Goal: Transaction & Acquisition: Book appointment/travel/reservation

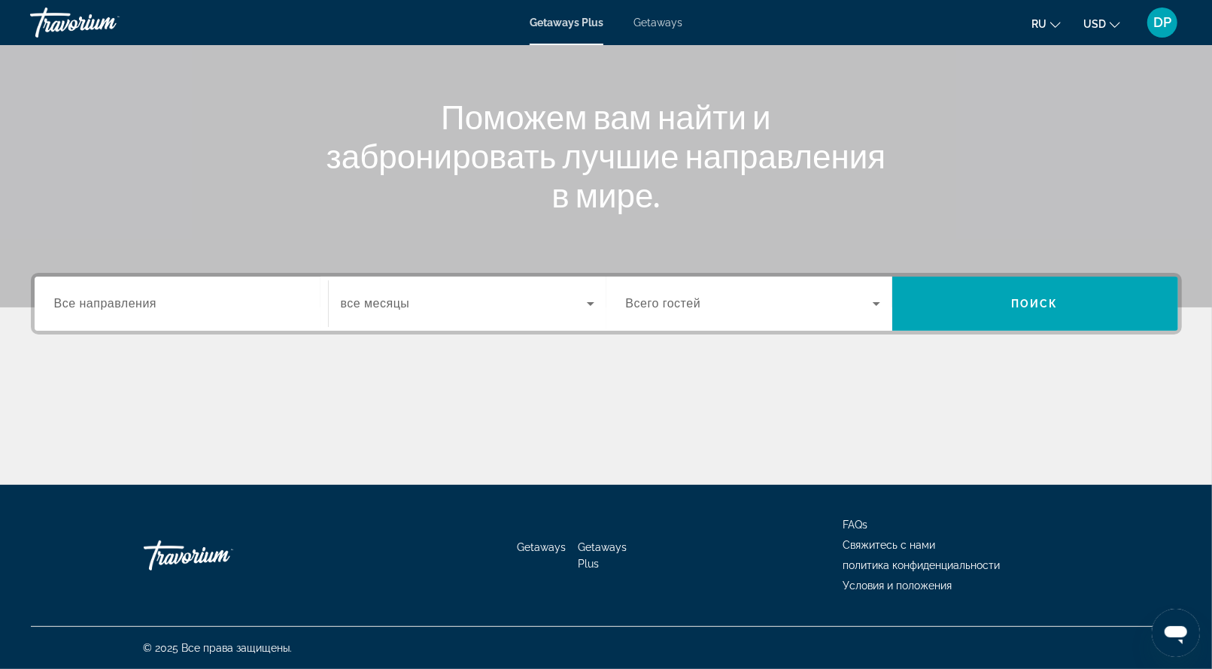
scroll to position [301, 0]
click at [701, 297] on span "Всего гостей" at bounding box center [663, 303] width 75 height 13
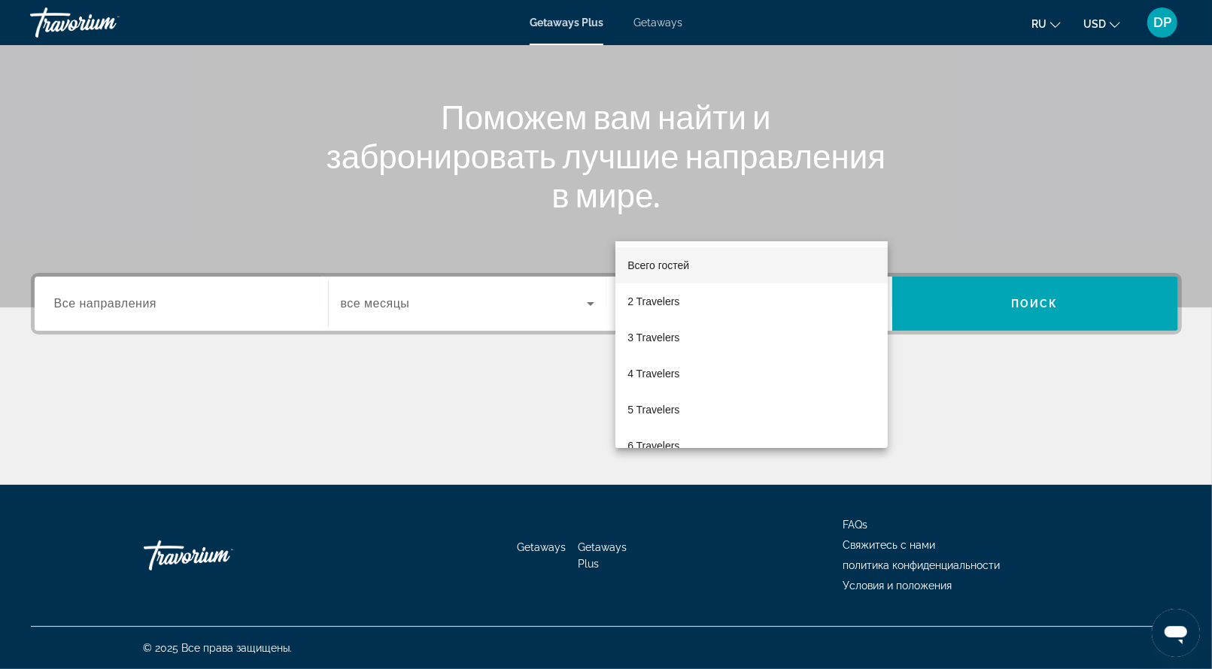
scroll to position [346, 0]
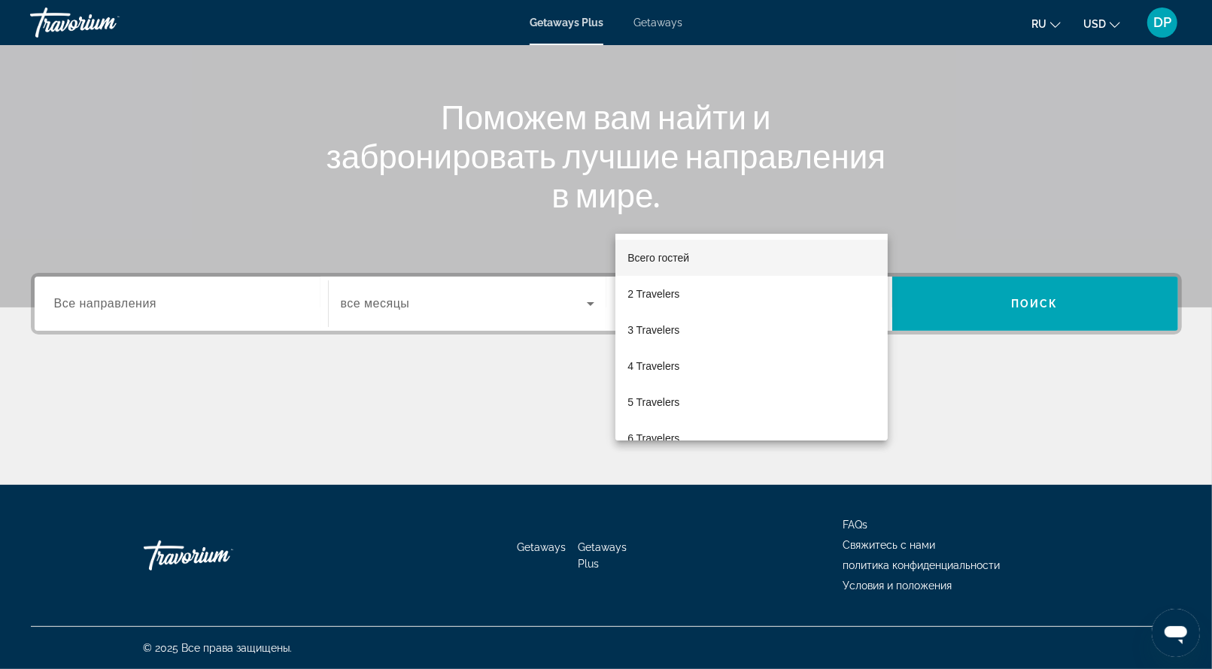
click at [221, 204] on div at bounding box center [606, 334] width 1212 height 669
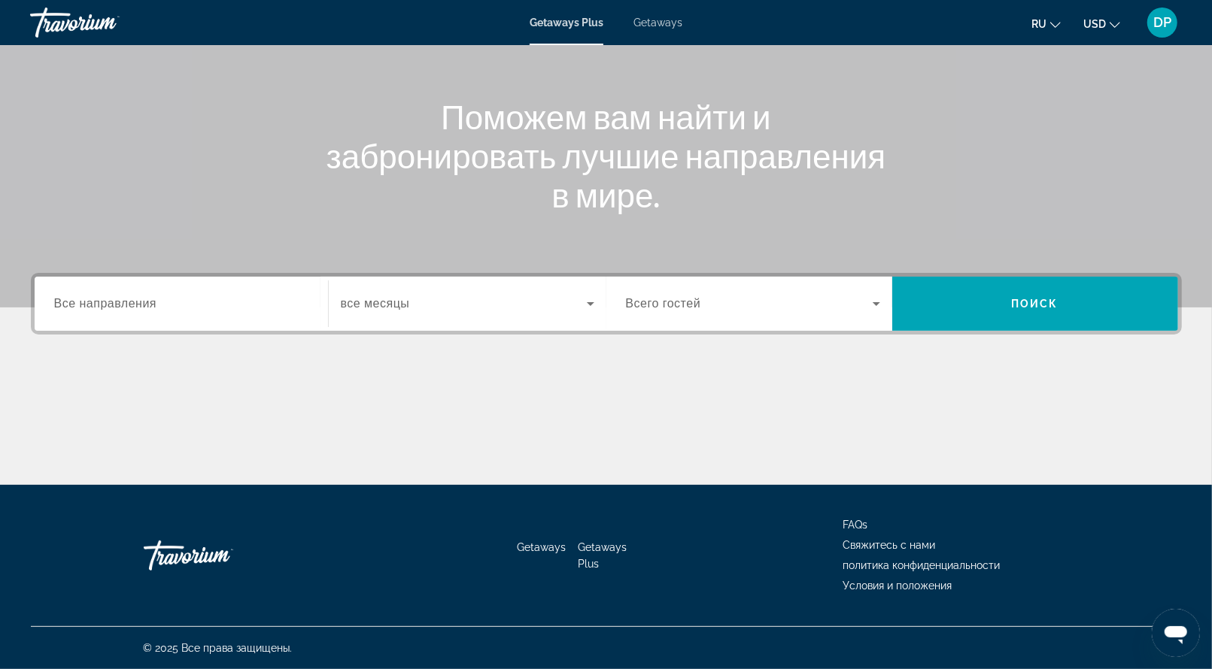
click at [141, 297] on span "Все направления" at bounding box center [105, 303] width 103 height 13
click at [141, 296] on input "Destination Все направления" at bounding box center [181, 305] width 254 height 18
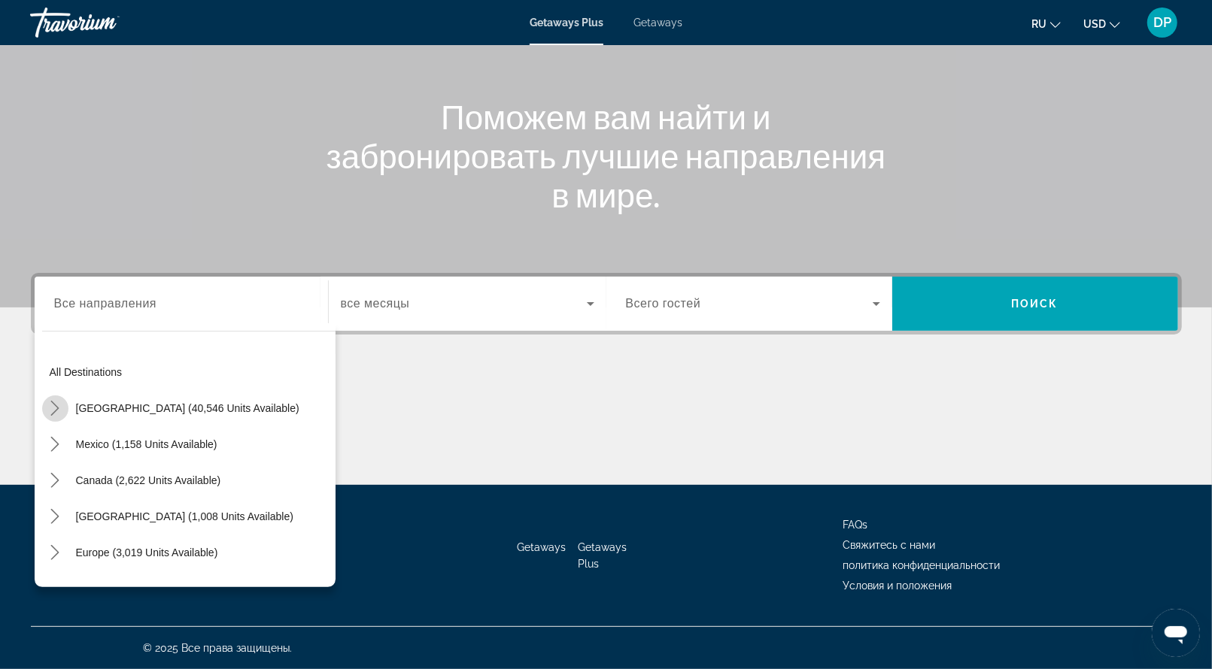
click at [67, 396] on mat-icon "Toggle United States (40,546 units available) submenu" at bounding box center [55, 409] width 26 height 26
click at [62, 405] on icon "Toggle United States (40,546 units available) submenu" at bounding box center [54, 409] width 15 height 8
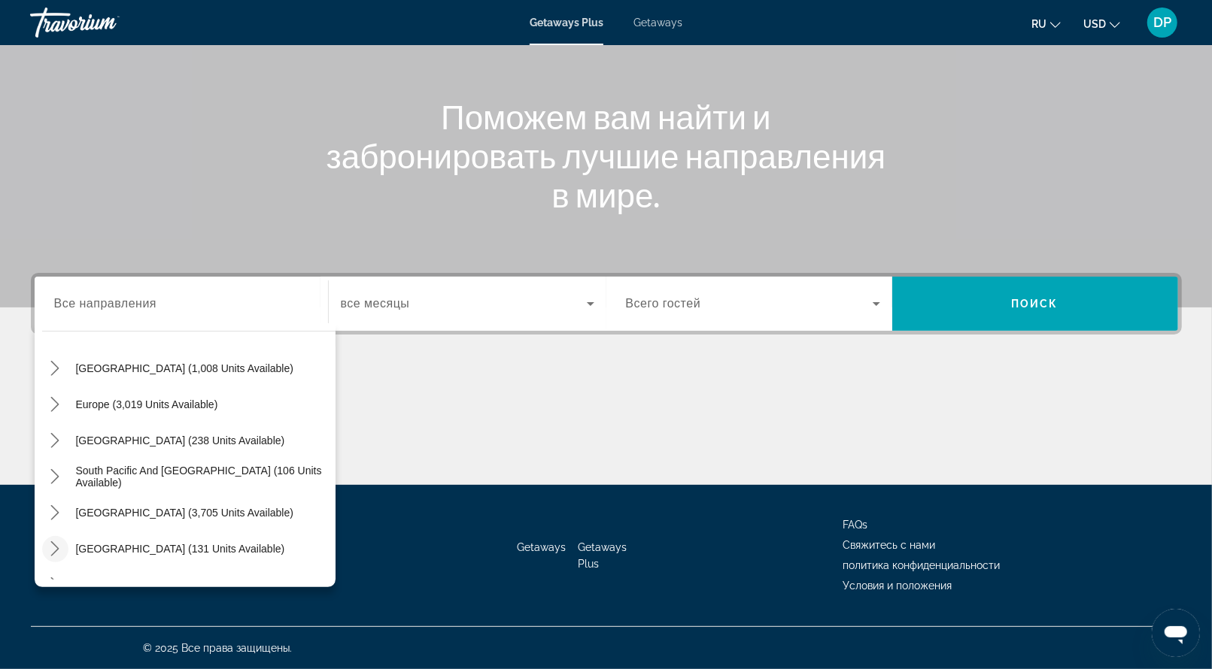
scroll to position [150, 0]
click at [655, 29] on link "Getaways" at bounding box center [657, 23] width 49 height 12
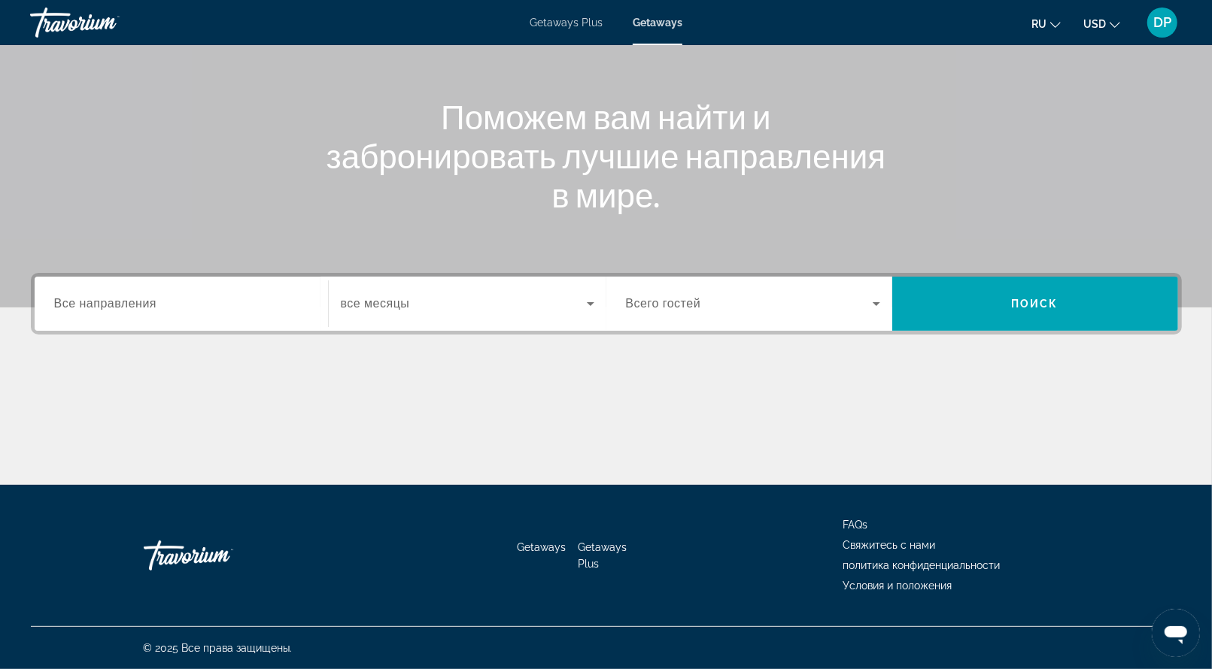
scroll to position [346, 0]
click at [108, 283] on div "Search widget" at bounding box center [181, 304] width 254 height 43
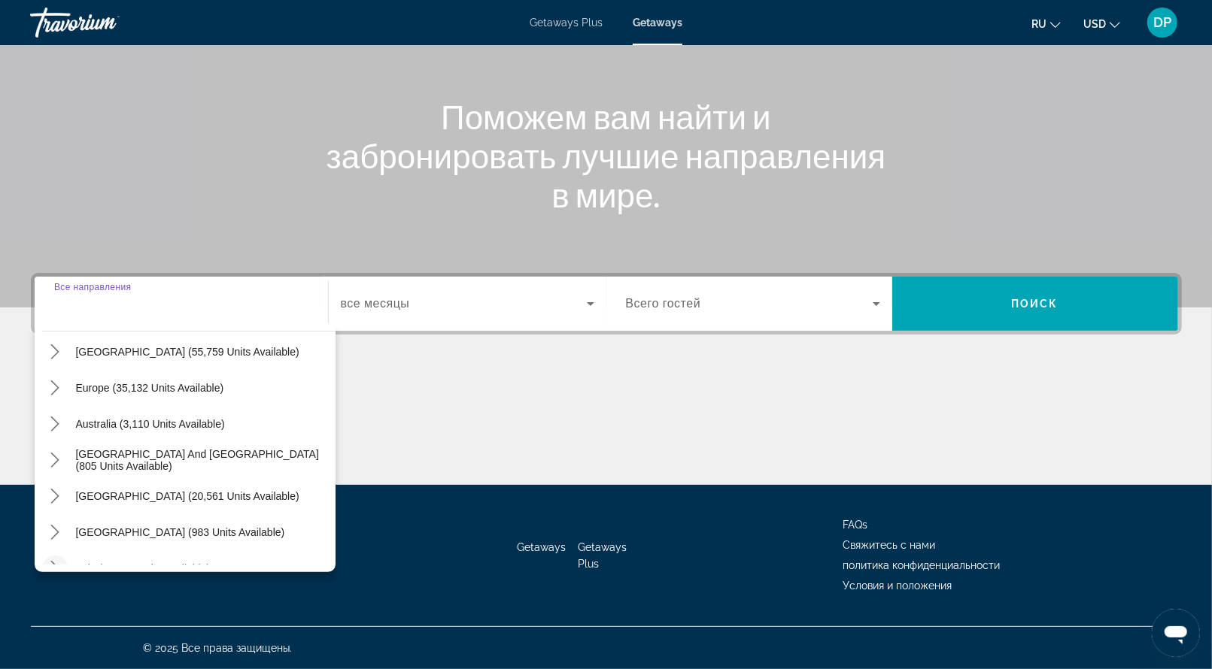
scroll to position [150, 0]
click at [59, 560] on icon "Toggle Asia (15,839 units available) submenu" at bounding box center [55, 567] width 8 height 15
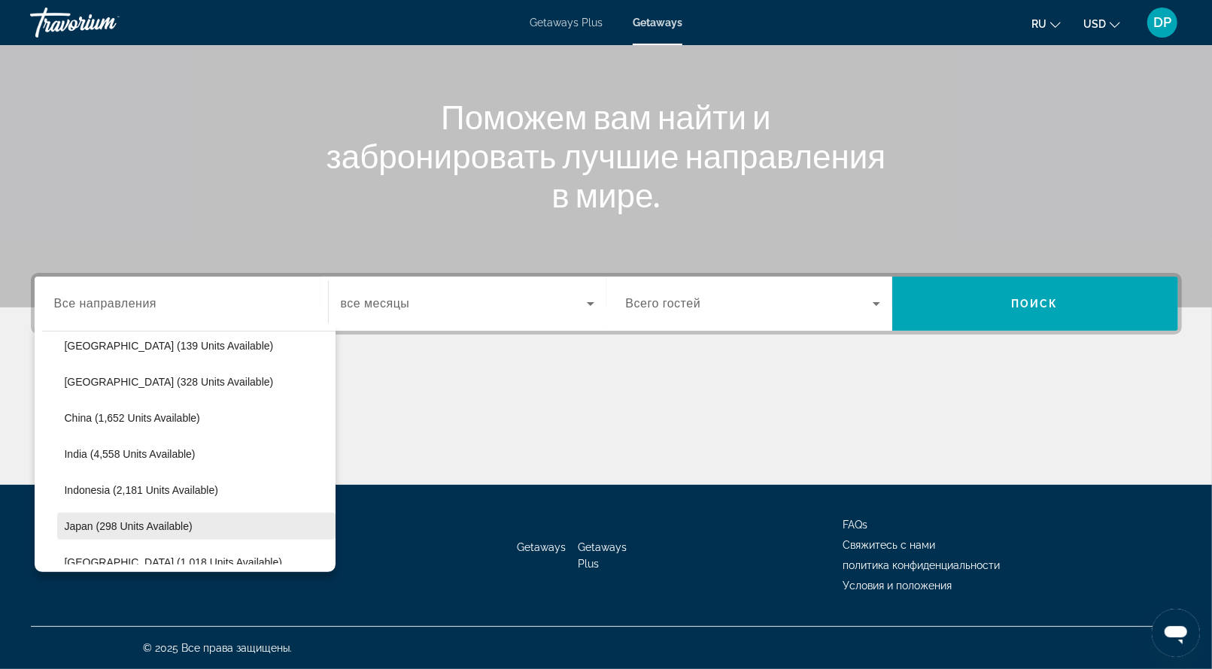
scroll to position [445, 0]
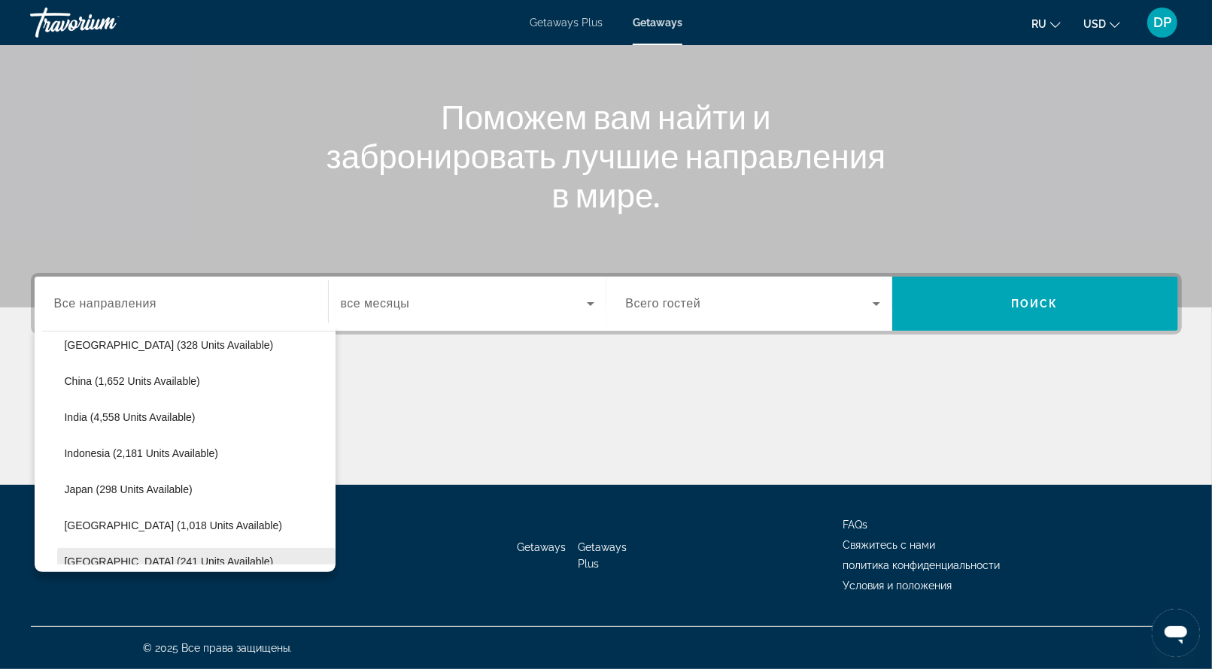
click at [125, 556] on span "Maldives (241 units available)" at bounding box center [169, 562] width 209 height 12
type input "**********"
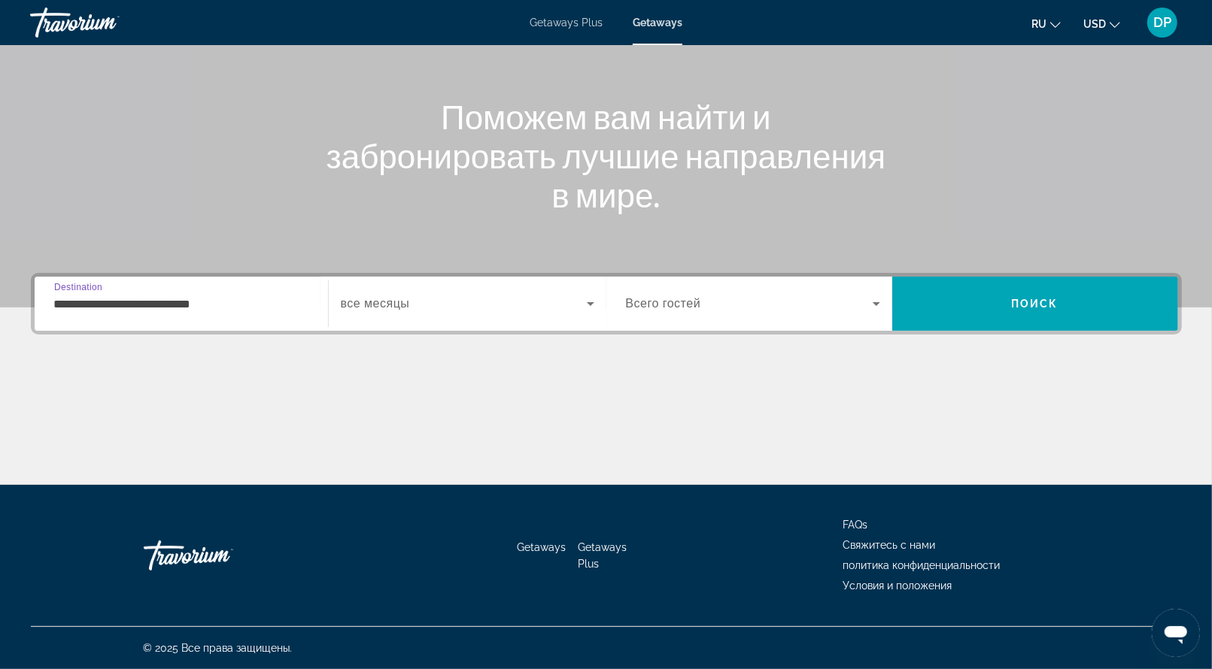
click at [516, 283] on div "Search widget" at bounding box center [467, 304] width 253 height 42
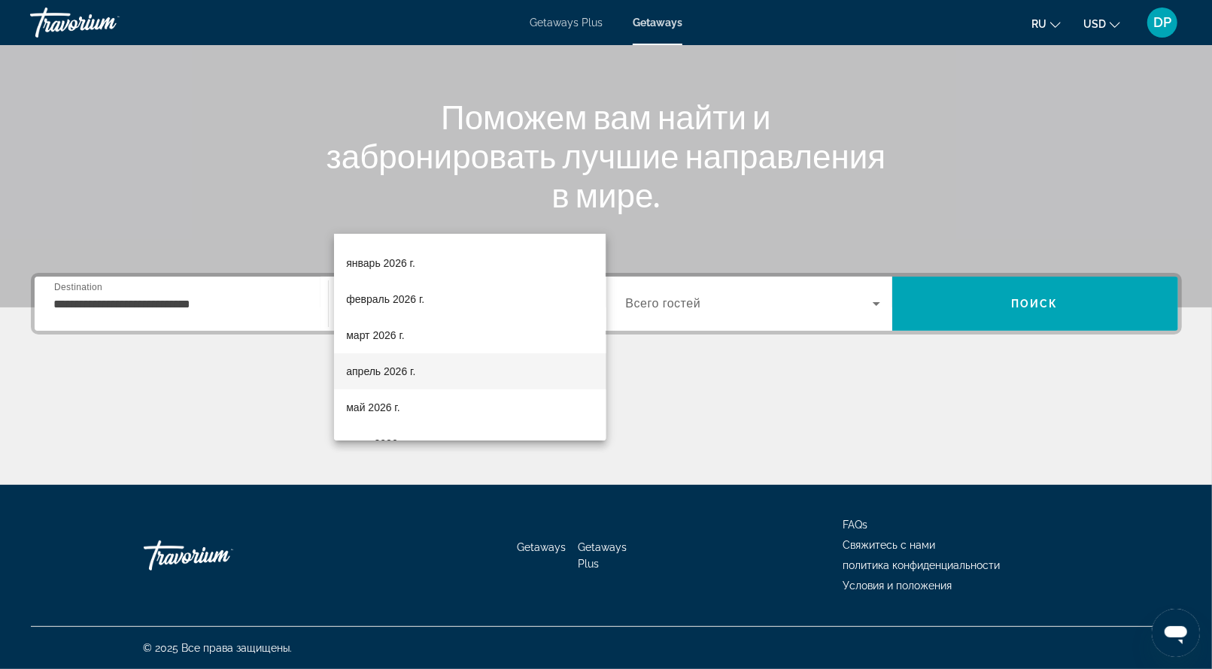
scroll to position [150, 0]
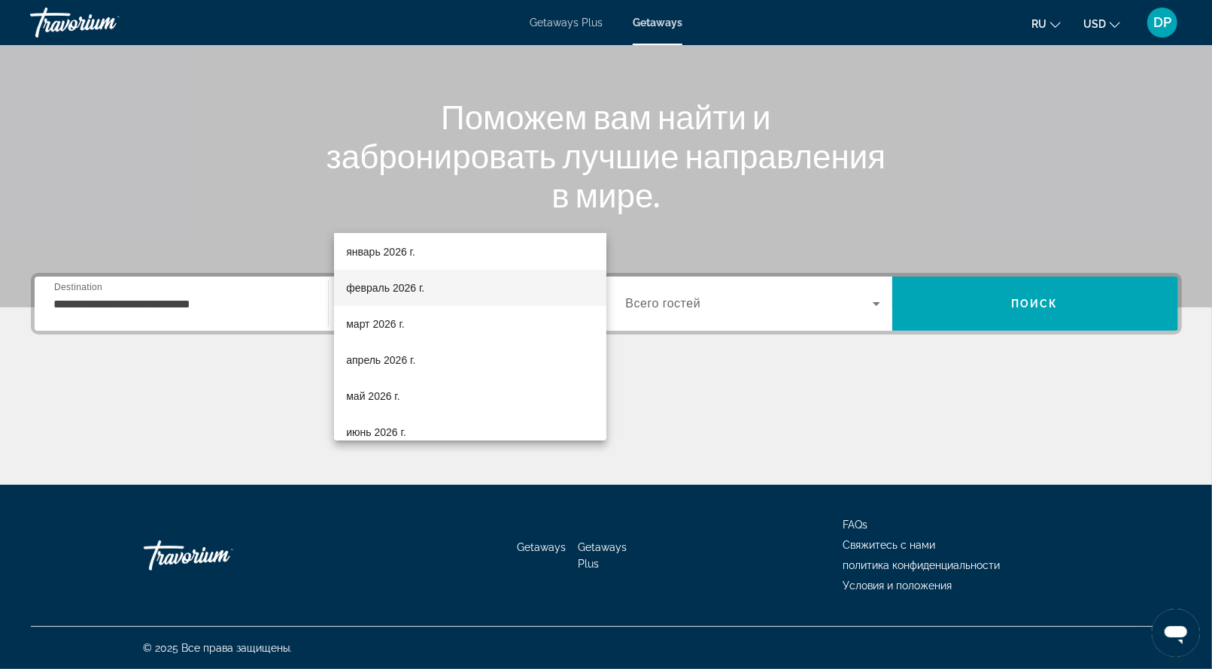
click at [407, 295] on span "февраль 2026 г." at bounding box center [385, 288] width 78 height 18
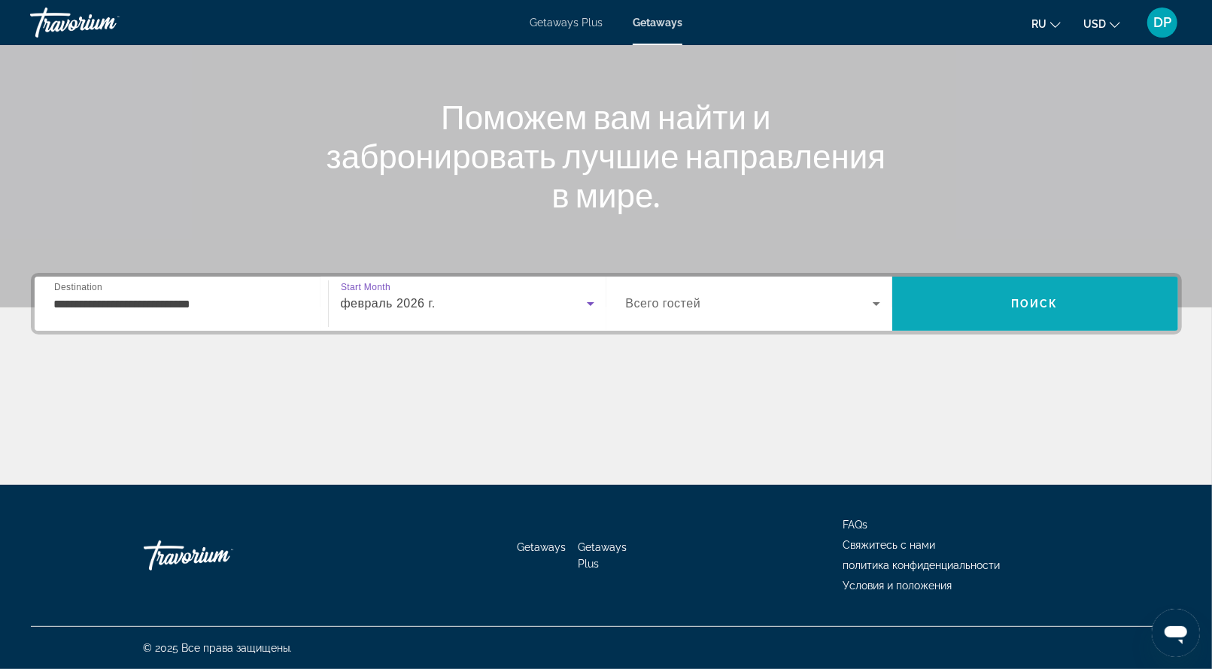
click at [1012, 286] on span "Search" at bounding box center [1035, 304] width 286 height 36
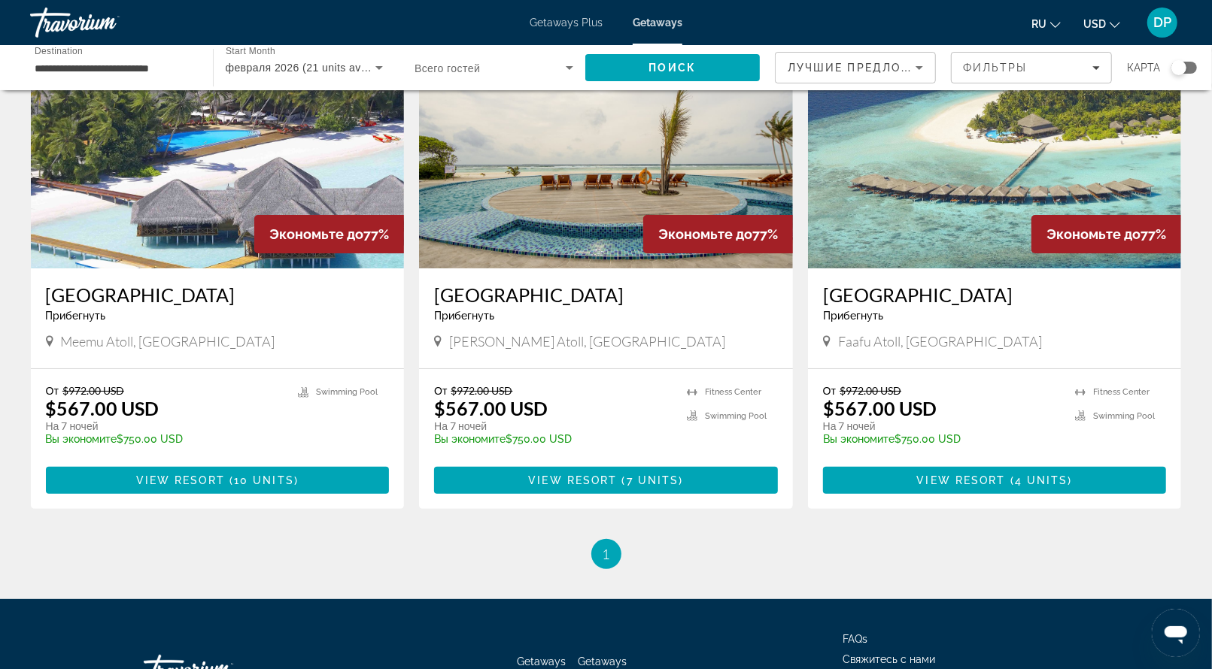
scroll to position [150, 0]
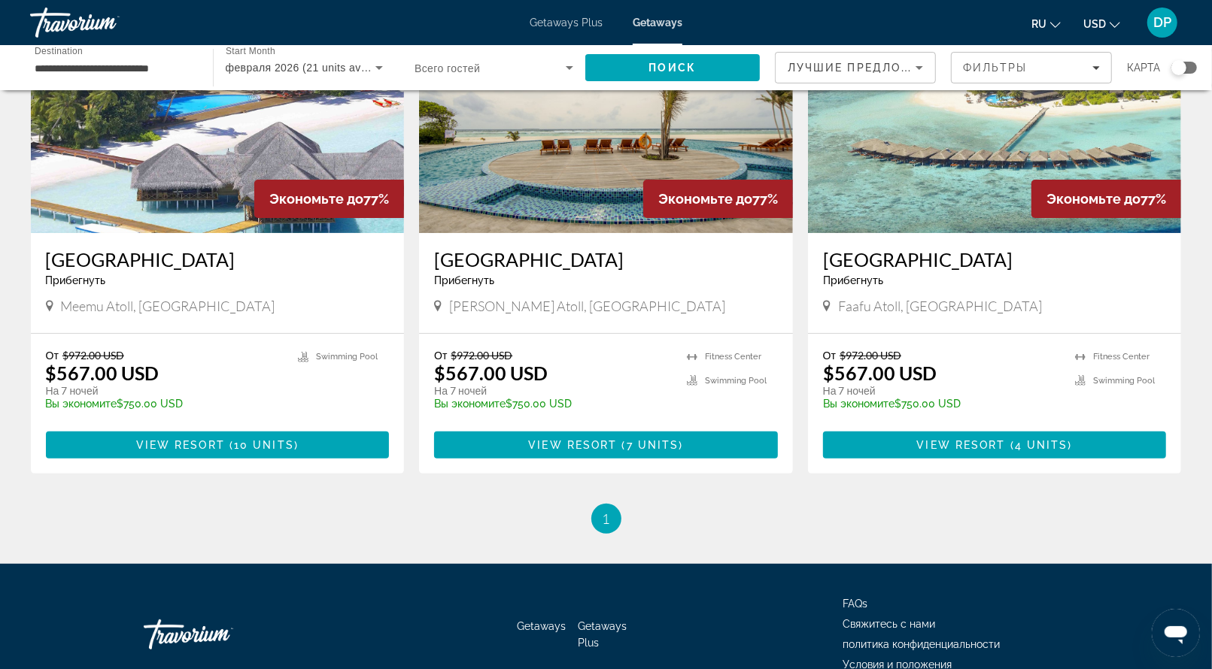
drag, startPoint x: 59, startPoint y: 363, endPoint x: 329, endPoint y: 366, distance: 269.3
copy h3 "Medhufushi Island Resort"
click at [354, 298] on div "Medhufushi Island Resort Прибегнуть - Это курорт только для взрослых" at bounding box center [218, 273] width 344 height 50
click at [178, 233] on img "Main content" at bounding box center [218, 112] width 374 height 241
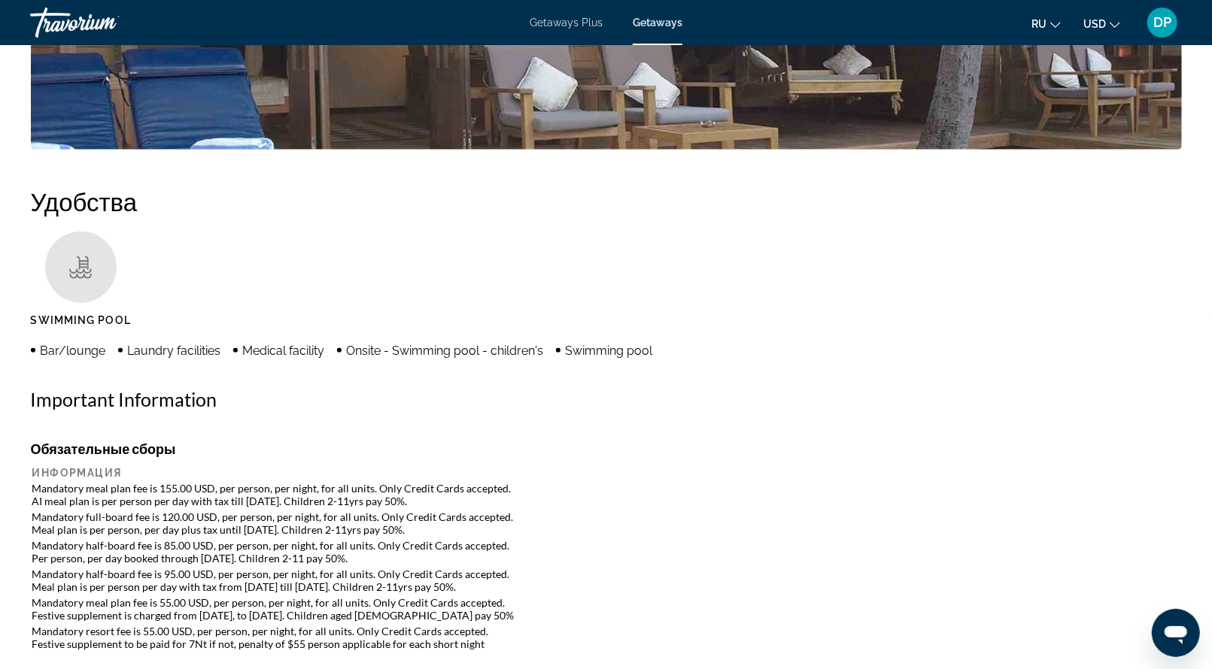
scroll to position [1053, 0]
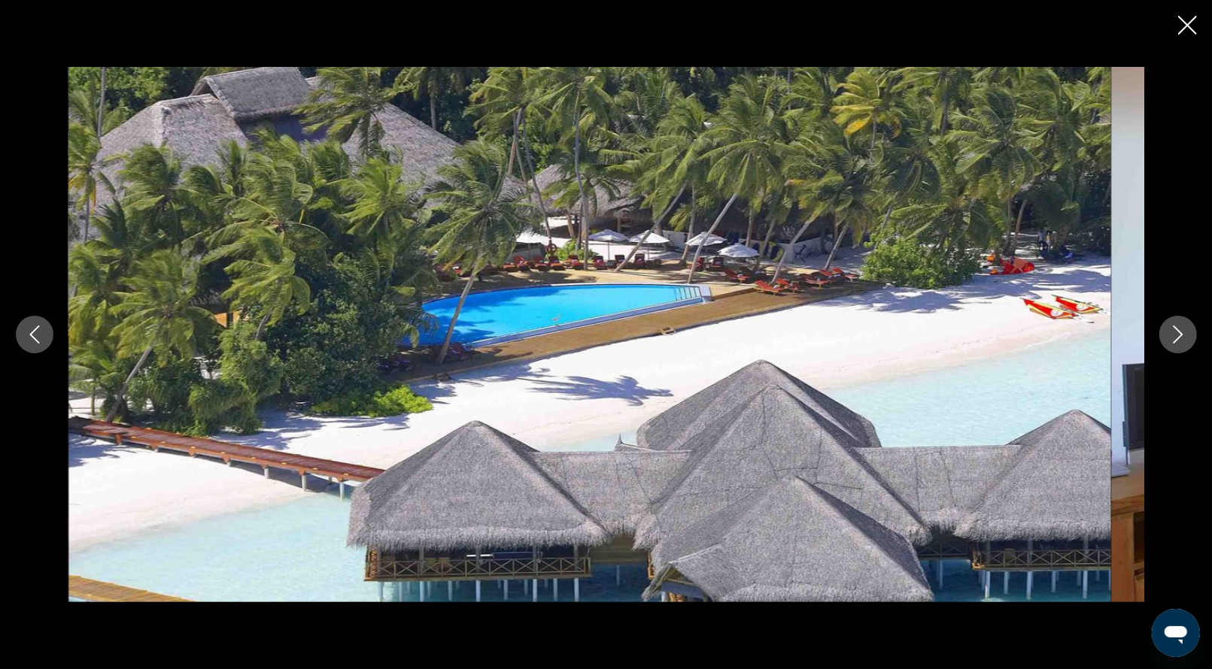
click at [1172, 329] on icon "Next image" at bounding box center [1178, 335] width 18 height 18
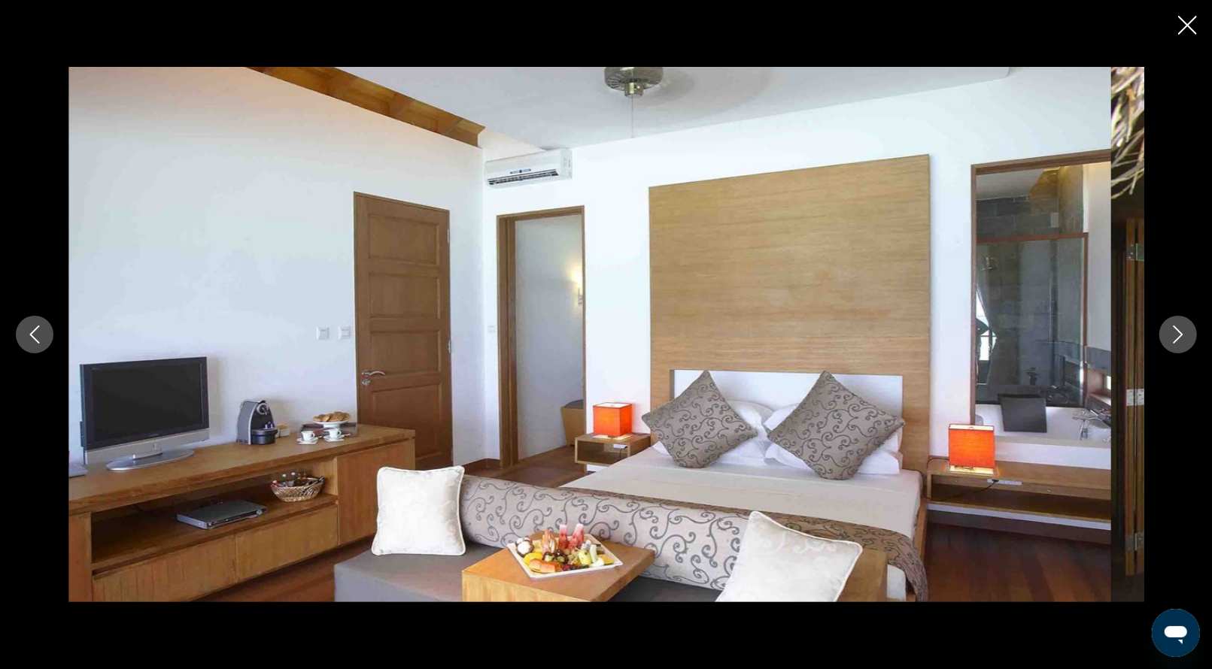
click at [1172, 329] on icon "Next image" at bounding box center [1178, 335] width 18 height 18
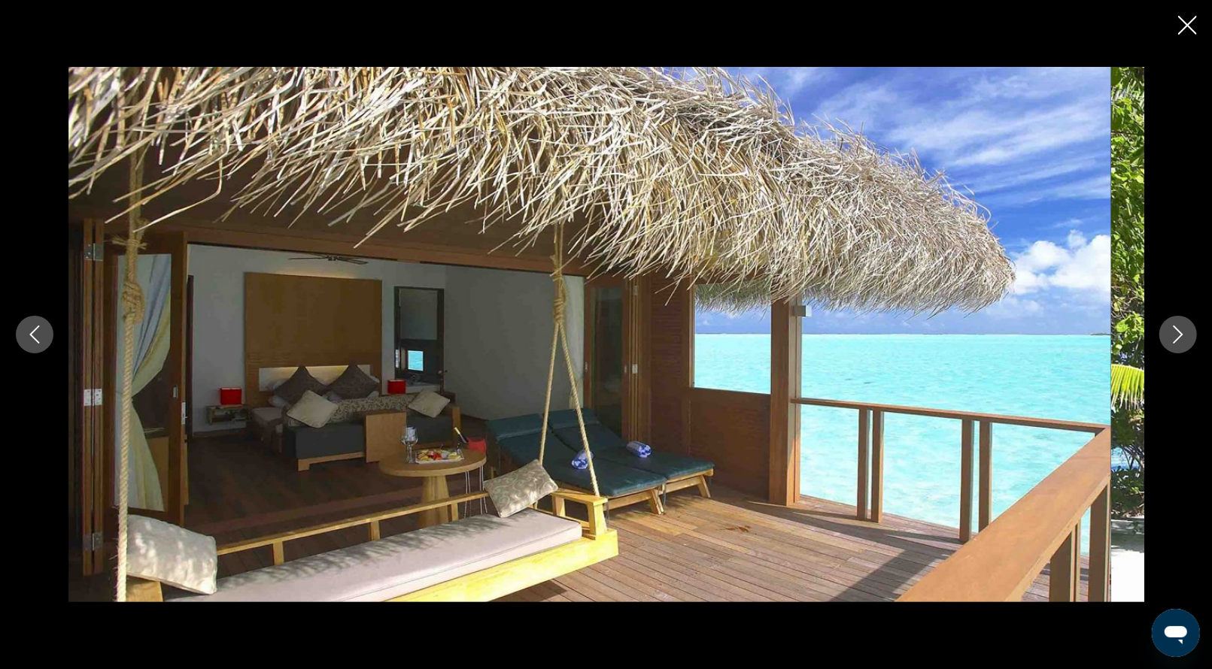
click at [1172, 329] on icon "Next image" at bounding box center [1178, 335] width 18 height 18
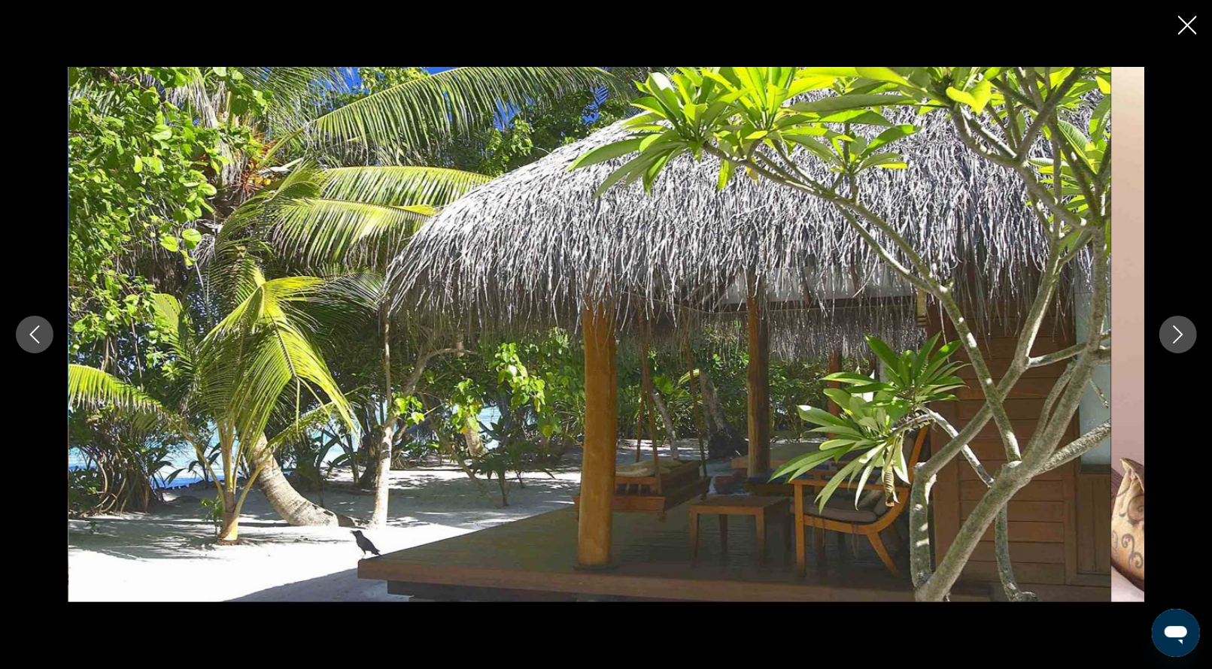
click at [1172, 329] on icon "Next image" at bounding box center [1178, 335] width 18 height 18
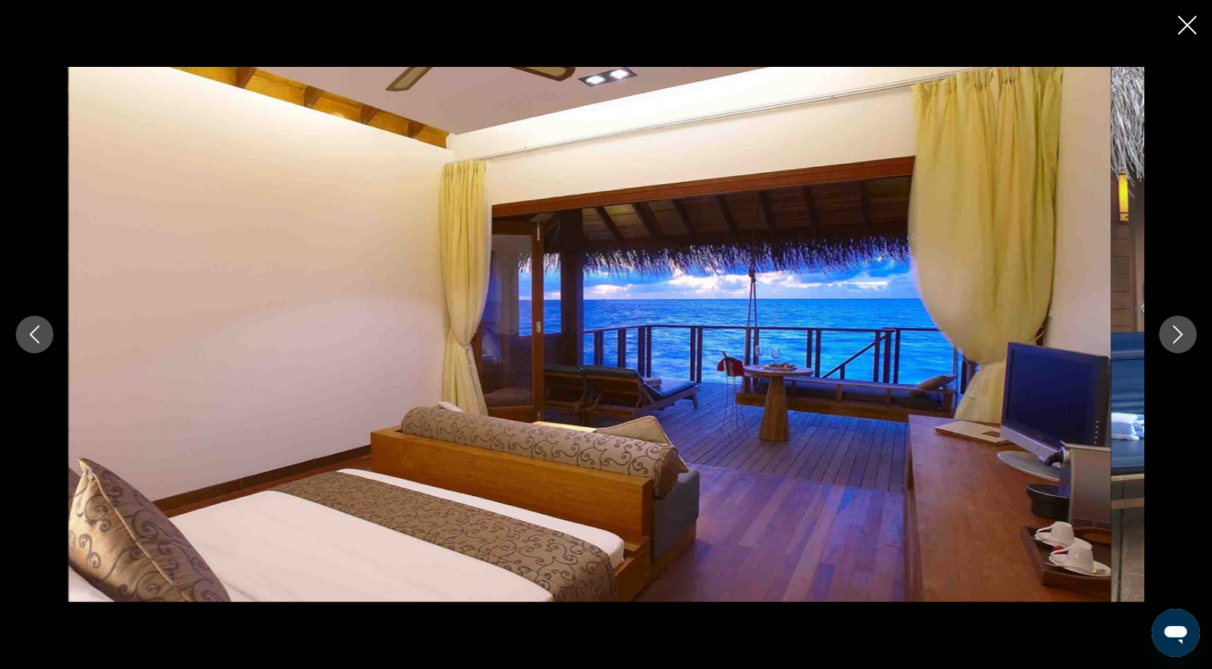
click at [1172, 329] on icon "Next image" at bounding box center [1178, 335] width 18 height 18
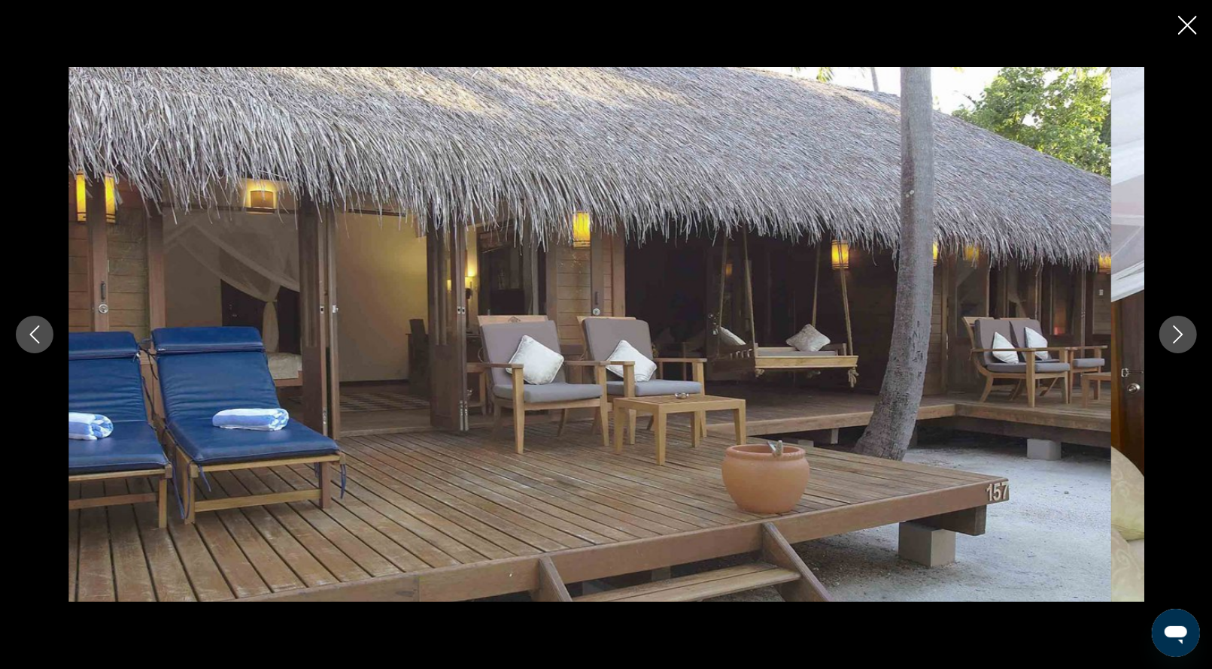
click at [1183, 38] on button "Close slideshow" at bounding box center [1187, 26] width 19 height 23
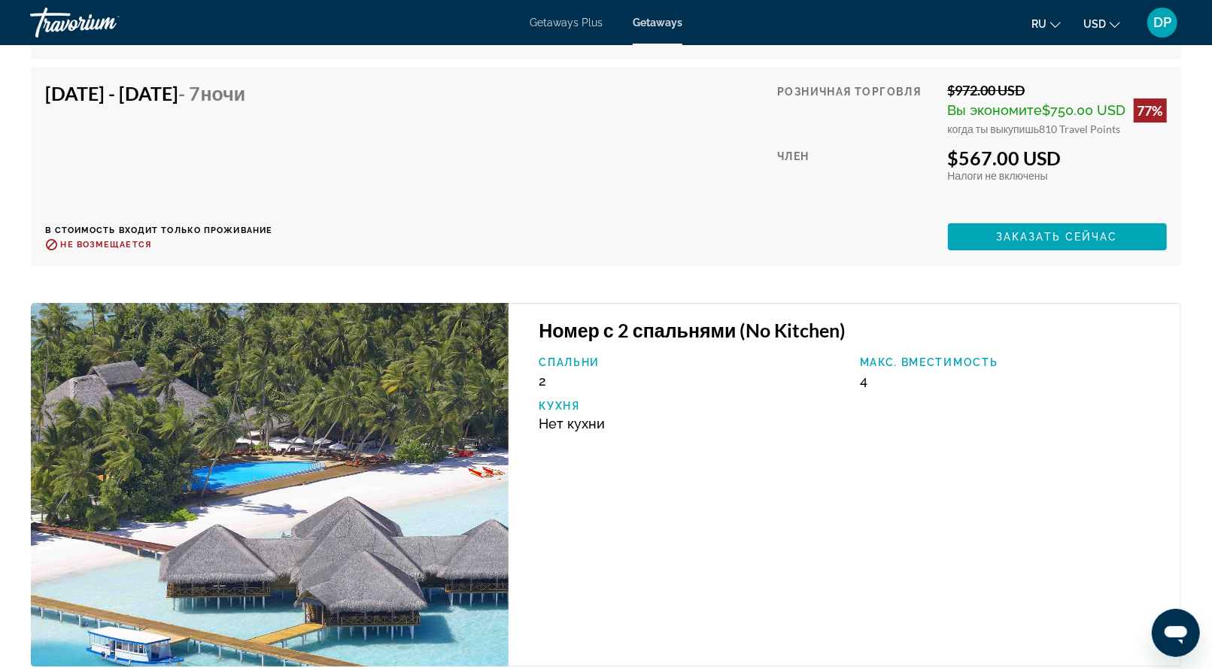
scroll to position [3911, 0]
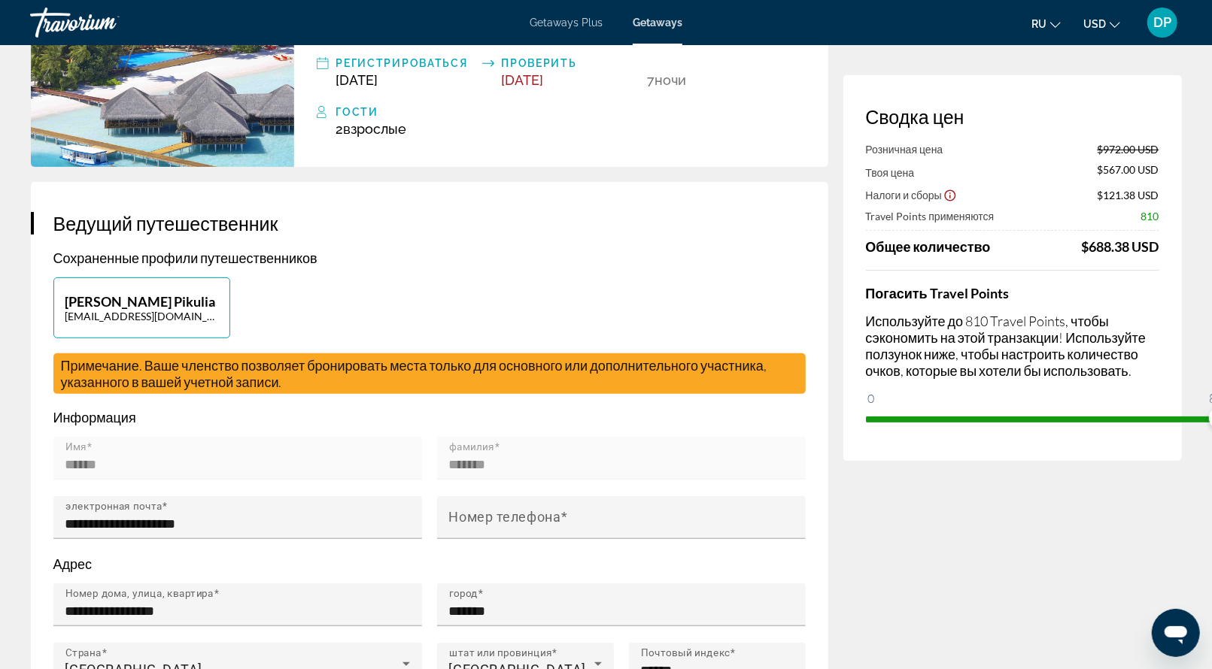
scroll to position [150, 0]
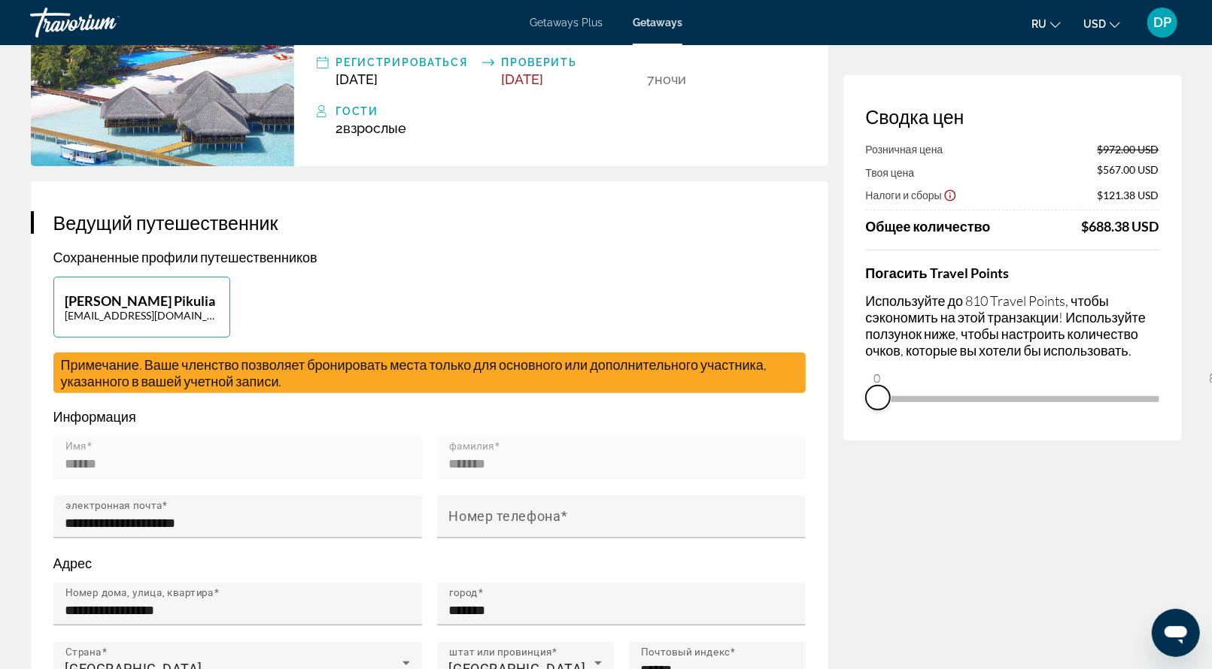
drag, startPoint x: 1128, startPoint y: 523, endPoint x: 748, endPoint y: 518, distance: 379.9
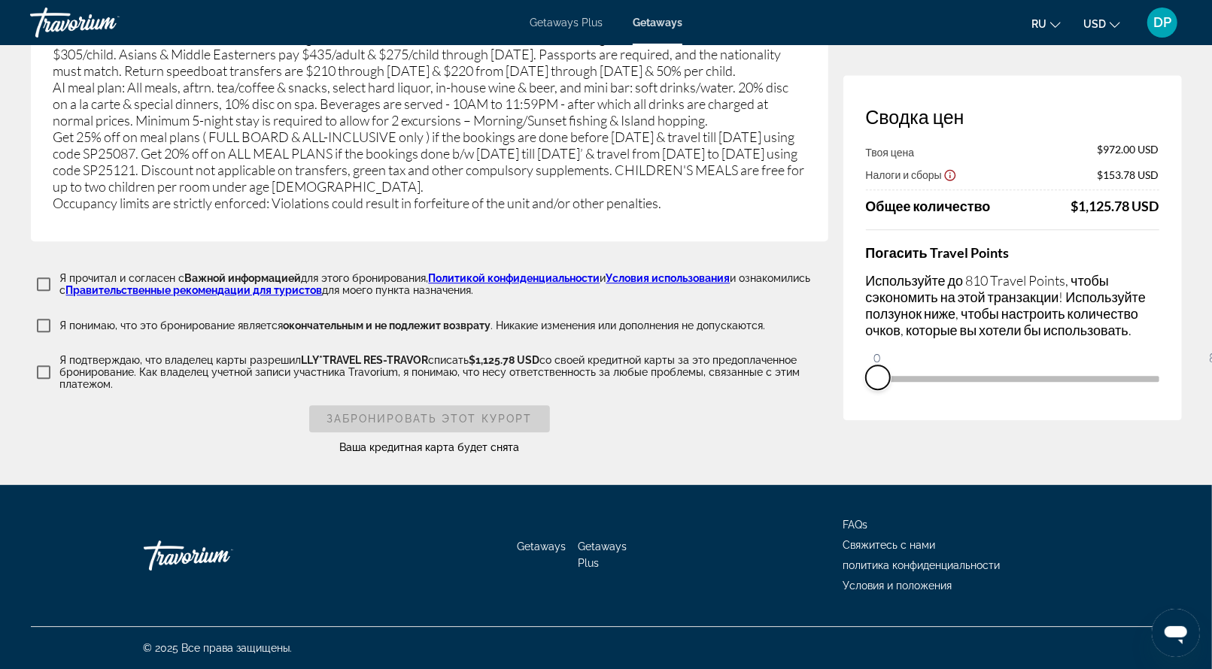
scroll to position [3911, 0]
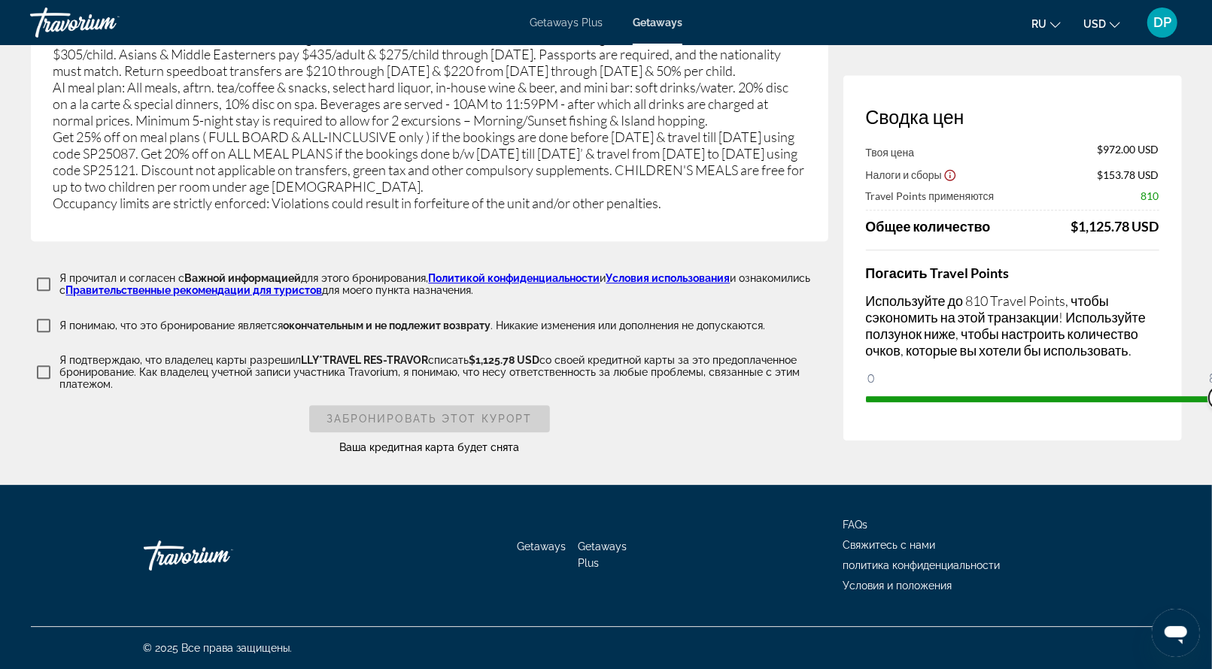
drag, startPoint x: 794, startPoint y: 467, endPoint x: 1216, endPoint y: 450, distance: 422.3
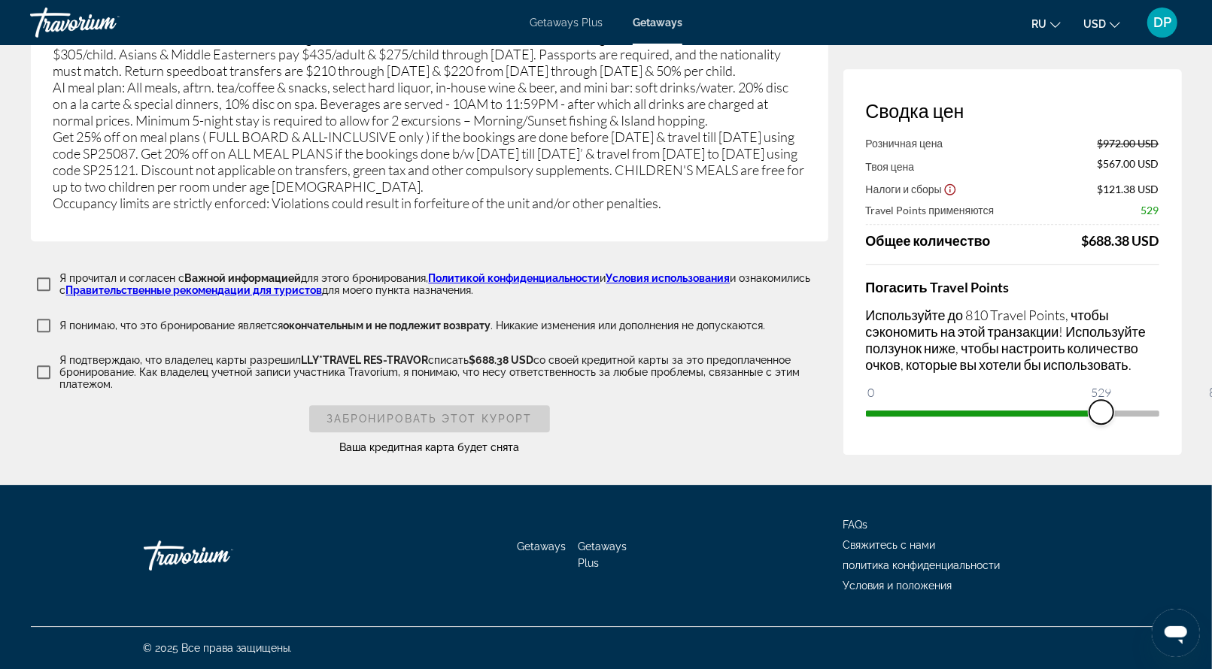
drag, startPoint x: 1131, startPoint y: 490, endPoint x: 782, endPoint y: 490, distance: 349.0
click at [1089, 424] on span "ngx-slider" at bounding box center [1101, 412] width 24 height 24
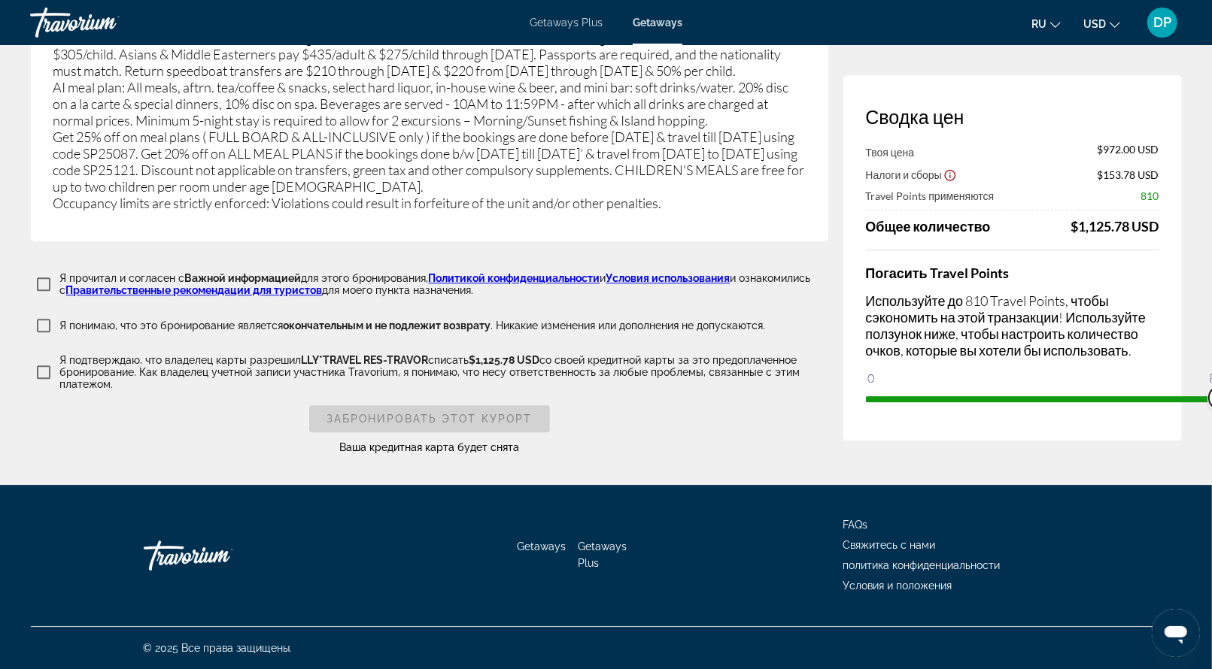
drag, startPoint x: 796, startPoint y: 464, endPoint x: 1223, endPoint y: 459, distance: 427.2
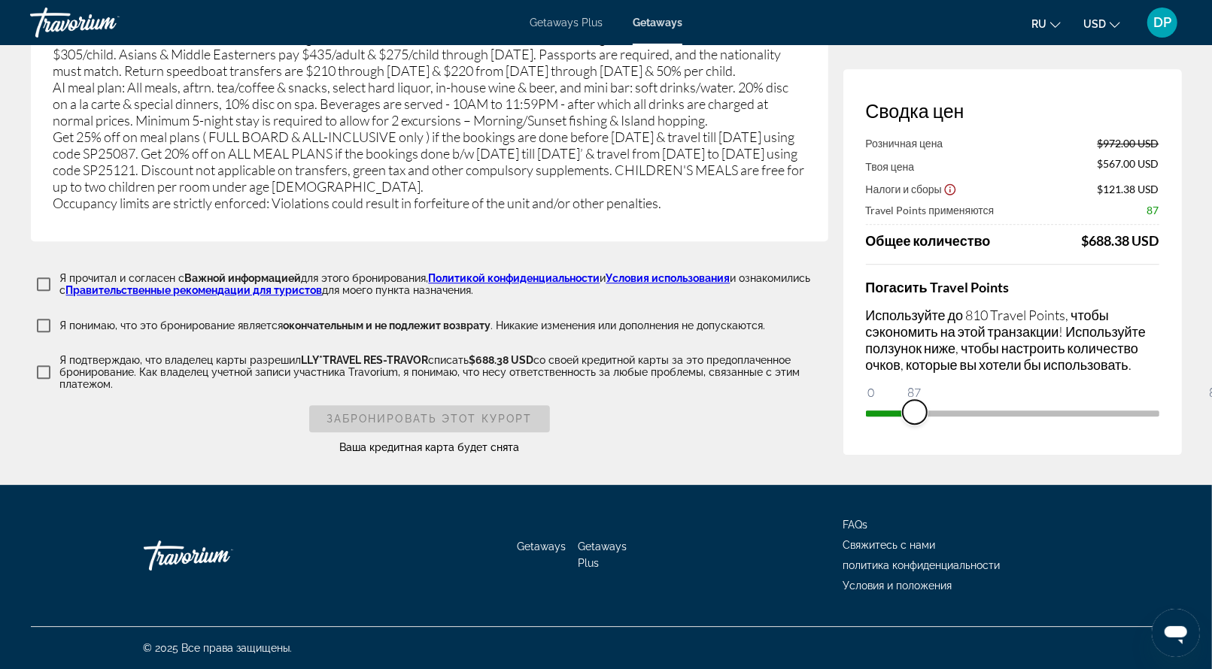
drag, startPoint x: 1131, startPoint y: 489, endPoint x: 778, endPoint y: 489, distance: 353.5
click at [843, 455] on div "Сводка цен Розничная цена $972.00 USD Твоя цена $567.00 USD Налоги и сборы $121…" at bounding box center [1012, 262] width 338 height 386
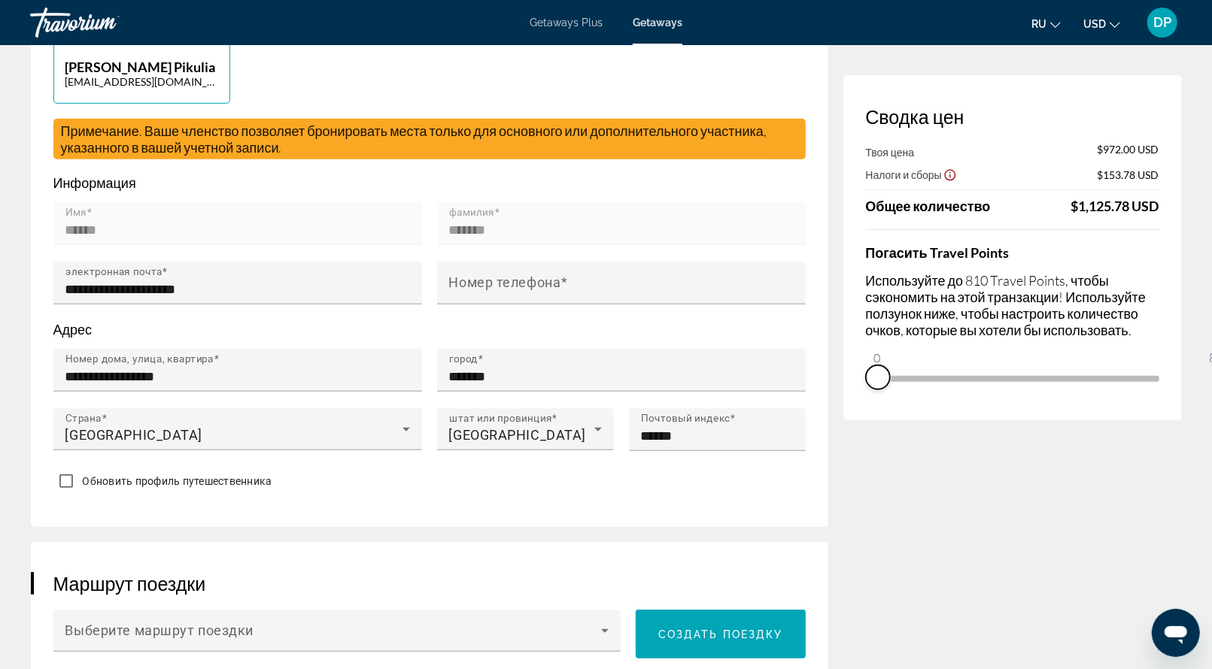
scroll to position [0, 0]
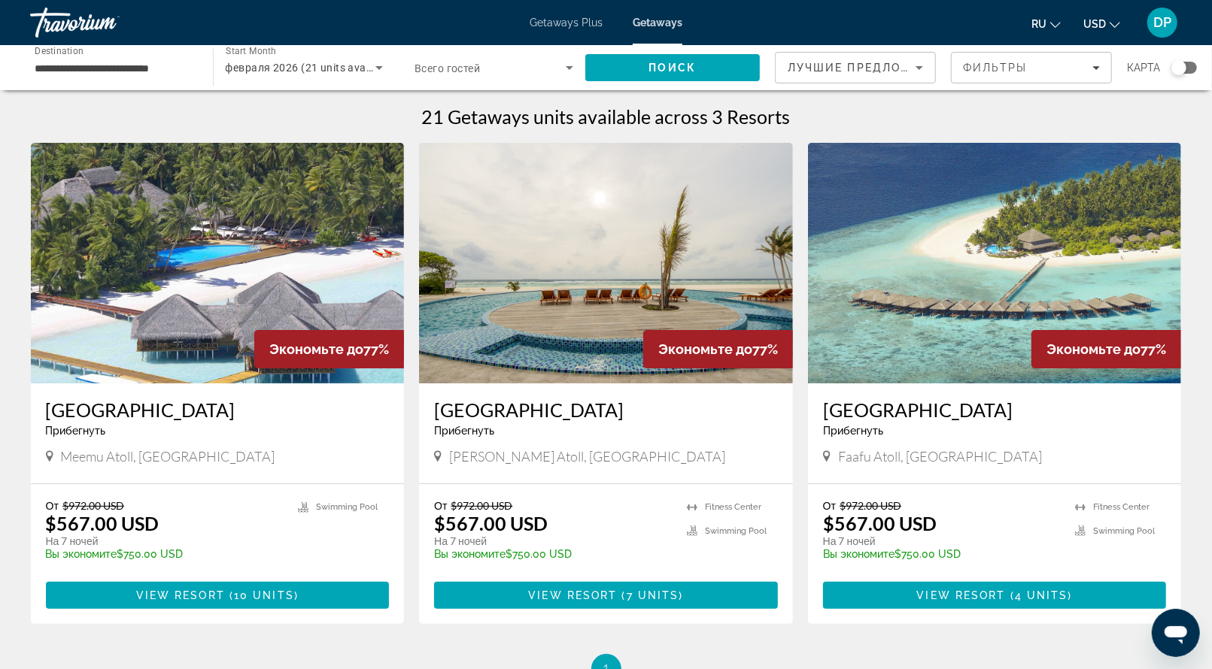
drag, startPoint x: 445, startPoint y: 513, endPoint x: 704, endPoint y: 512, distance: 258.7
click at [548, 379] on img "Main content" at bounding box center [606, 263] width 374 height 241
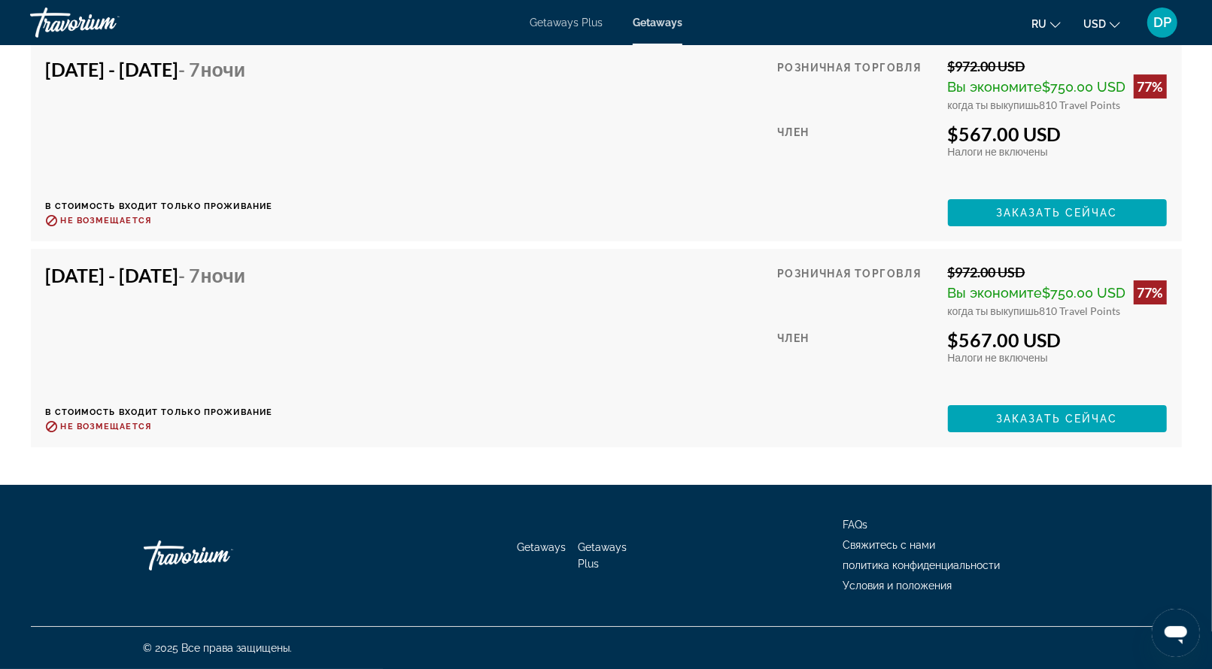
scroll to position [3761, 0]
drag, startPoint x: 876, startPoint y: 364, endPoint x: 1020, endPoint y: 361, distance: 143.7
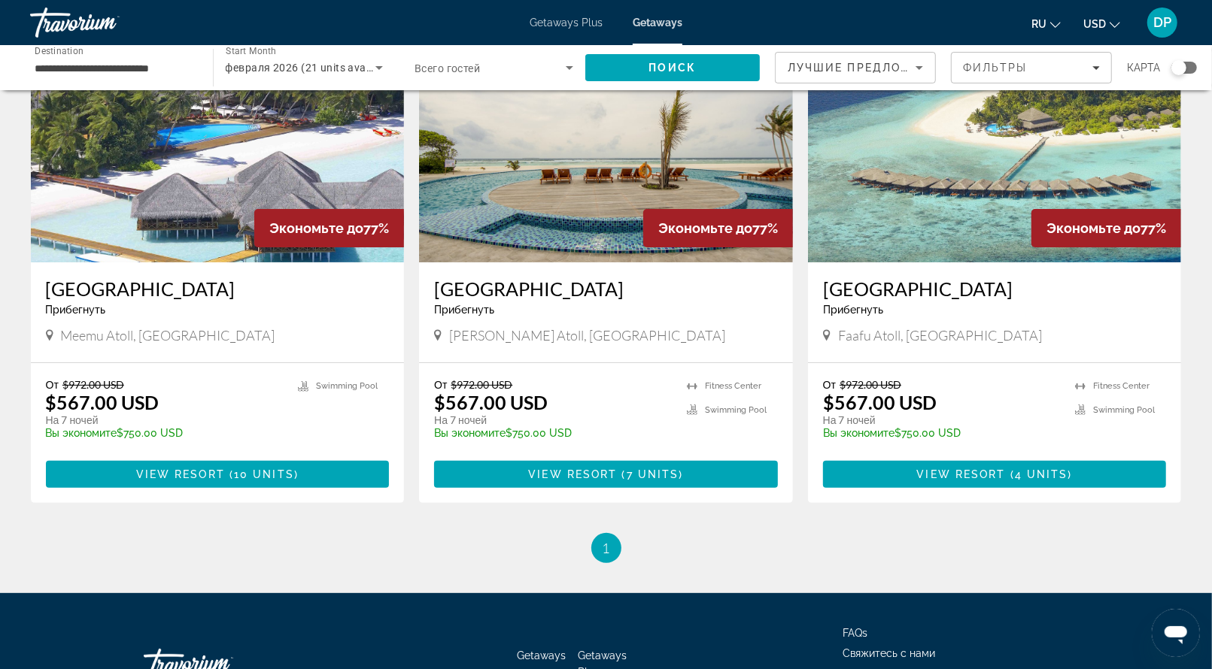
scroll to position [226, 0]
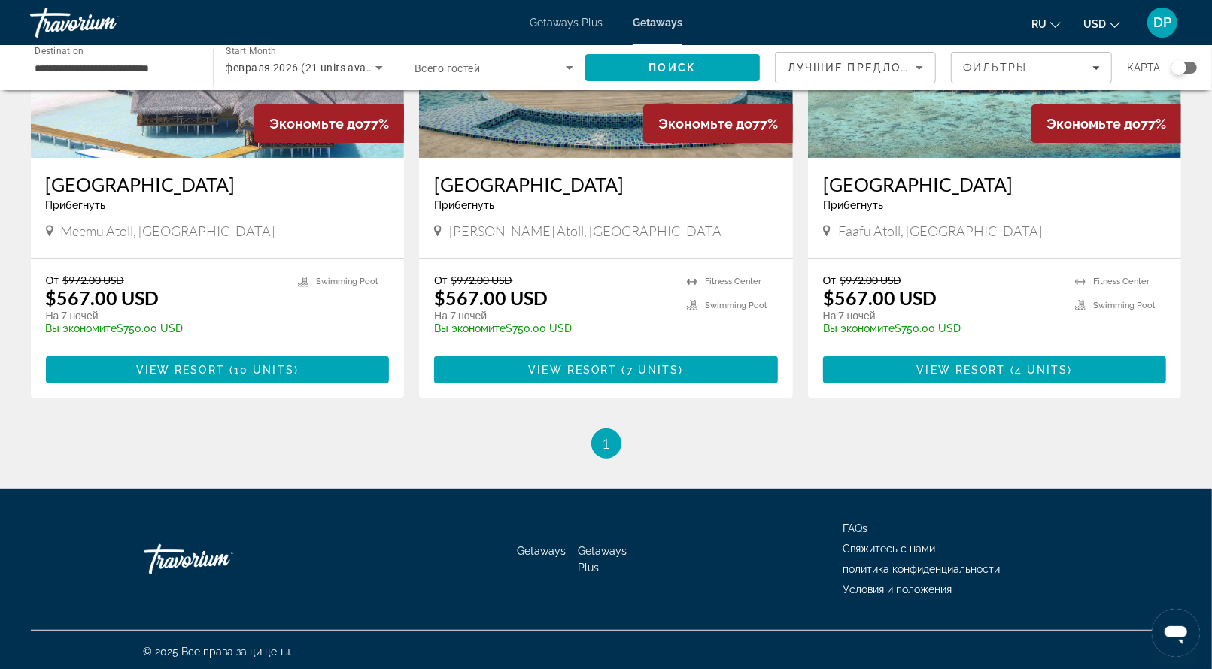
drag, startPoint x: 887, startPoint y: 284, endPoint x: 1057, endPoint y: 286, distance: 170.7
click at [981, 376] on span "View Resort" at bounding box center [961, 370] width 89 height 12
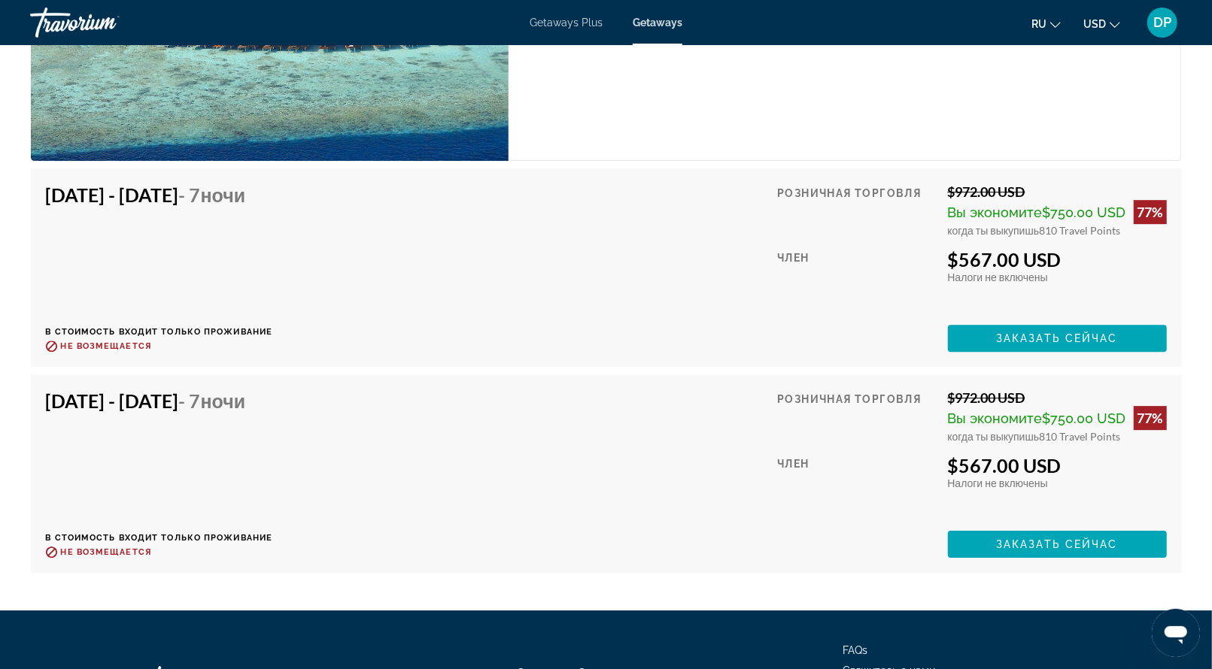
scroll to position [2991, 0]
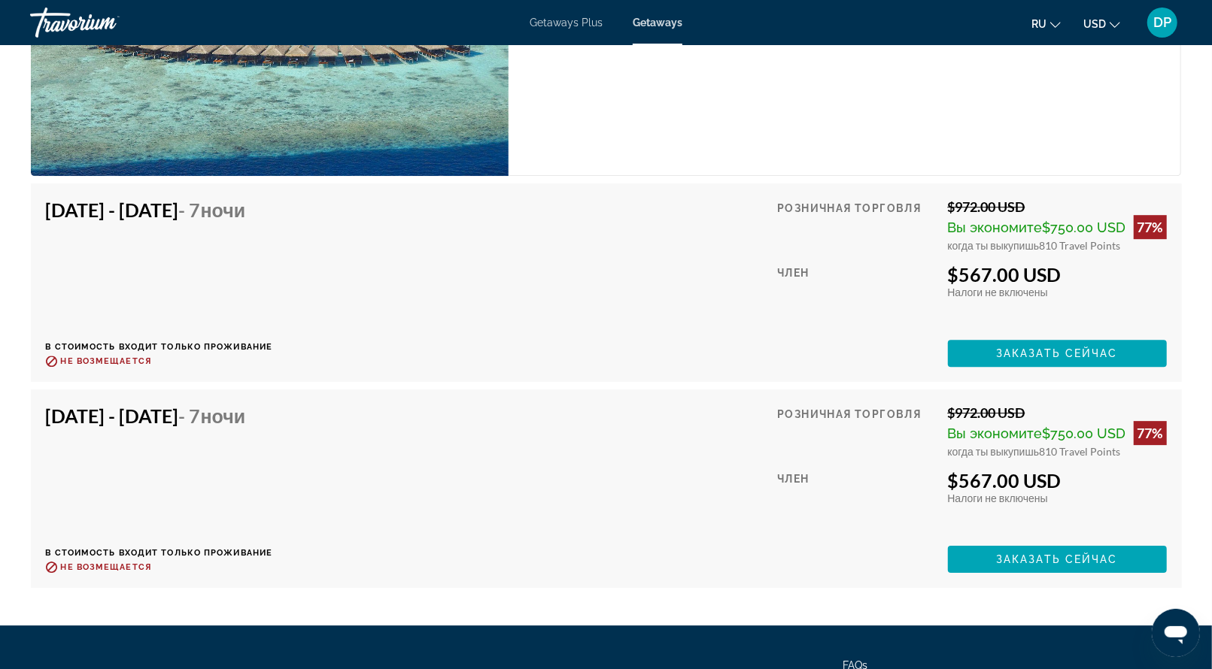
drag, startPoint x: 693, startPoint y: 261, endPoint x: 819, endPoint y: 187, distance: 146.0
drag, startPoint x: 530, startPoint y: 296, endPoint x: 696, endPoint y: 426, distance: 211.7
drag, startPoint x: 754, startPoint y: 354, endPoint x: 736, endPoint y: 394, distance: 44.1
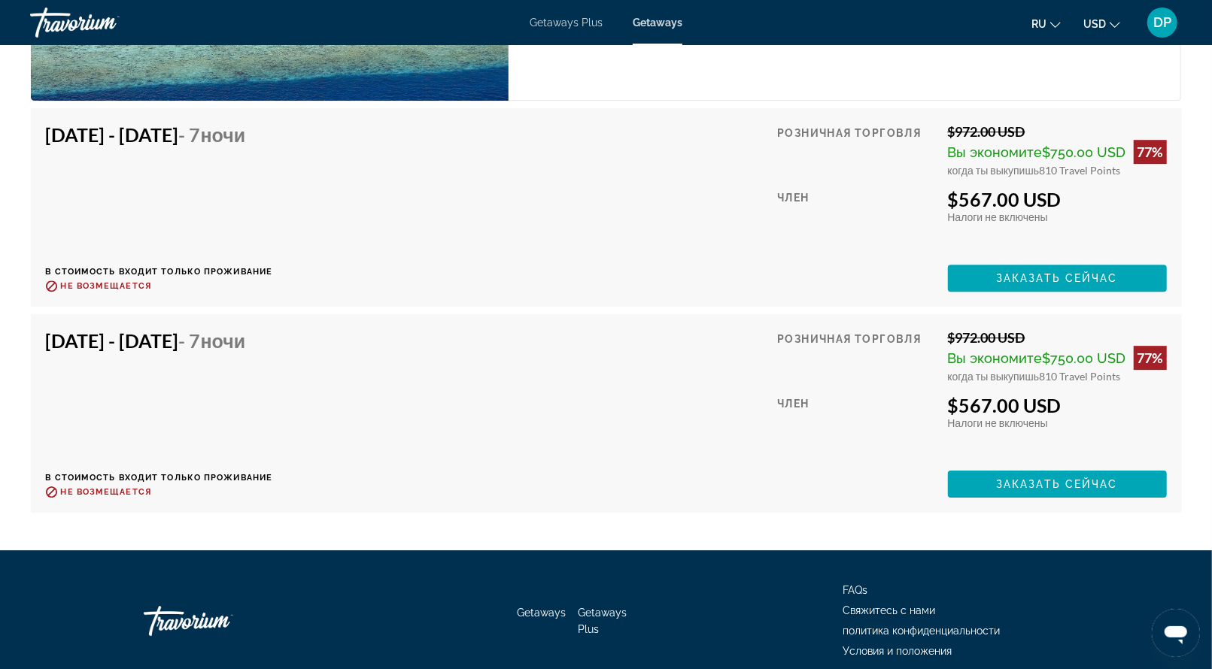
drag, startPoint x: 702, startPoint y: 317, endPoint x: 646, endPoint y: 244, distance: 91.6
drag, startPoint x: 535, startPoint y: 138, endPoint x: 631, endPoint y: 284, distance: 174.2
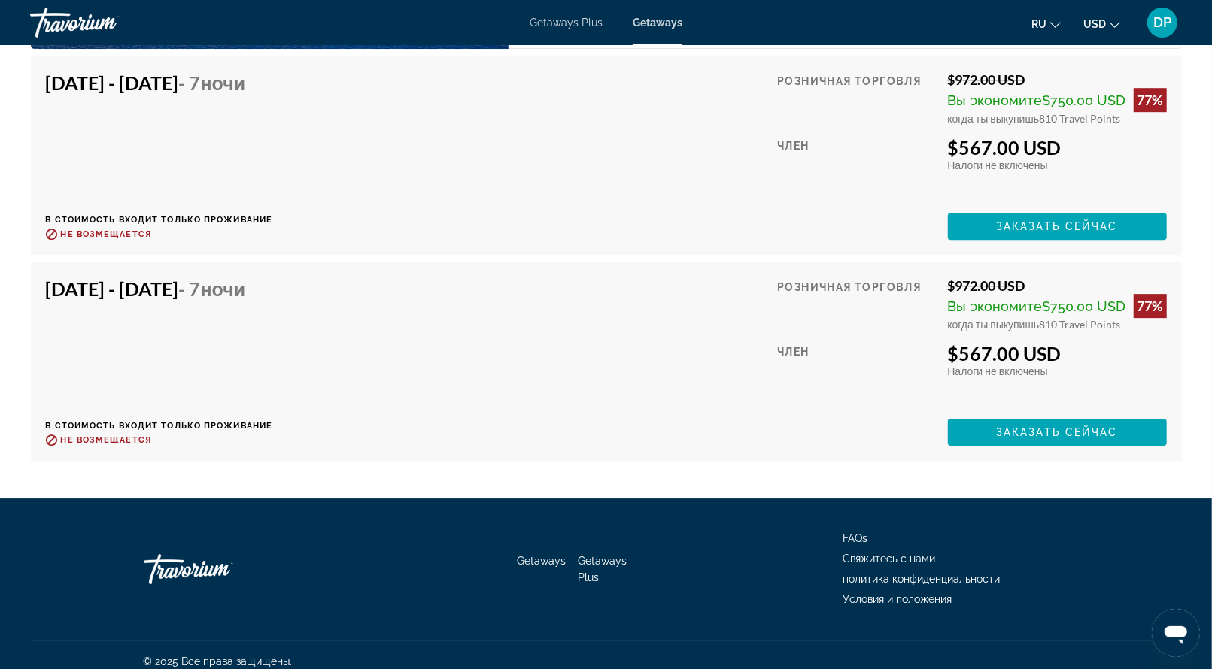
scroll to position [3142, 0]
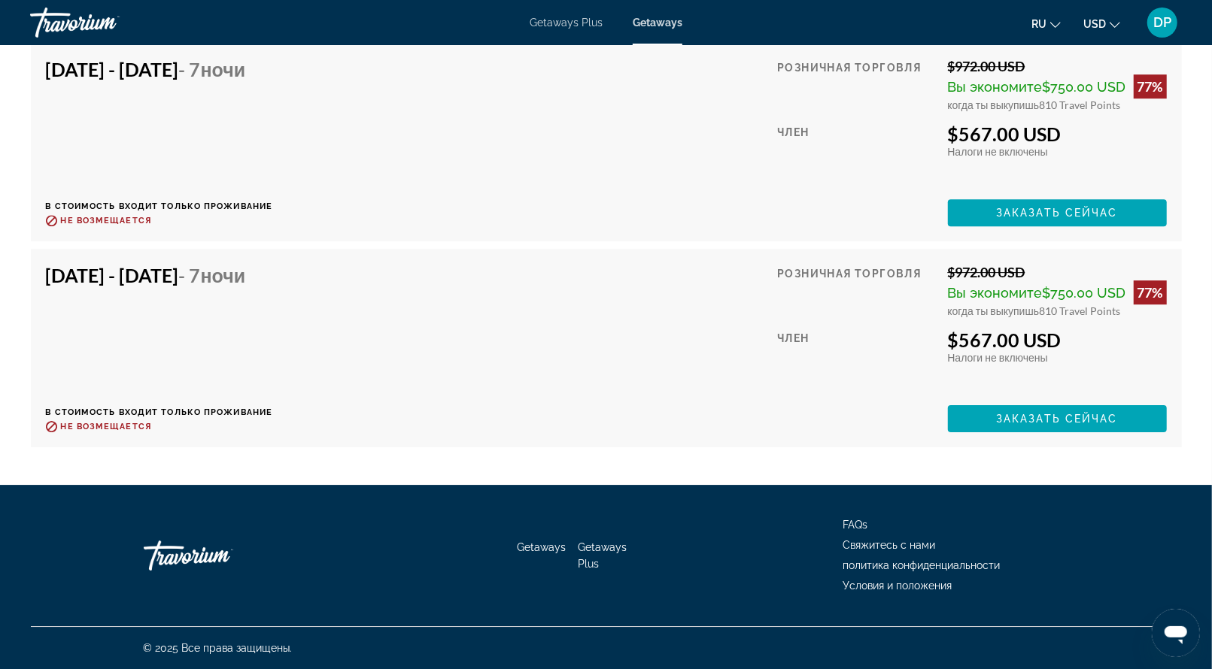
drag, startPoint x: 636, startPoint y: 217, endPoint x: 628, endPoint y: 244, distance: 29.0
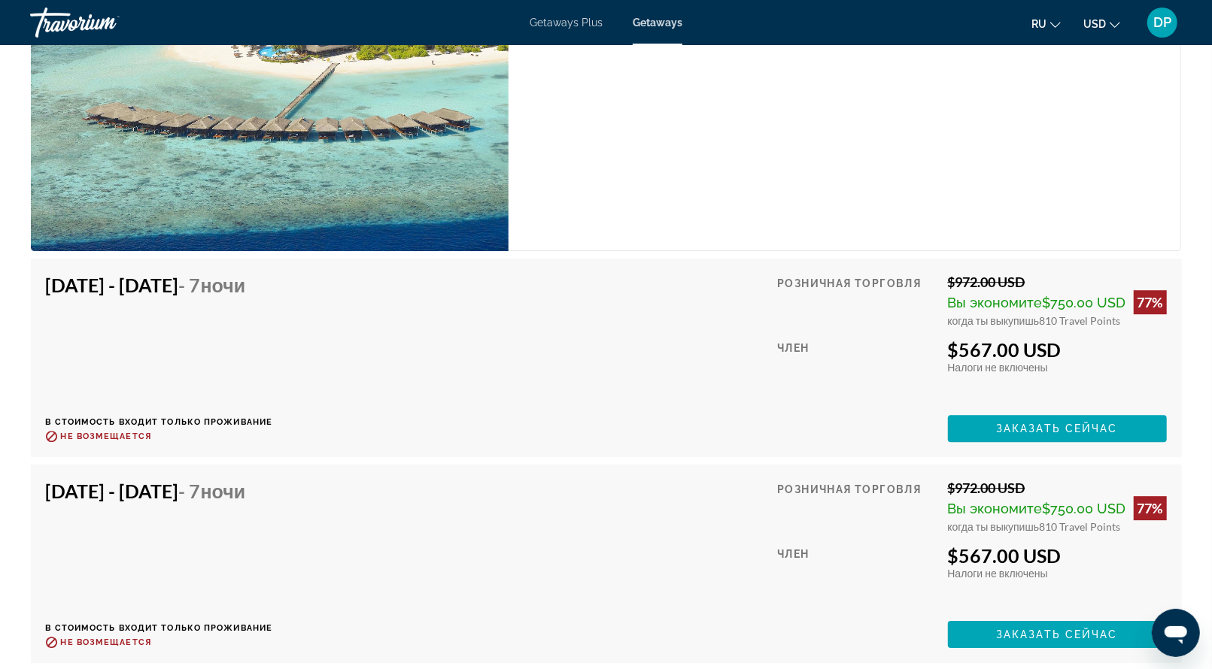
scroll to position [2991, 0]
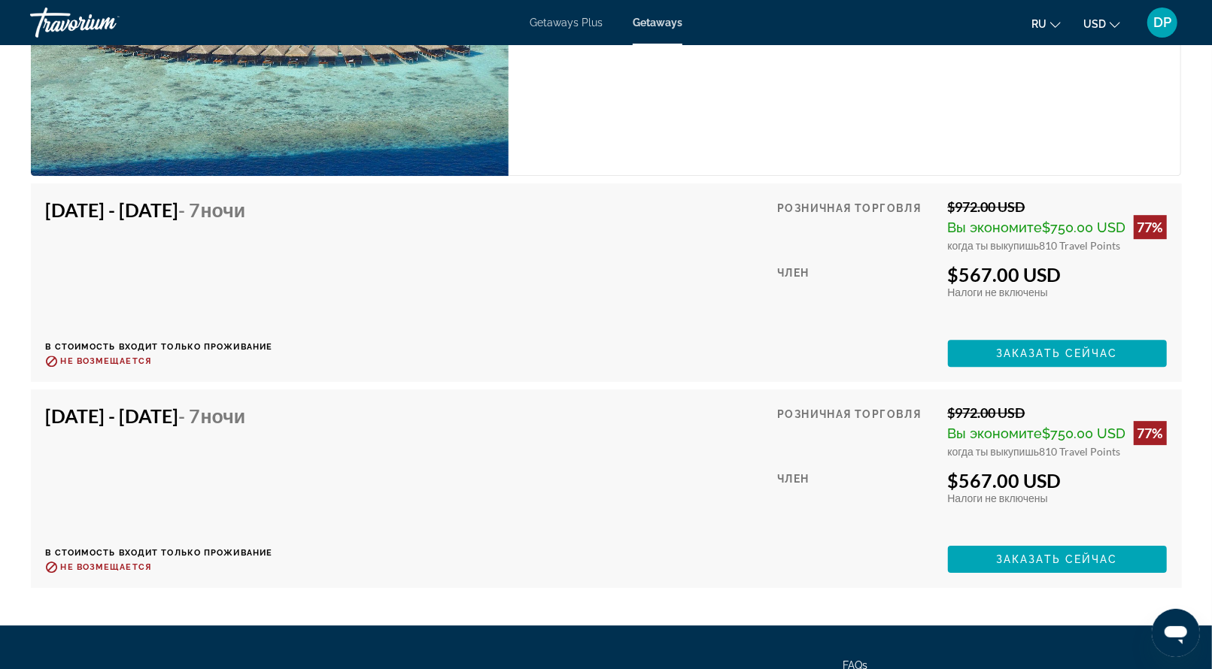
drag, startPoint x: 667, startPoint y: 404, endPoint x: 664, endPoint y: 414, distance: 11.0
drag, startPoint x: 693, startPoint y: 336, endPoint x: 721, endPoint y: 188, distance: 150.9
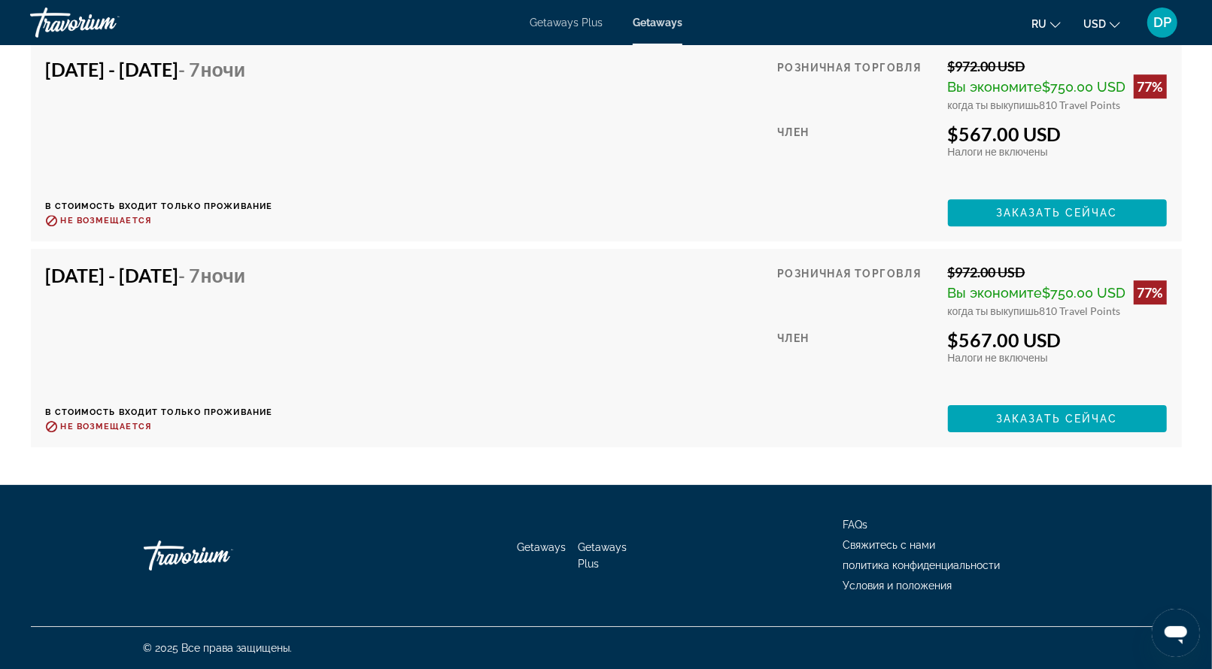
scroll to position [3367, 0]
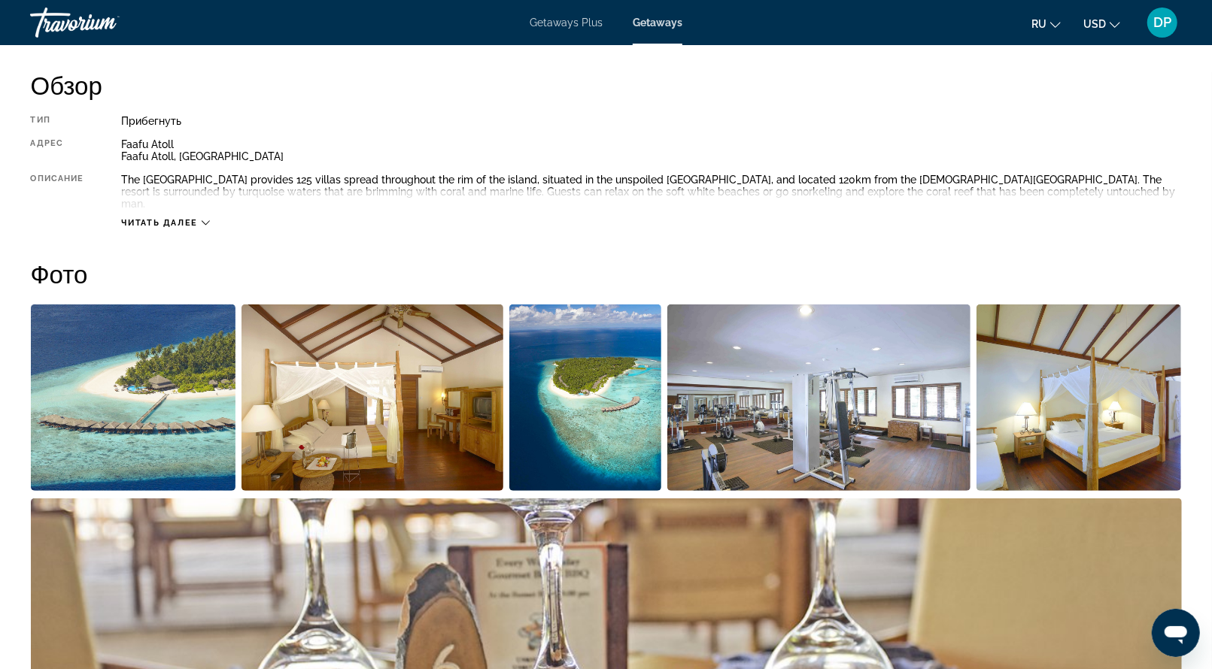
scroll to position [735, 0]
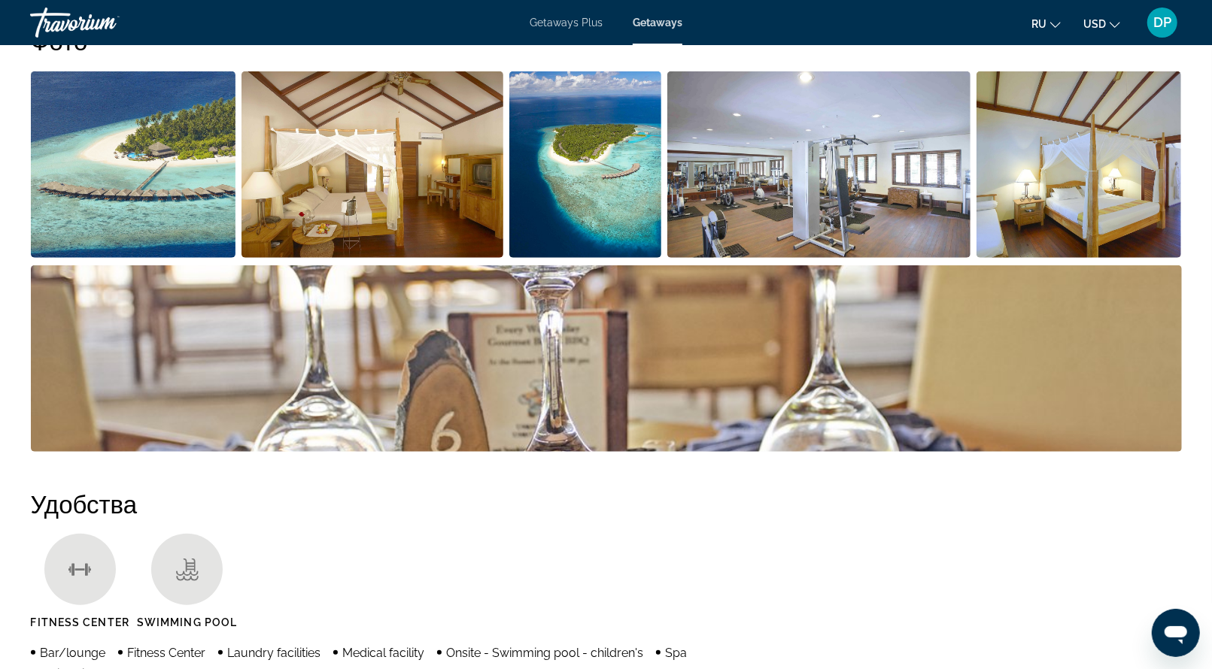
click at [503, 258] on img "Open full-screen image slider" at bounding box center [372, 164] width 262 height 187
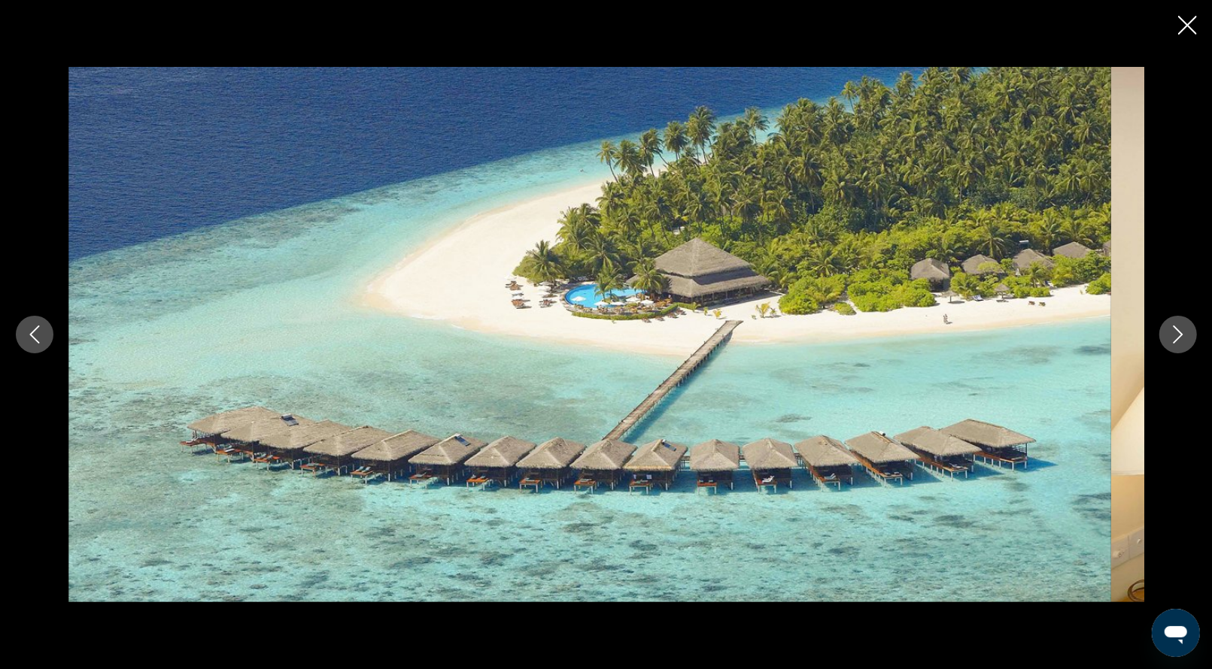
click at [1174, 332] on icon "Next image" at bounding box center [1178, 335] width 18 height 18
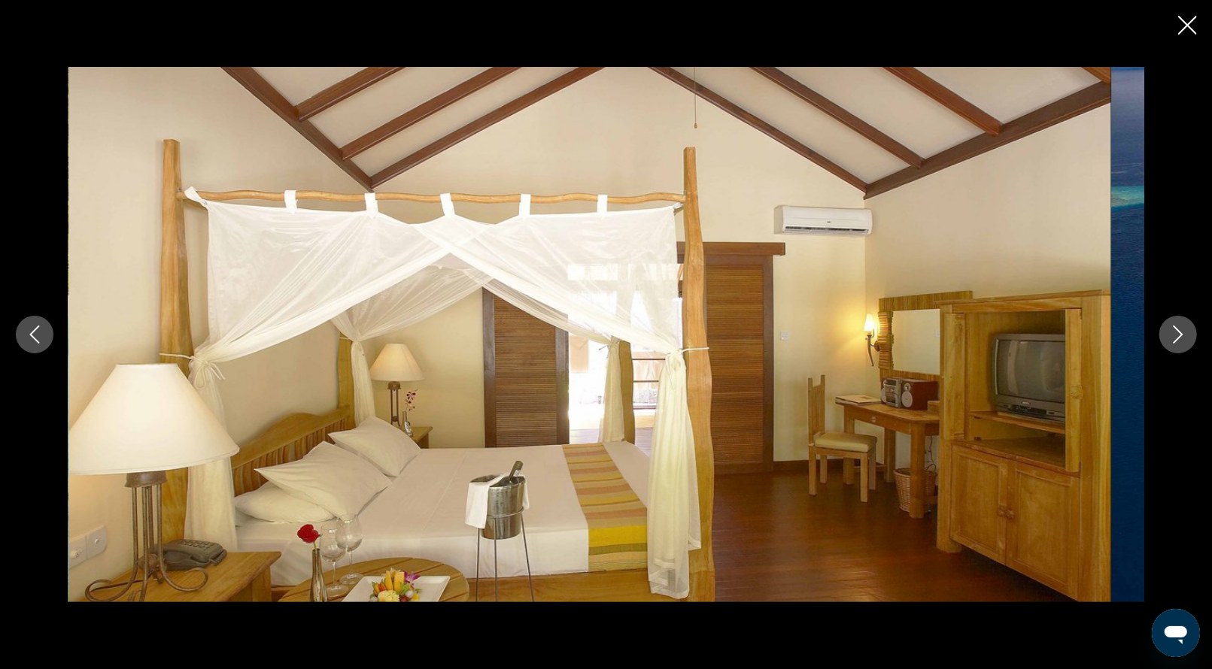
click at [1174, 332] on icon "Next image" at bounding box center [1178, 335] width 18 height 18
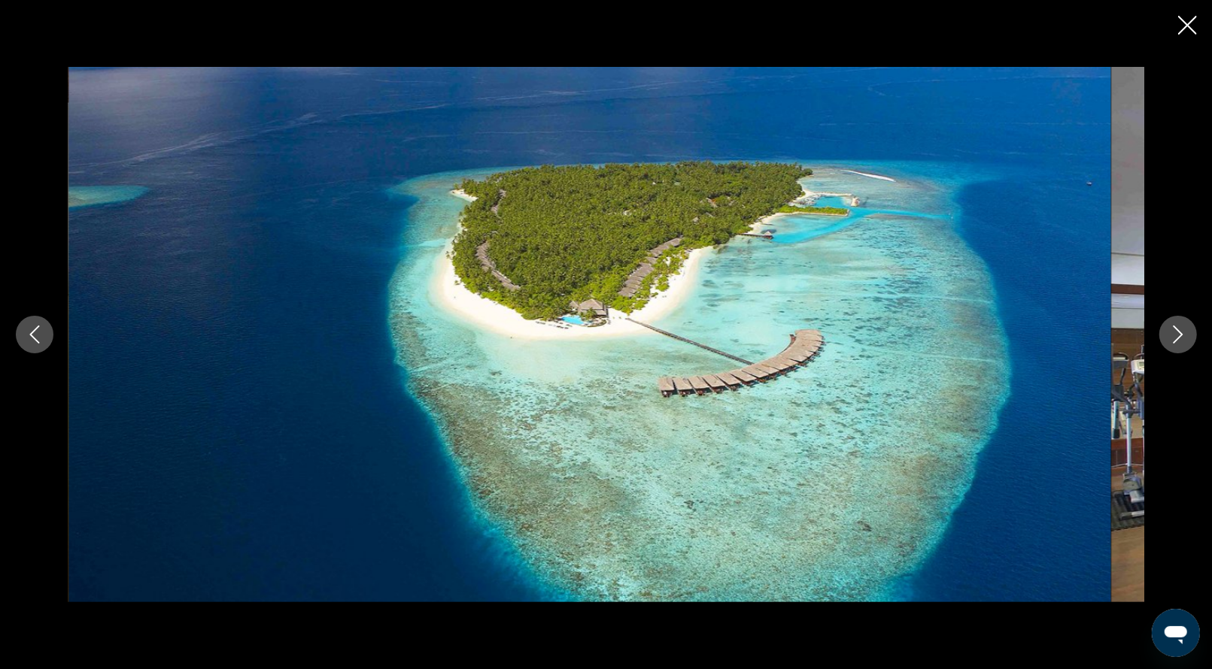
click at [1174, 332] on icon "Next image" at bounding box center [1178, 335] width 18 height 18
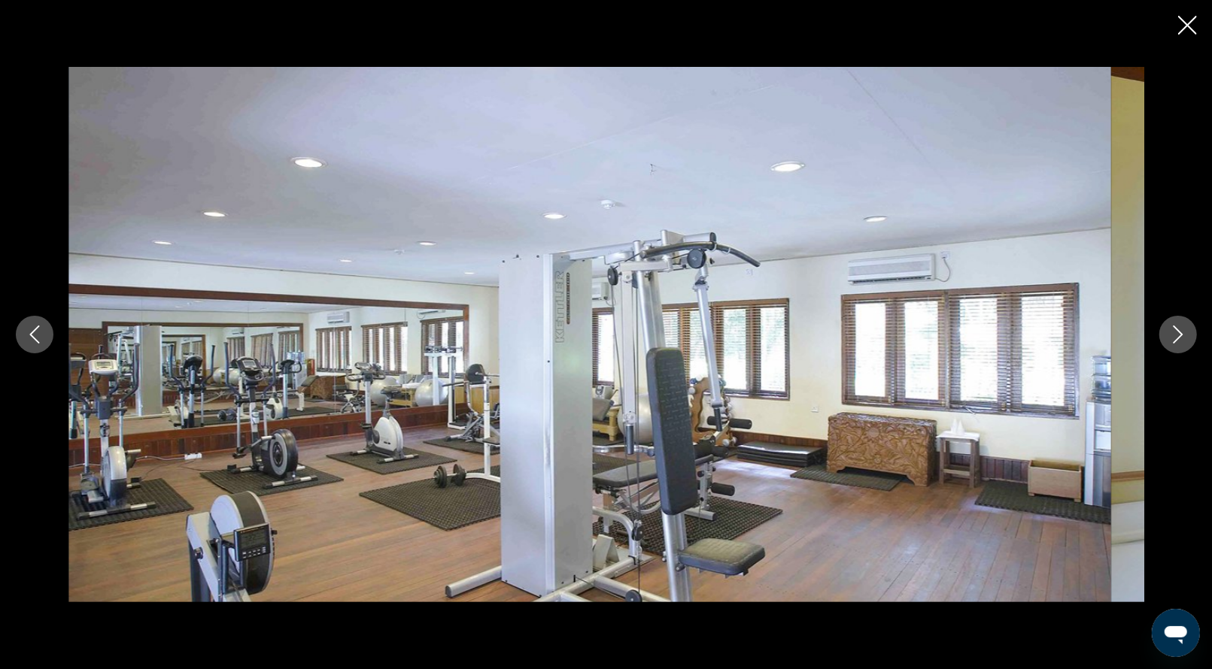
click at [1174, 332] on icon "Next image" at bounding box center [1178, 335] width 18 height 18
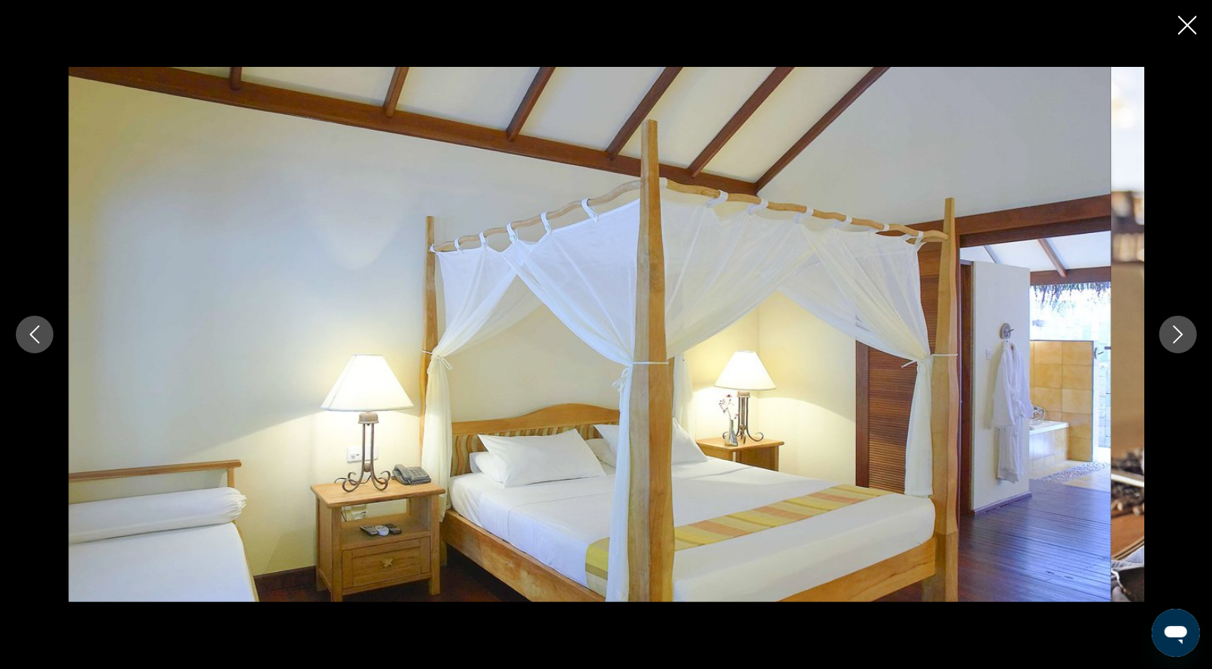
click at [1174, 332] on icon "Next image" at bounding box center [1178, 335] width 18 height 18
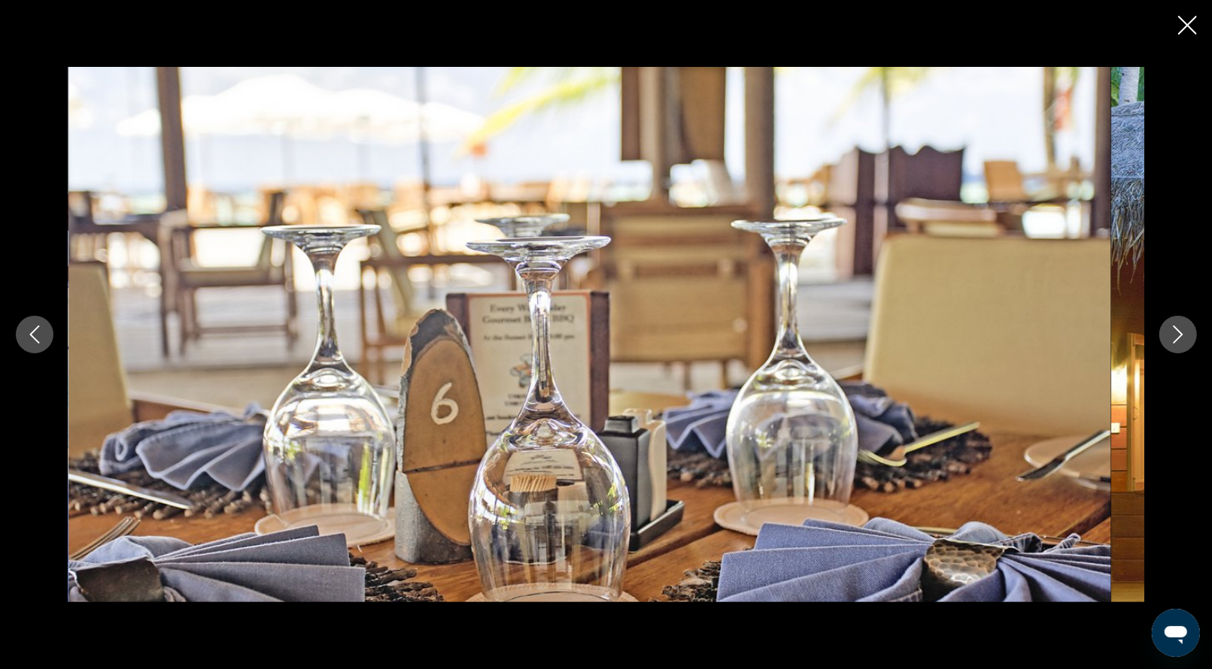
click at [1174, 332] on icon "Next image" at bounding box center [1178, 335] width 18 height 18
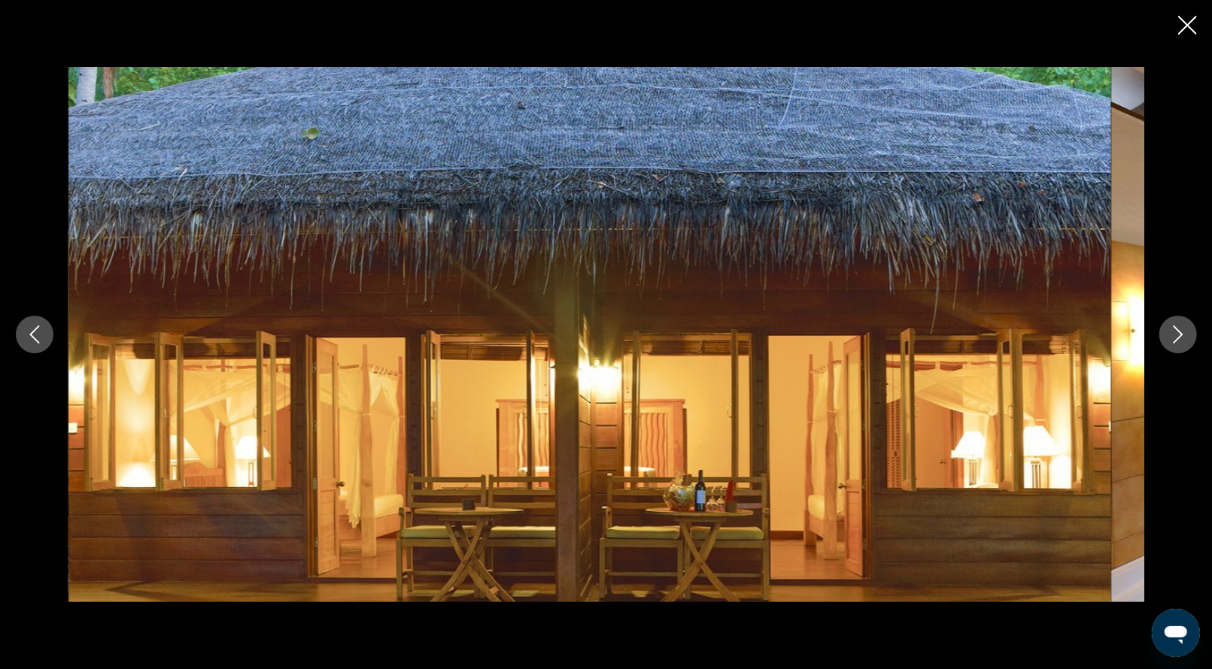
click at [1174, 332] on icon "Next image" at bounding box center [1178, 335] width 18 height 18
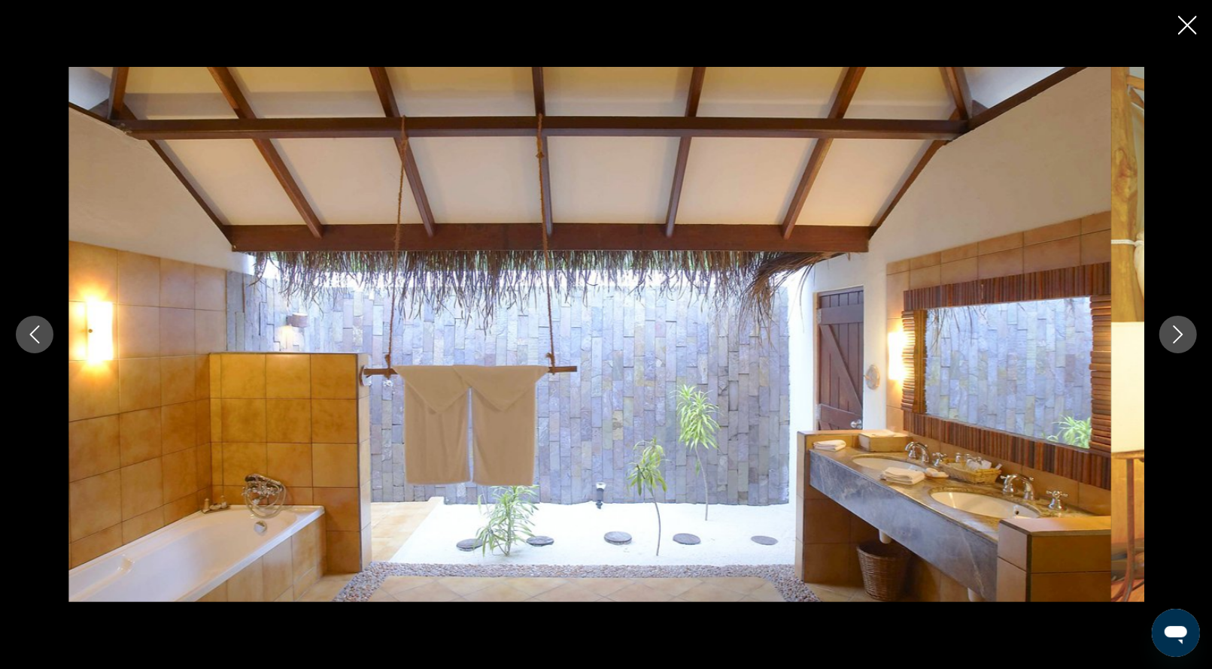
click at [1174, 332] on icon "Next image" at bounding box center [1178, 335] width 18 height 18
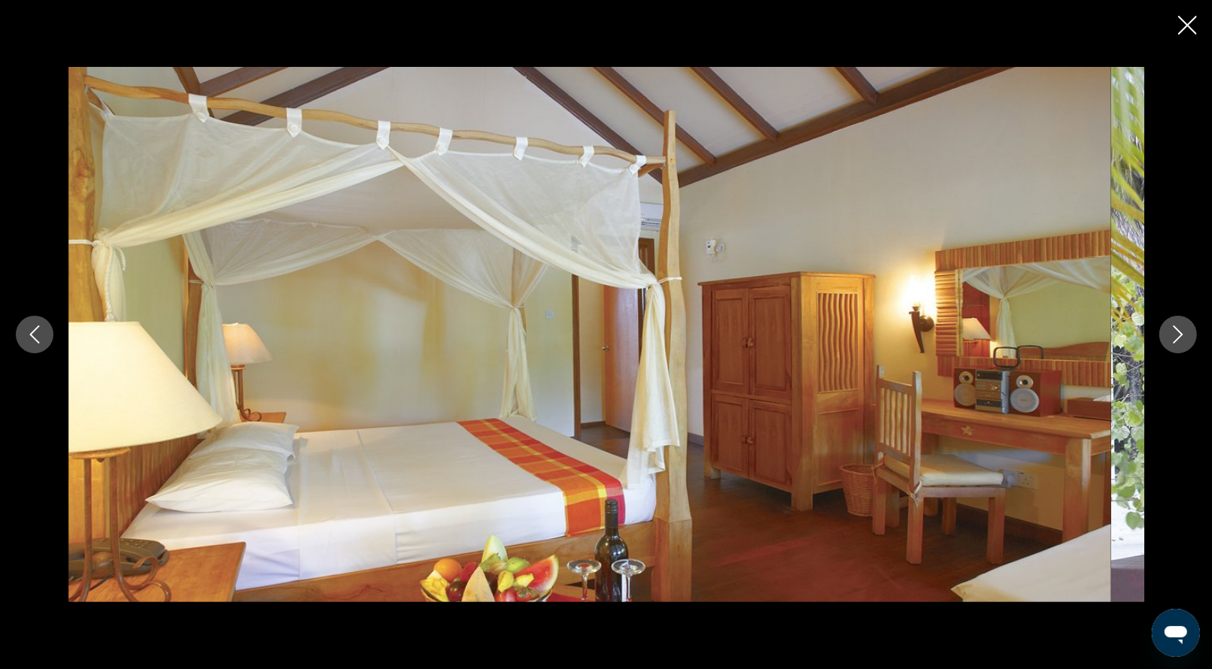
click at [1174, 332] on icon "Next image" at bounding box center [1178, 335] width 18 height 18
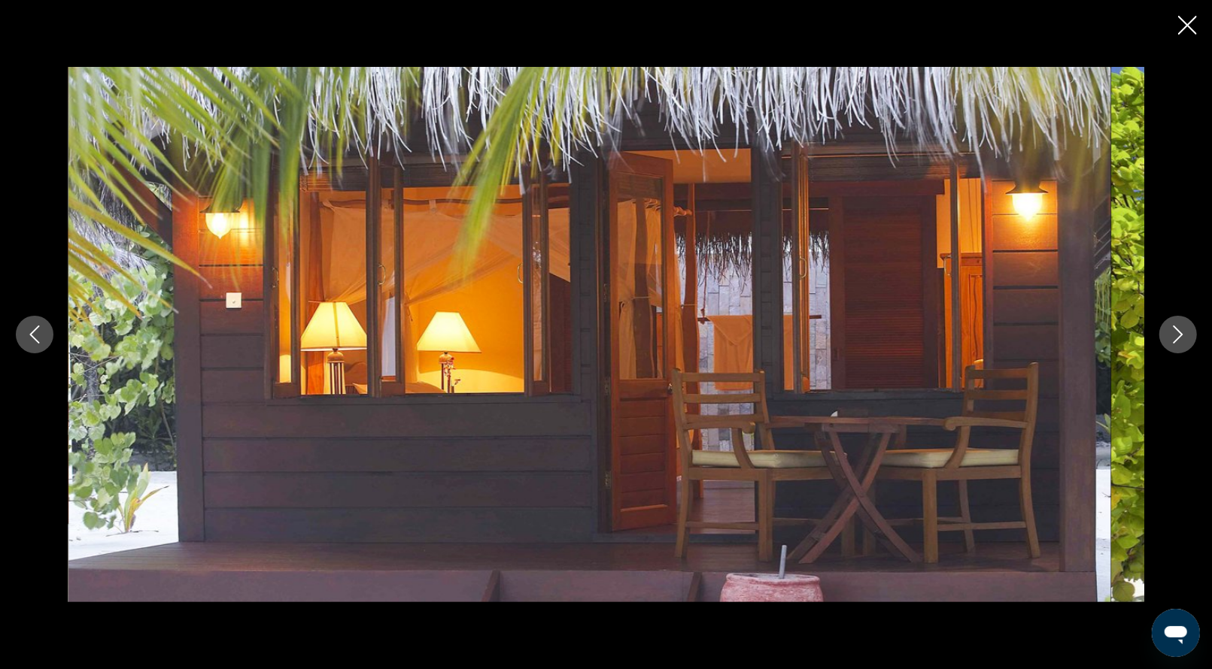
click at [1174, 332] on icon "Next image" at bounding box center [1178, 335] width 18 height 18
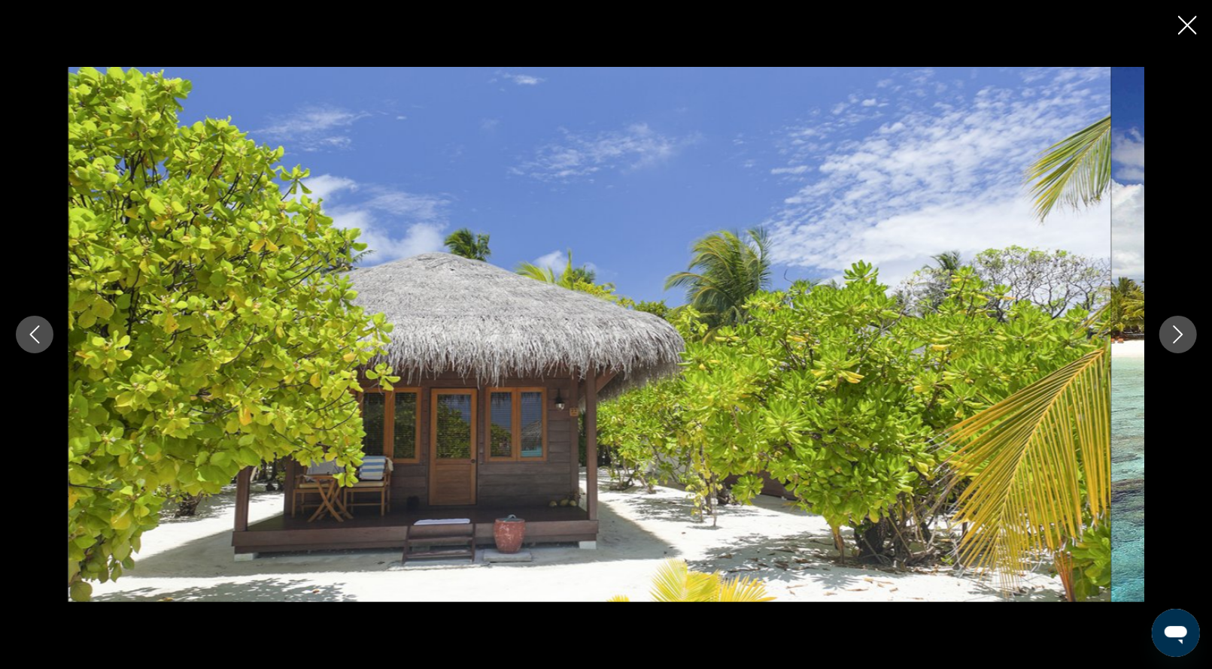
click at [1174, 332] on icon "Next image" at bounding box center [1178, 335] width 18 height 18
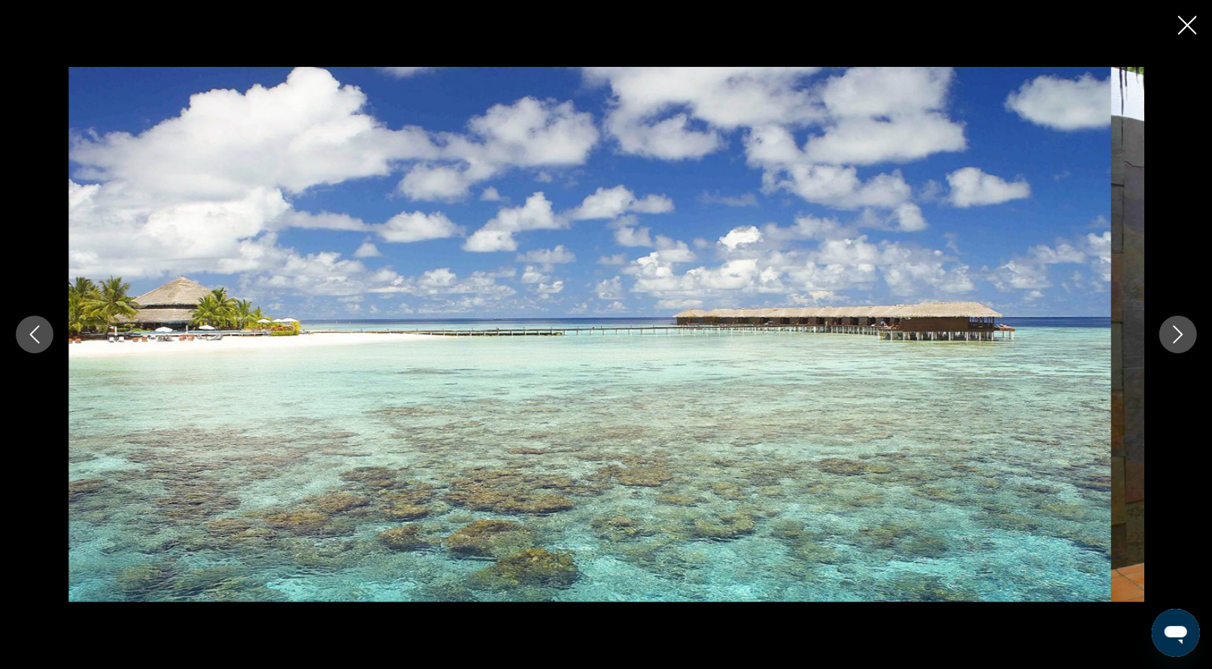
click at [1174, 332] on icon "Next image" at bounding box center [1178, 335] width 18 height 18
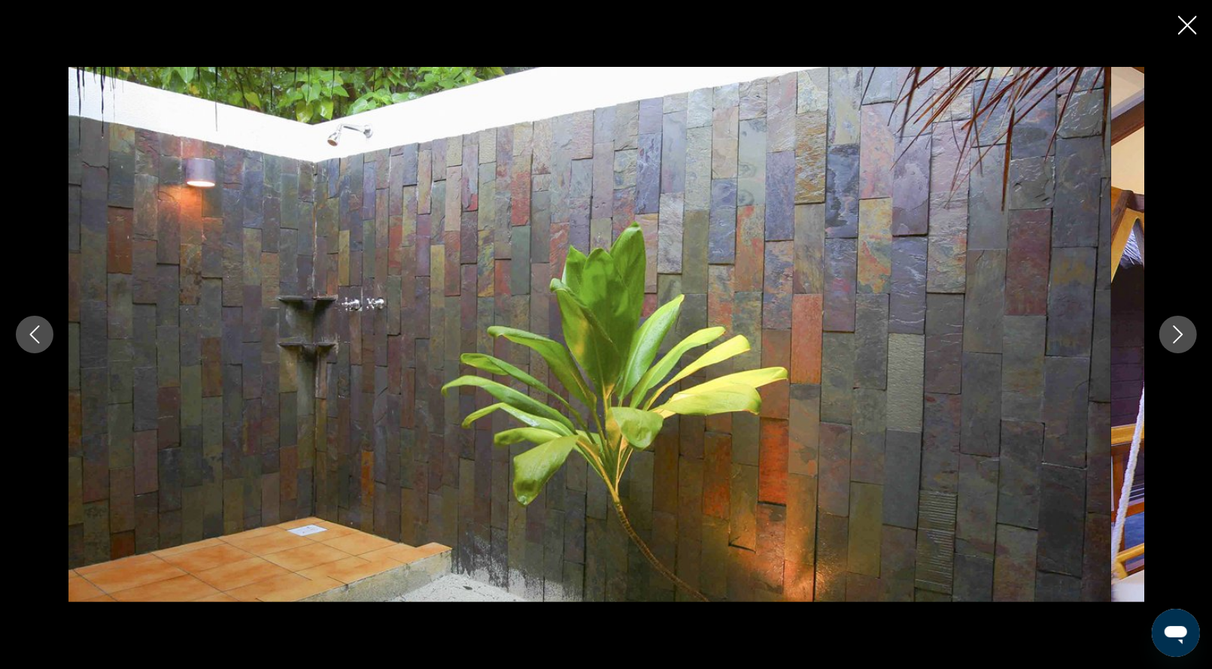
click at [1174, 332] on icon "Next image" at bounding box center [1178, 335] width 18 height 18
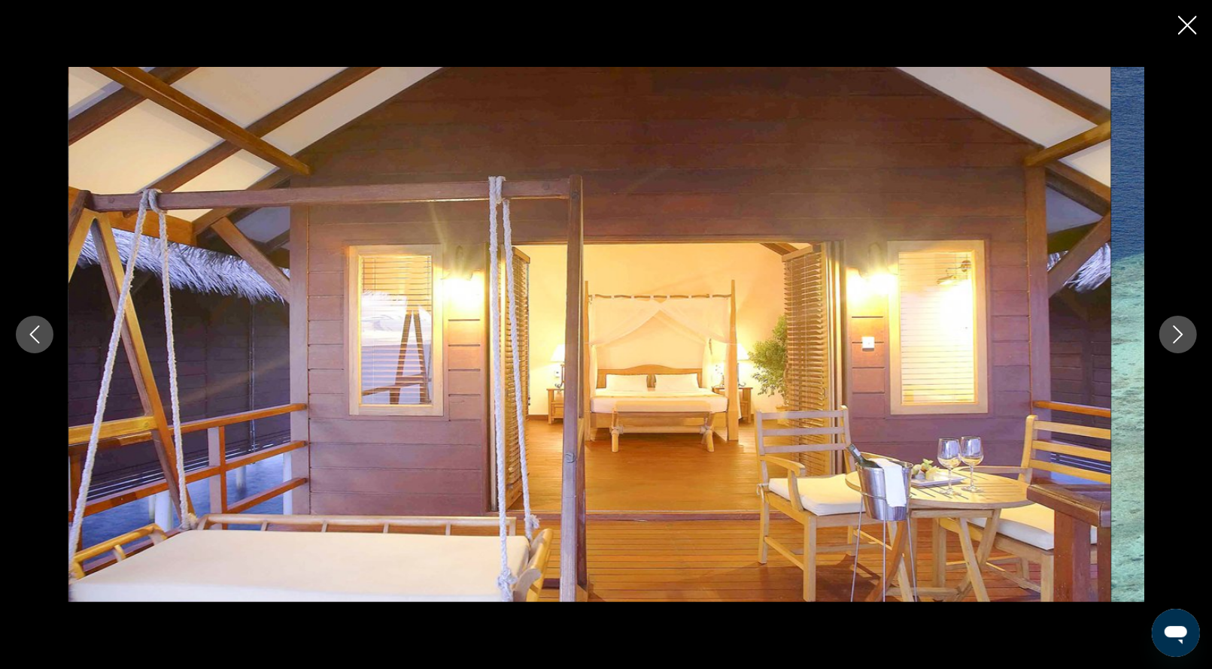
click at [1174, 332] on icon "Next image" at bounding box center [1178, 335] width 18 height 18
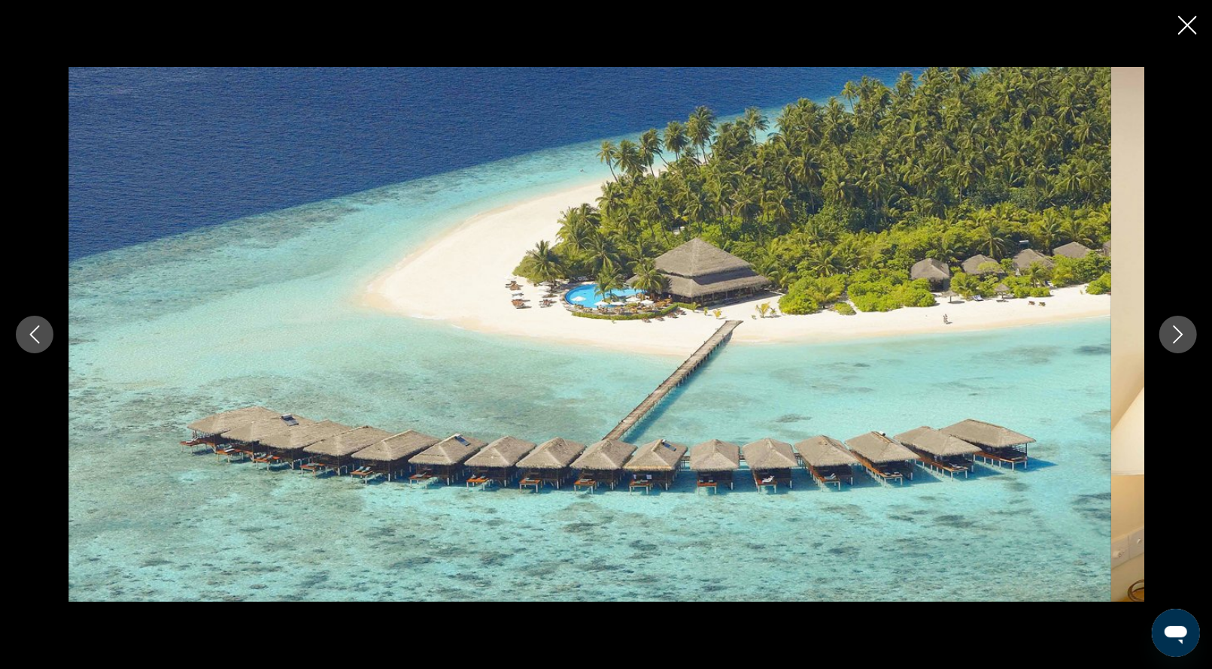
click at [1174, 332] on icon "Next image" at bounding box center [1178, 335] width 18 height 18
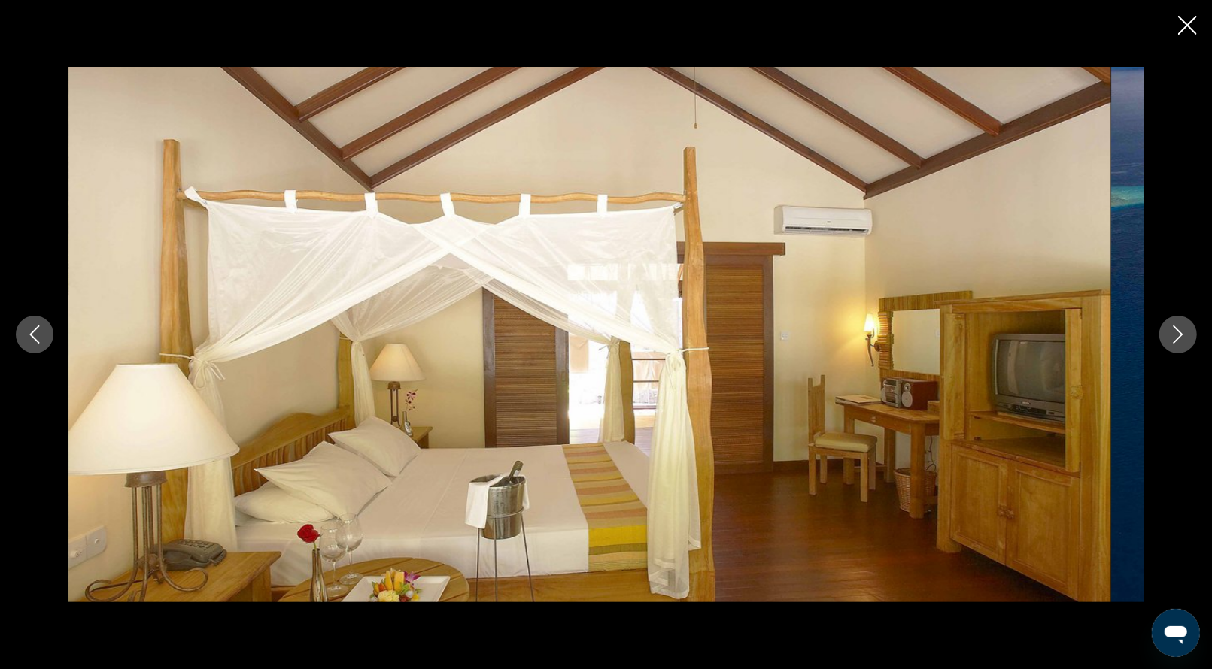
click at [1174, 332] on icon "Next image" at bounding box center [1178, 335] width 18 height 18
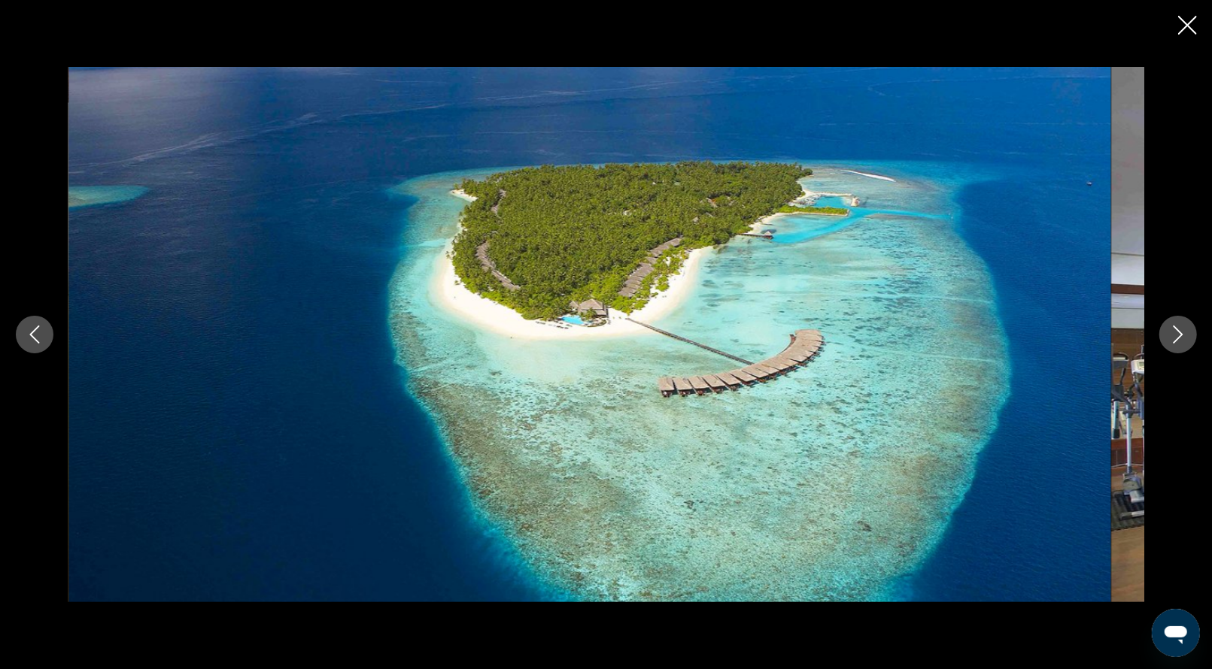
click at [1174, 332] on icon "Next image" at bounding box center [1178, 335] width 18 height 18
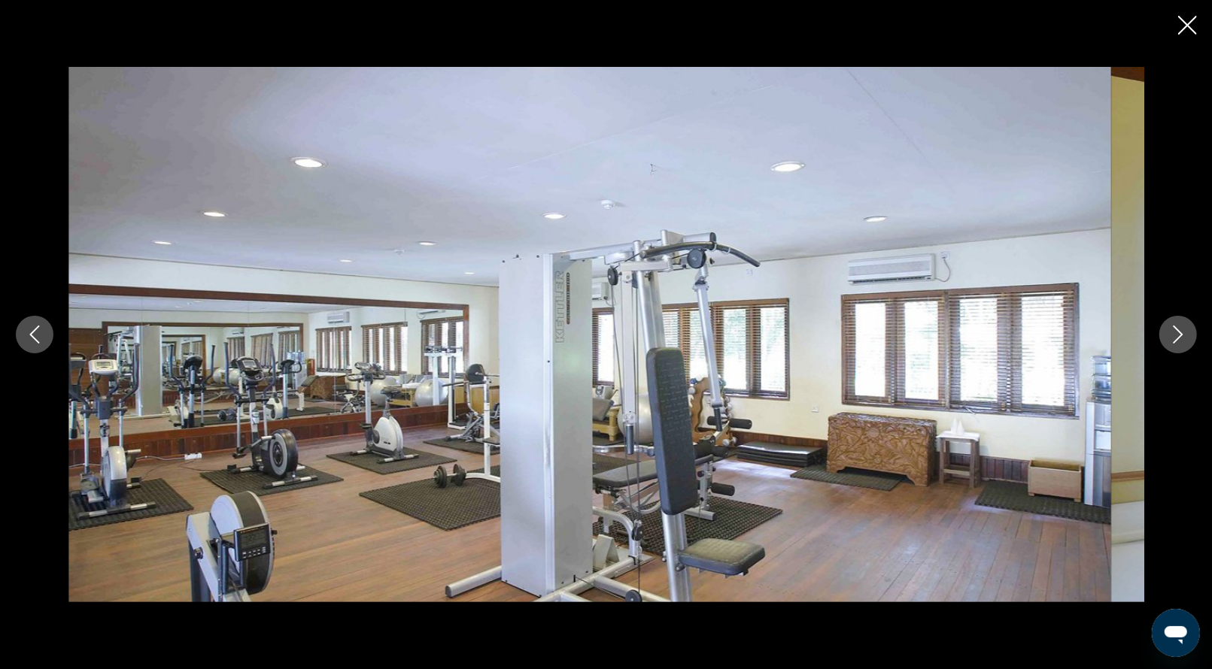
click at [1178, 35] on icon "Close slideshow" at bounding box center [1187, 25] width 19 height 19
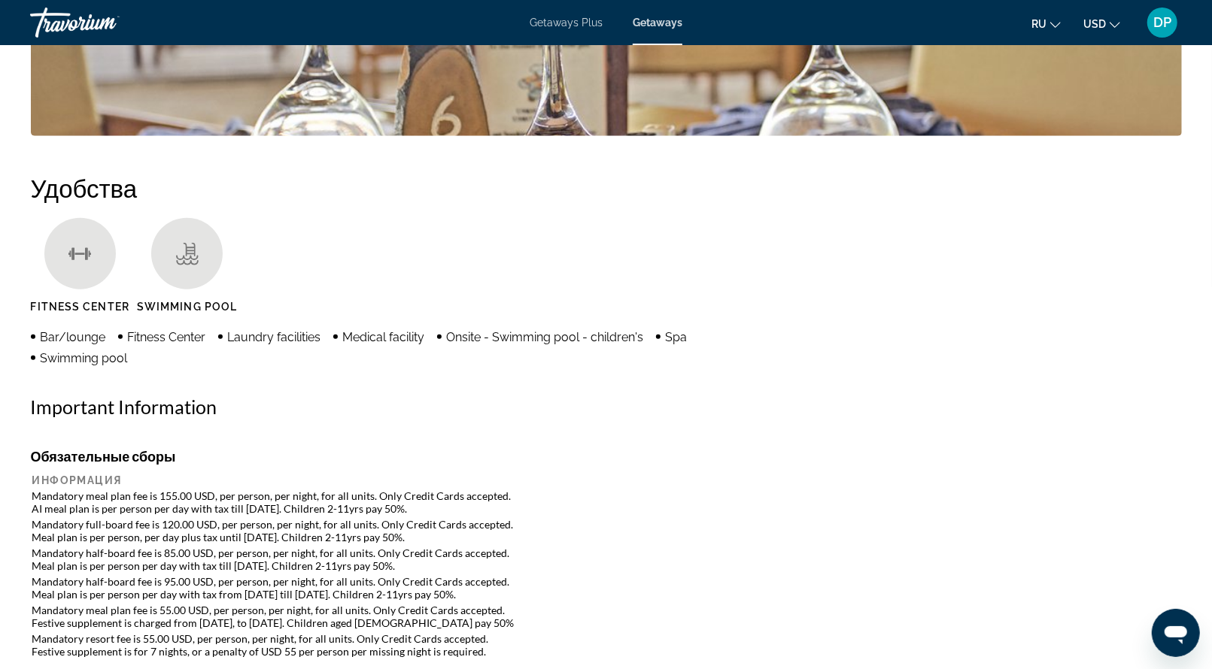
scroll to position [677, 0]
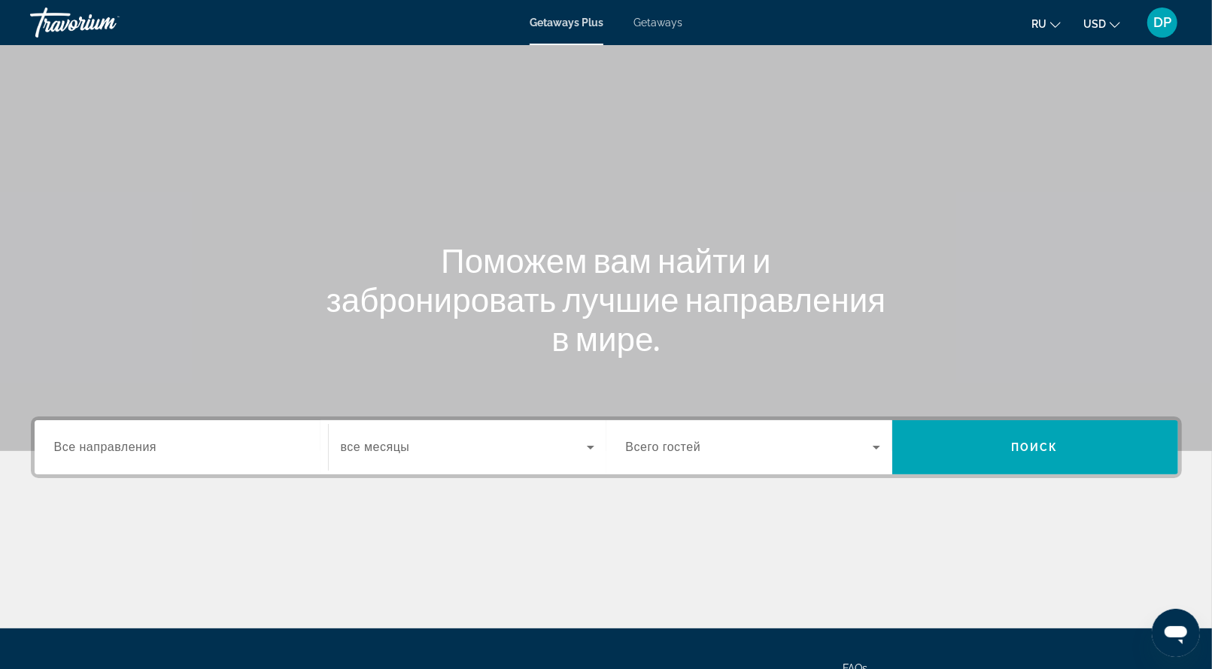
click at [670, 29] on span "Getaways" at bounding box center [657, 23] width 49 height 12
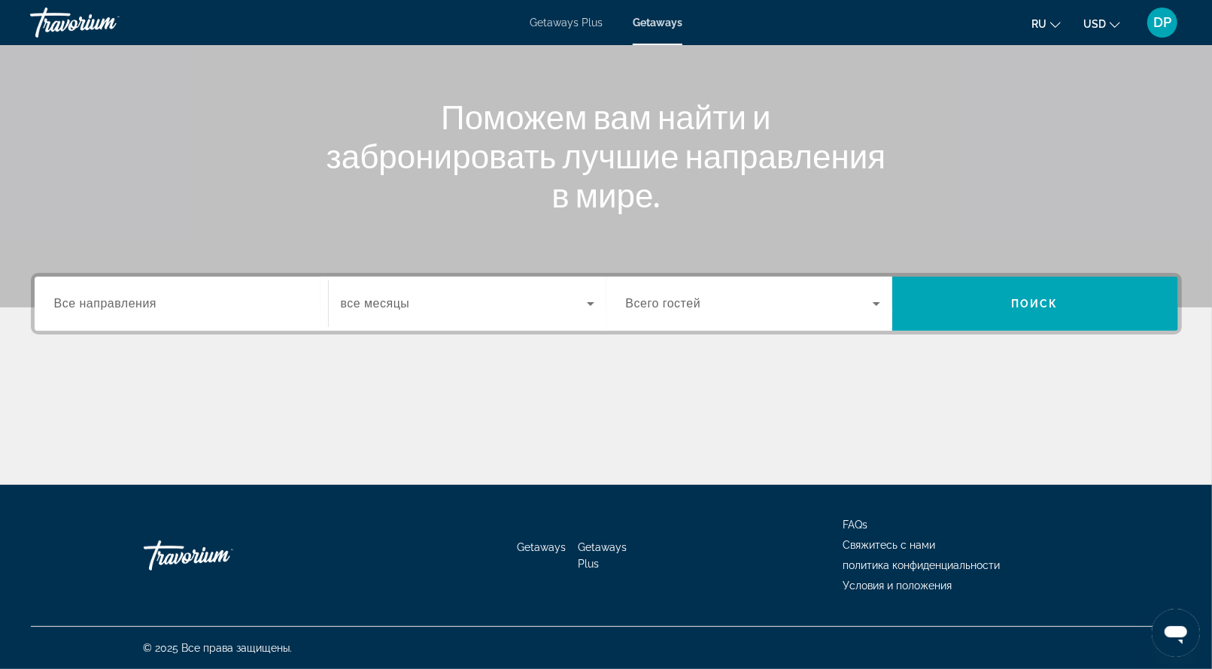
scroll to position [346, 0]
click at [138, 297] on span "Все направления" at bounding box center [105, 303] width 103 height 13
click at [138, 296] on input "Destination Все направления" at bounding box center [181, 305] width 254 height 18
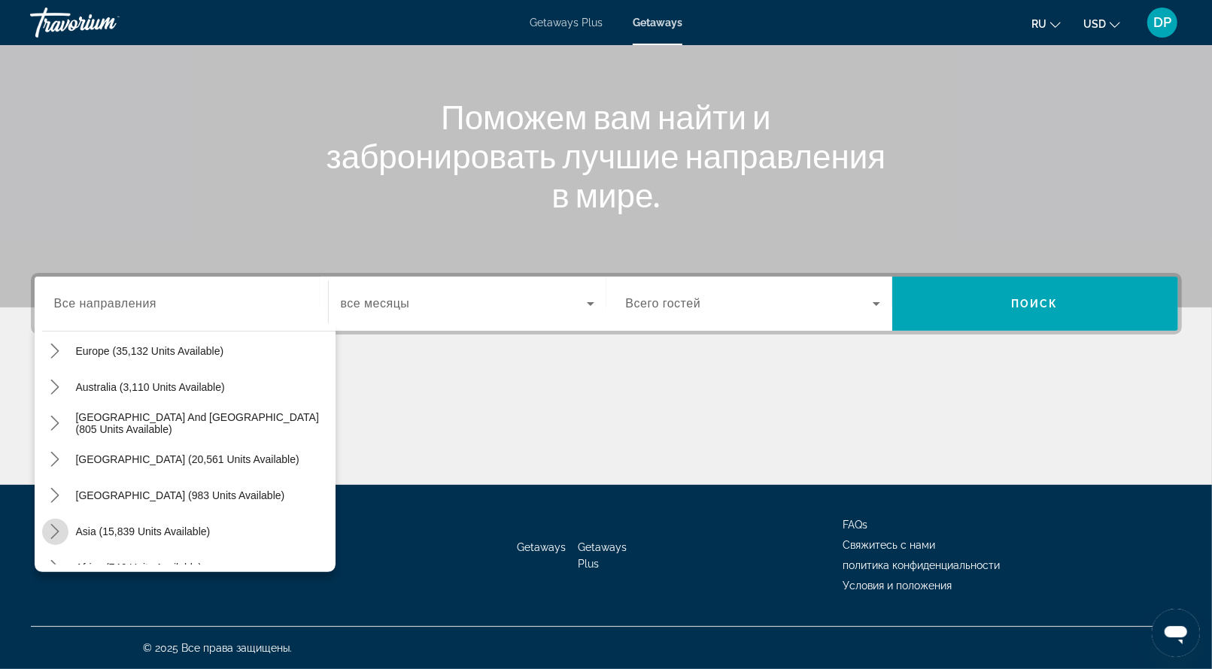
click at [62, 524] on icon "Toggle Asia (15,839 units available) submenu" at bounding box center [54, 531] width 15 height 15
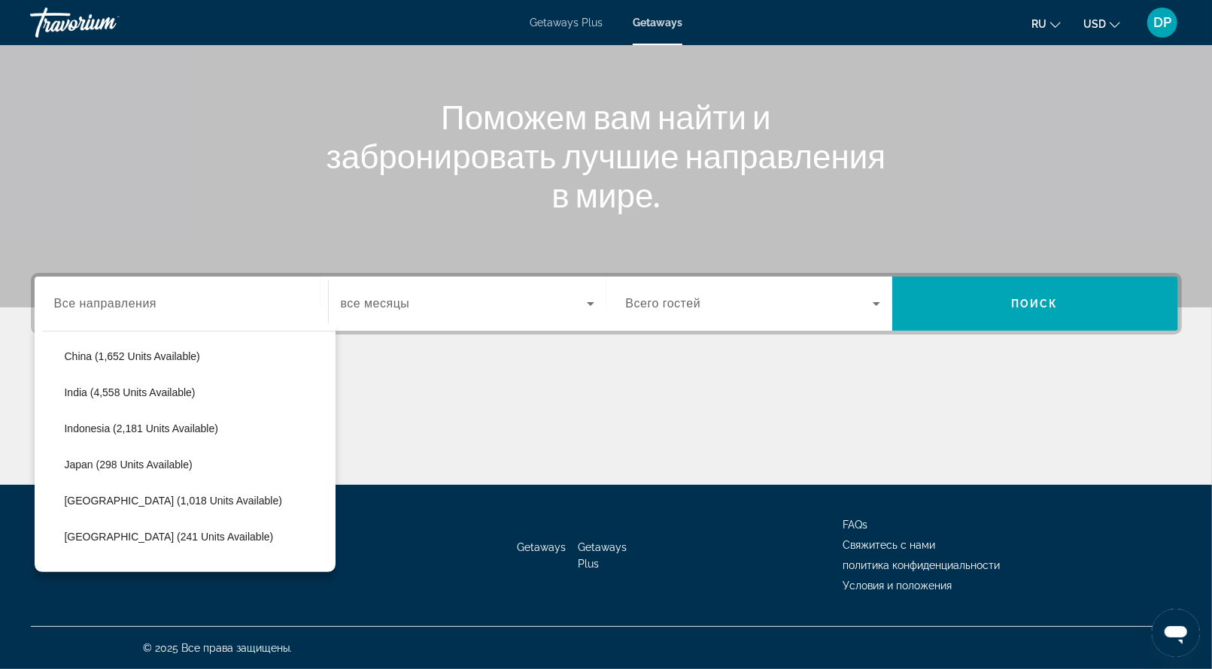
scroll to position [502, 0]
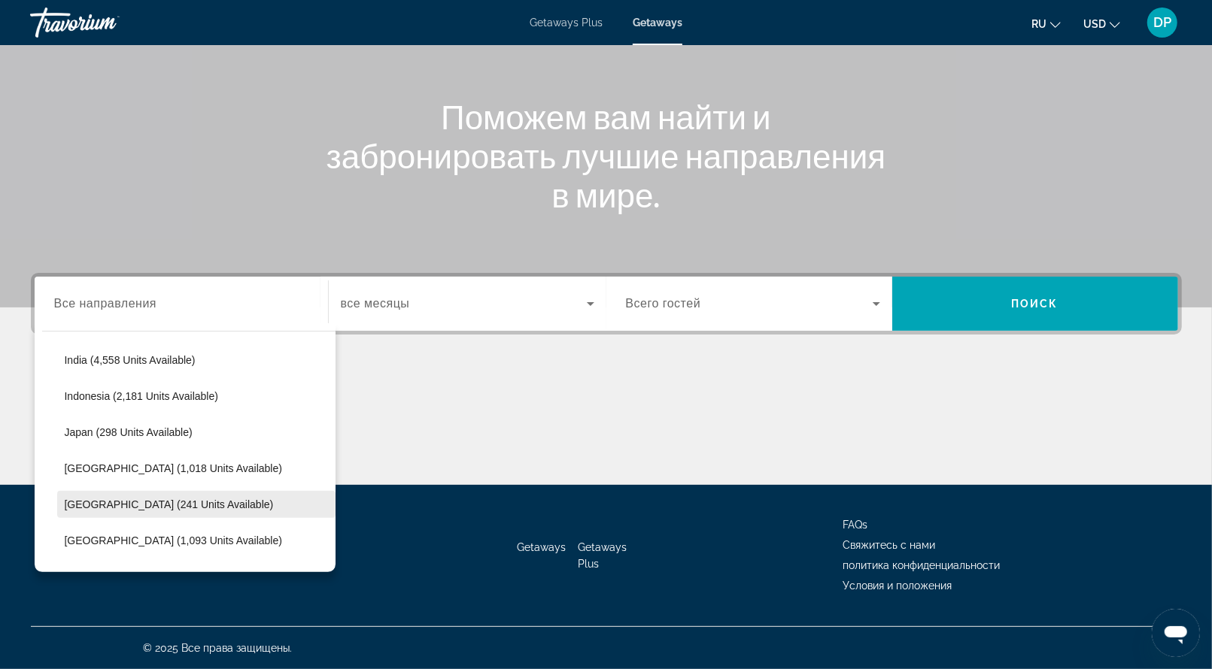
click at [104, 499] on span "Maldives (241 units available)" at bounding box center [169, 505] width 209 height 12
type input "**********"
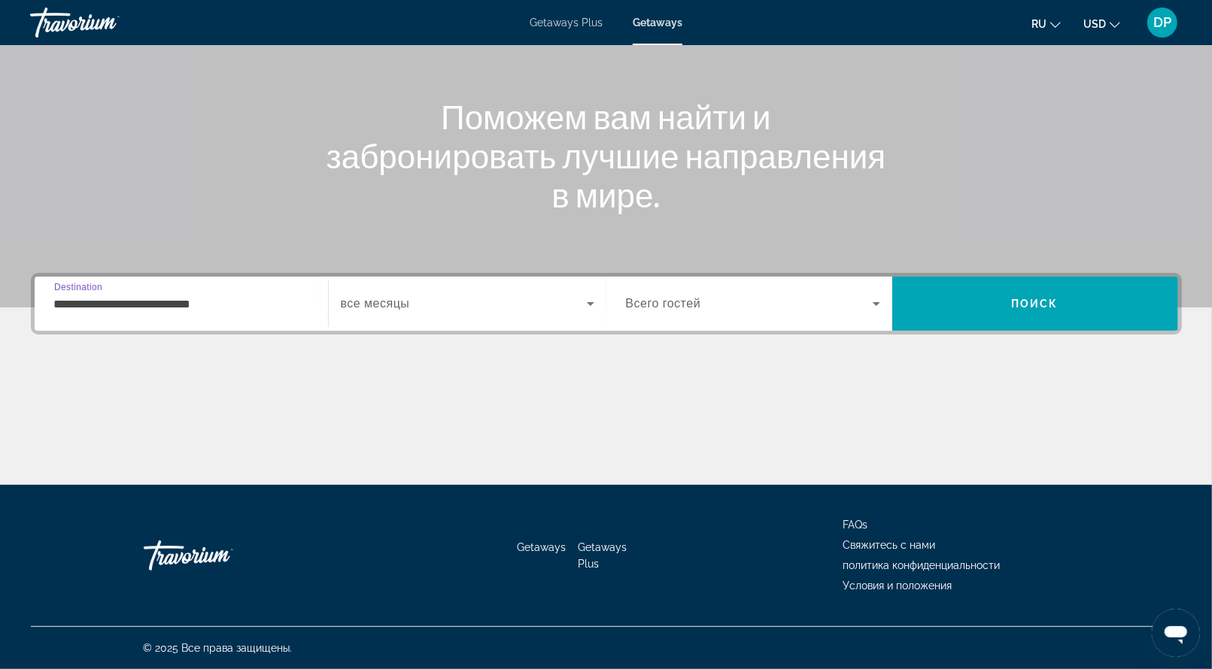
click at [526, 283] on div "Search widget" at bounding box center [467, 304] width 253 height 42
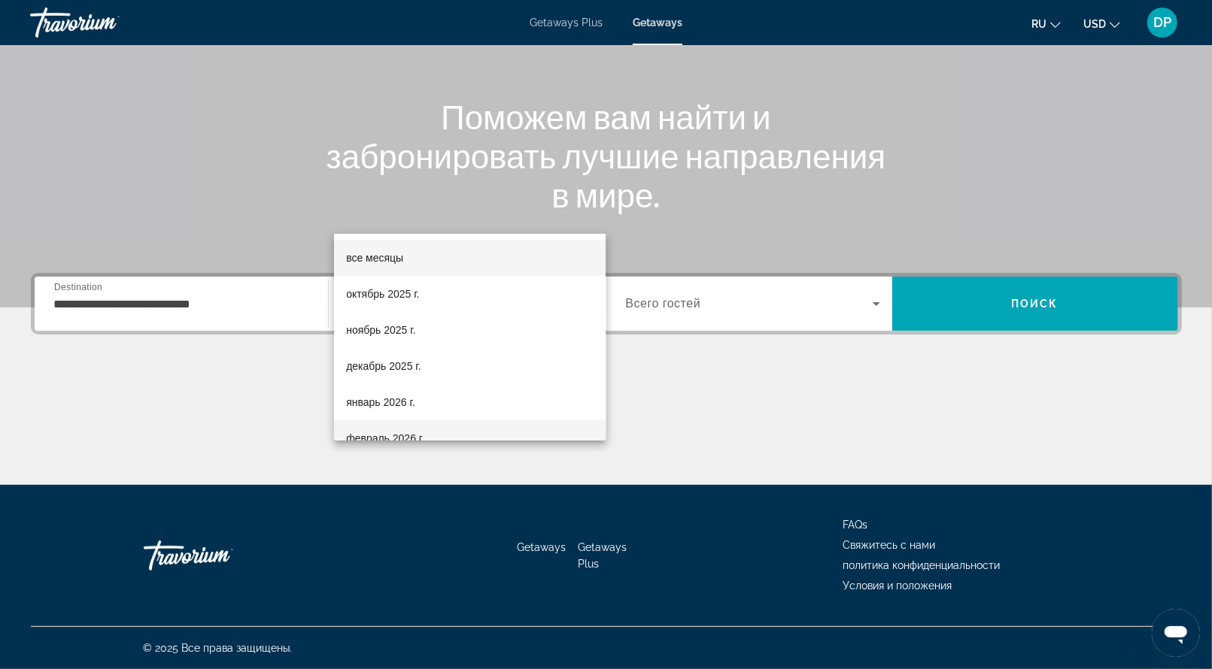
scroll to position [75, 0]
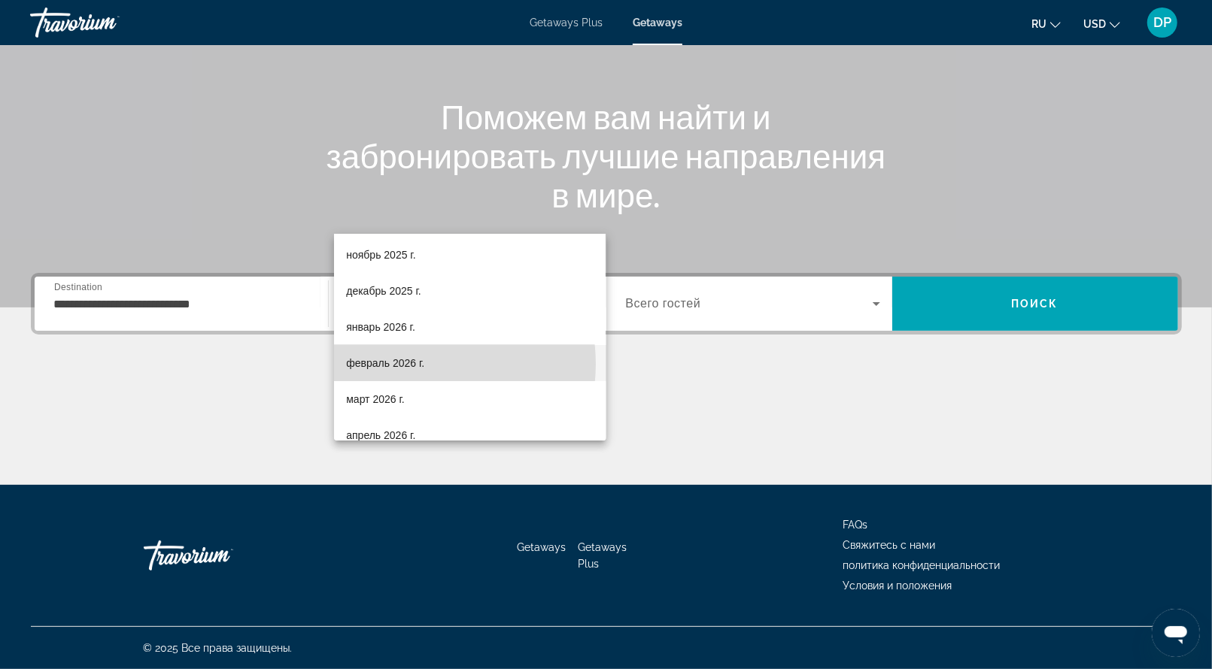
click at [415, 364] on span "февраль 2026 г." at bounding box center [385, 363] width 78 height 18
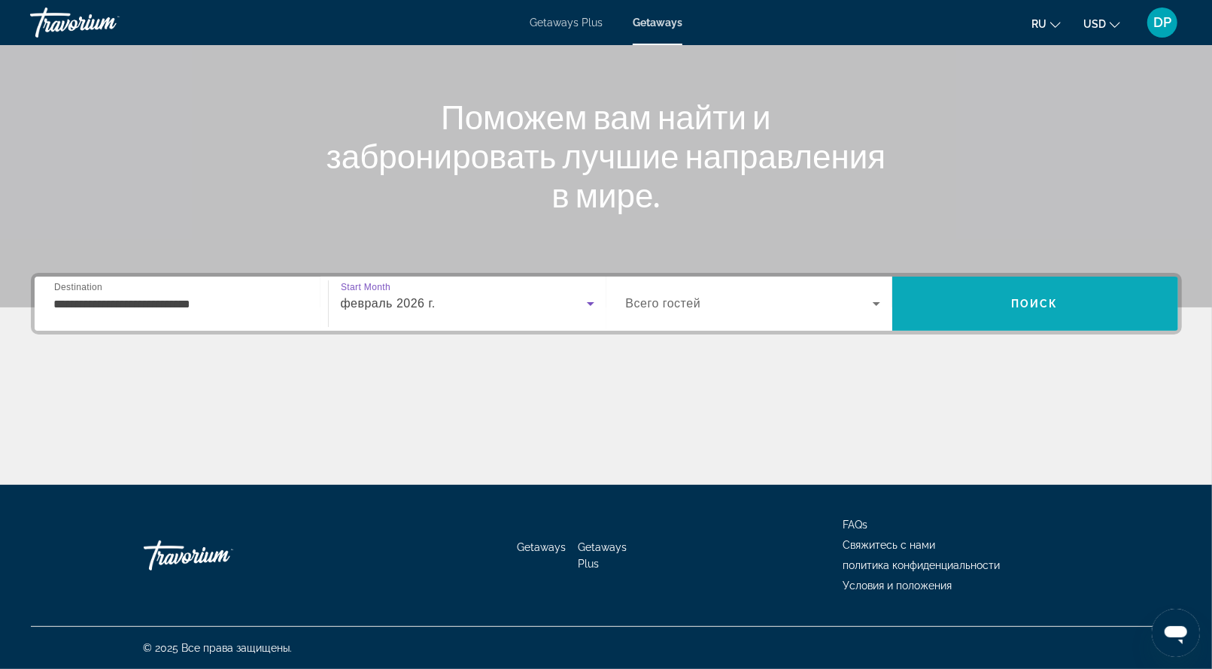
click at [1011, 298] on span "Поиск" at bounding box center [1034, 304] width 47 height 12
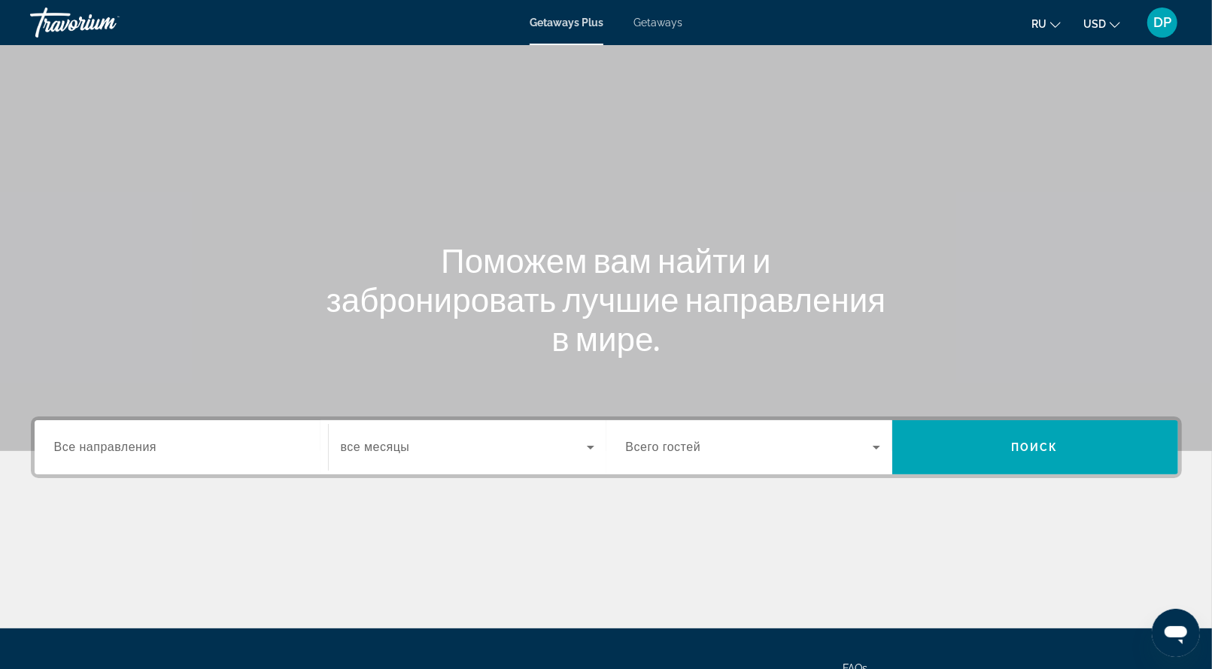
click at [682, 29] on span "Getaways" at bounding box center [657, 23] width 49 height 12
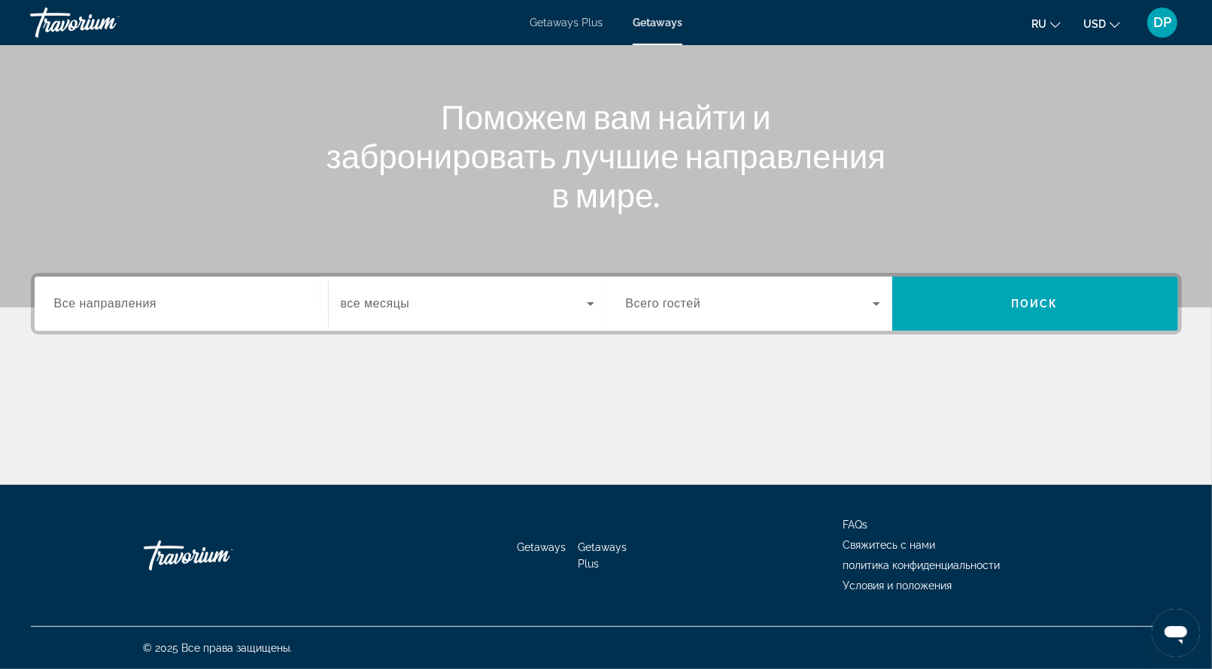
click at [157, 297] on span "Все направления" at bounding box center [105, 303] width 103 height 13
click at [182, 296] on input "Destination Все направления" at bounding box center [181, 305] width 254 height 18
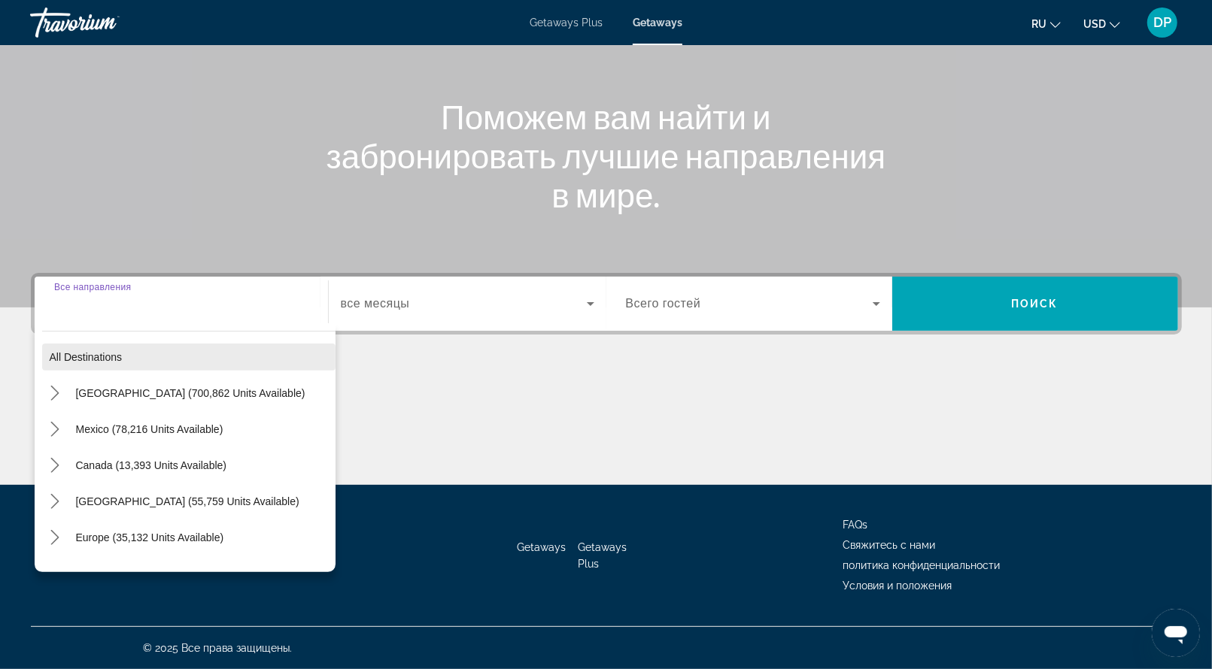
scroll to position [346, 0]
click at [62, 386] on icon "Toggle United States (700,862 units available) submenu" at bounding box center [54, 393] width 15 height 15
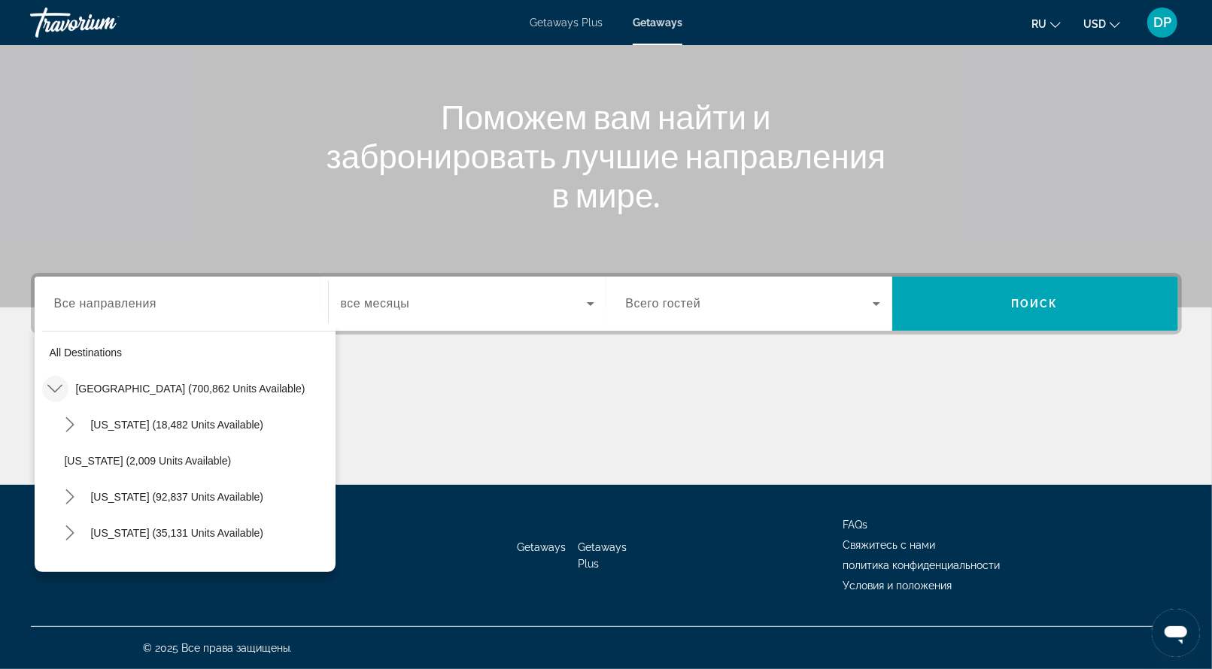
scroll to position [0, 0]
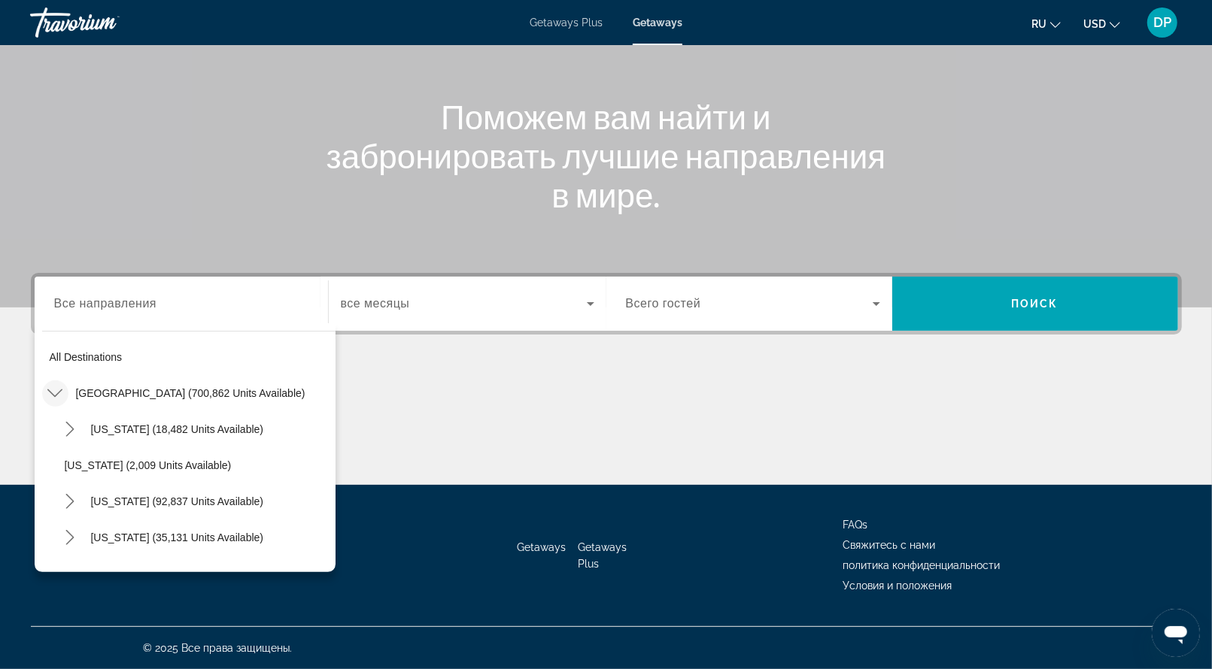
click at [62, 386] on icon "Toggle United States (700,862 units available) submenu" at bounding box center [54, 393] width 15 height 15
click at [59, 422] on icon "Toggle Mexico (78,216 units available) submenu" at bounding box center [55, 429] width 8 height 15
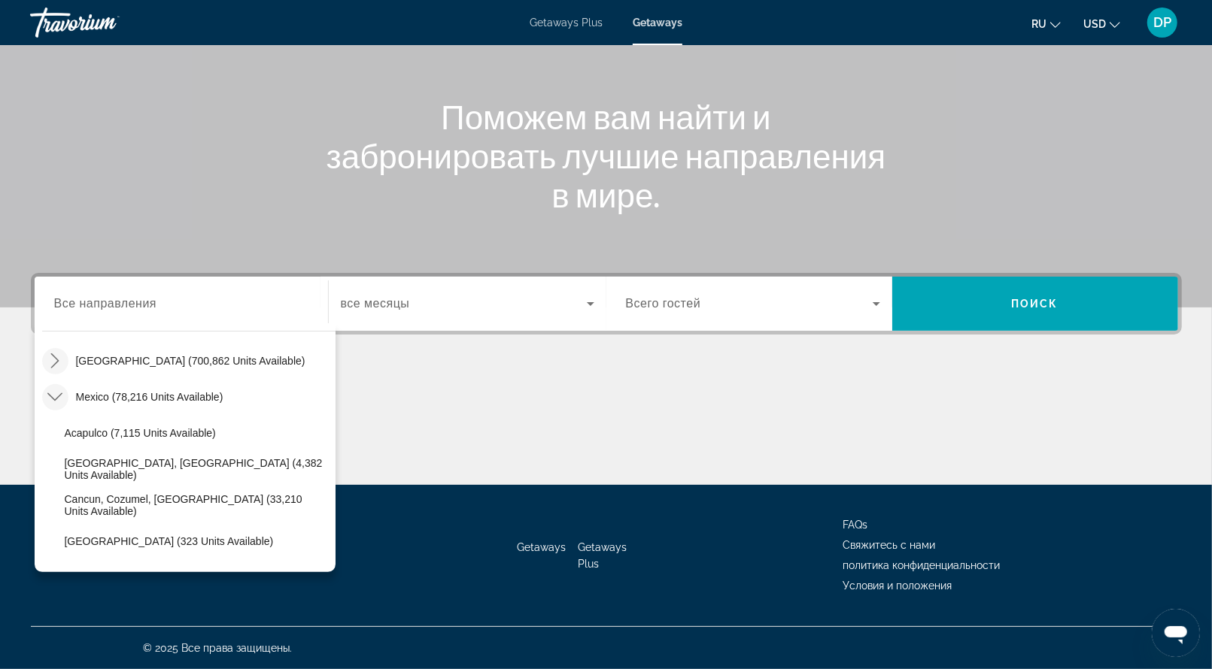
scroll to position [6, 0]
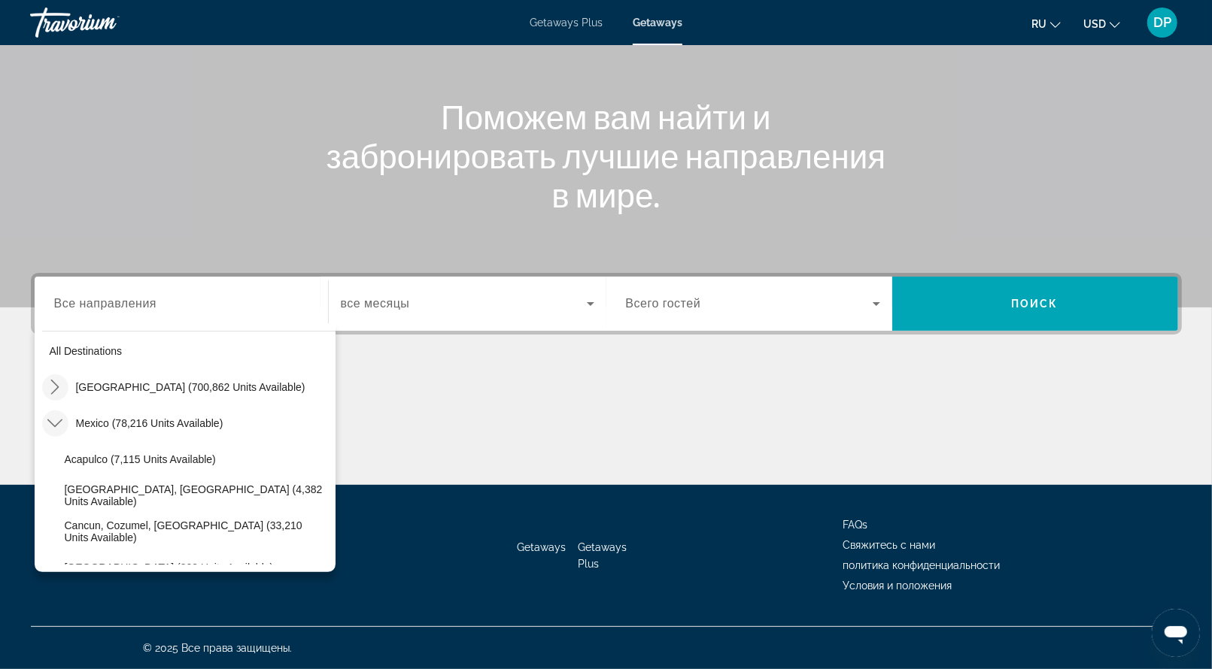
click at [62, 416] on icon "Toggle Mexico (78,216 units available) submenu" at bounding box center [54, 423] width 15 height 15
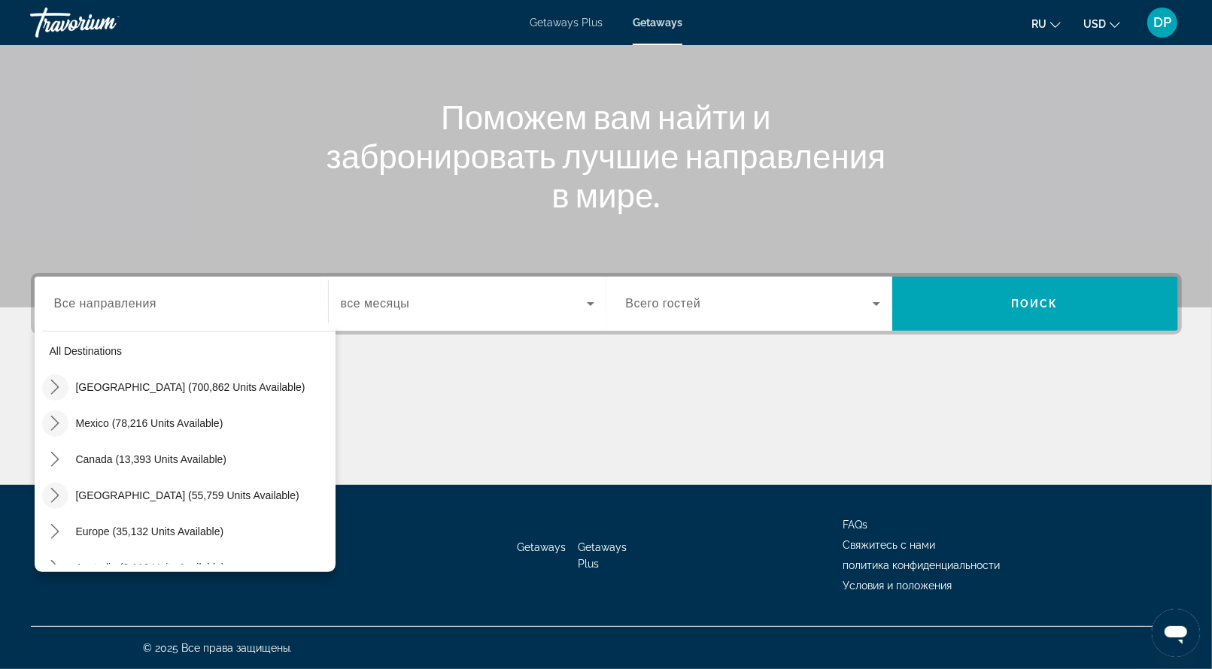
click at [62, 488] on icon "Toggle Caribbean & Atlantic Islands (55,759 units available) submenu" at bounding box center [54, 495] width 15 height 15
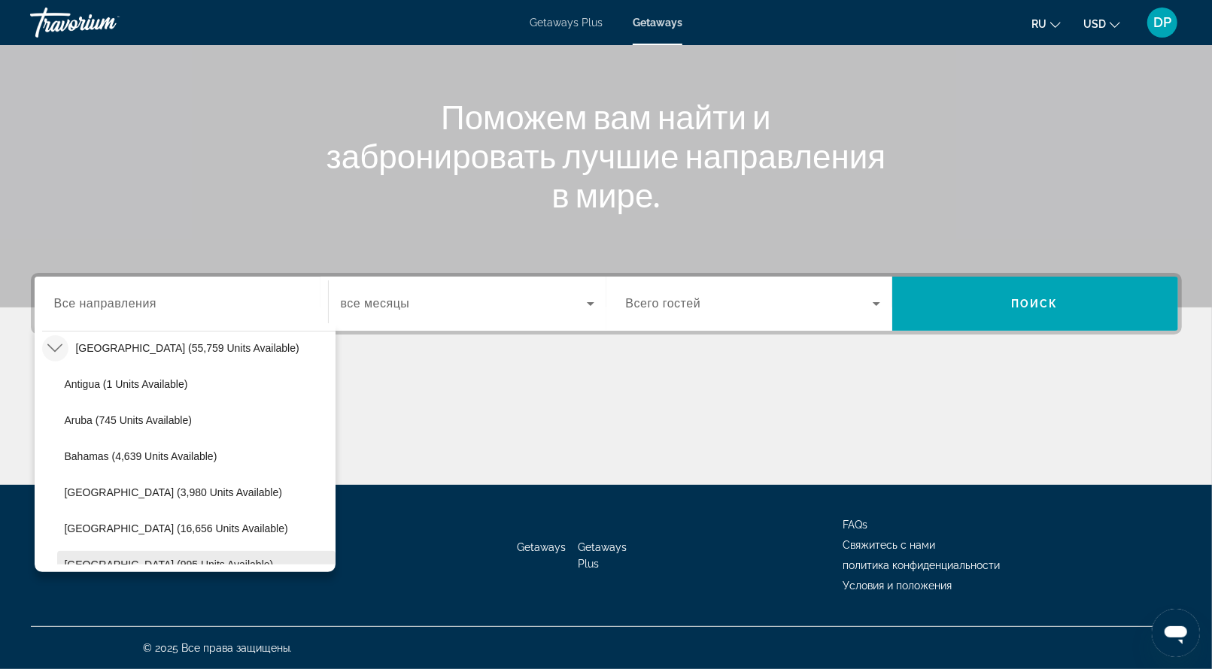
click at [114, 559] on span "[GEOGRAPHIC_DATA] (995 units available)" at bounding box center [169, 565] width 209 height 12
type input "**********"
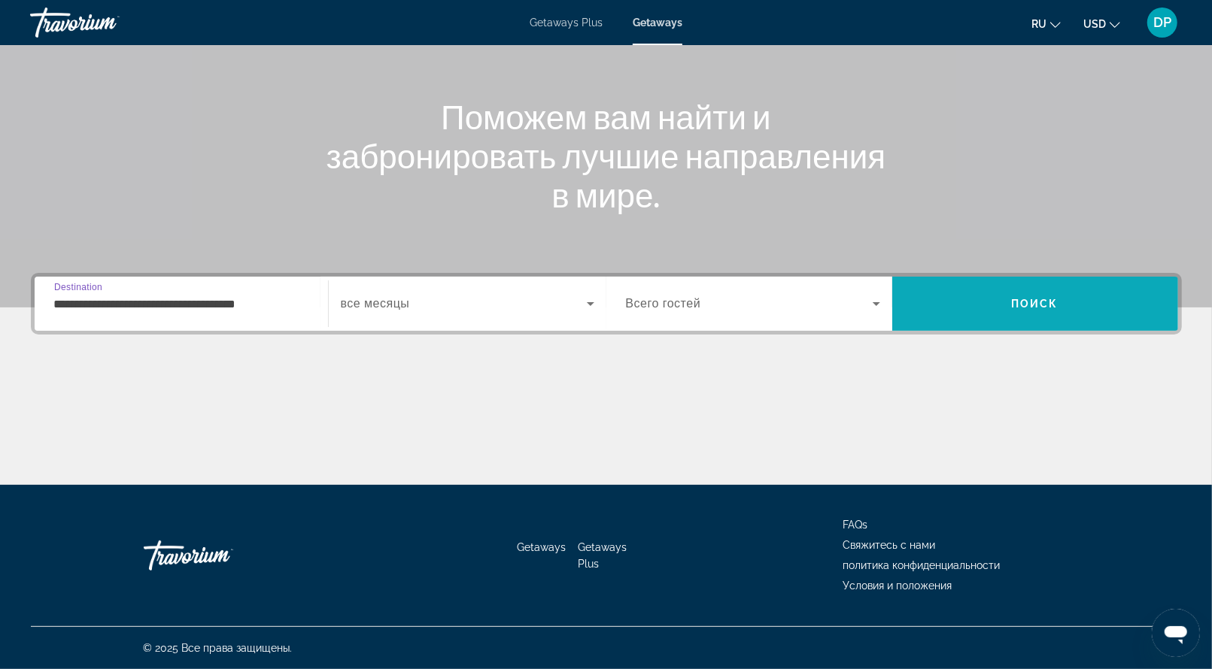
click at [945, 286] on span "Search" at bounding box center [1035, 304] width 286 height 36
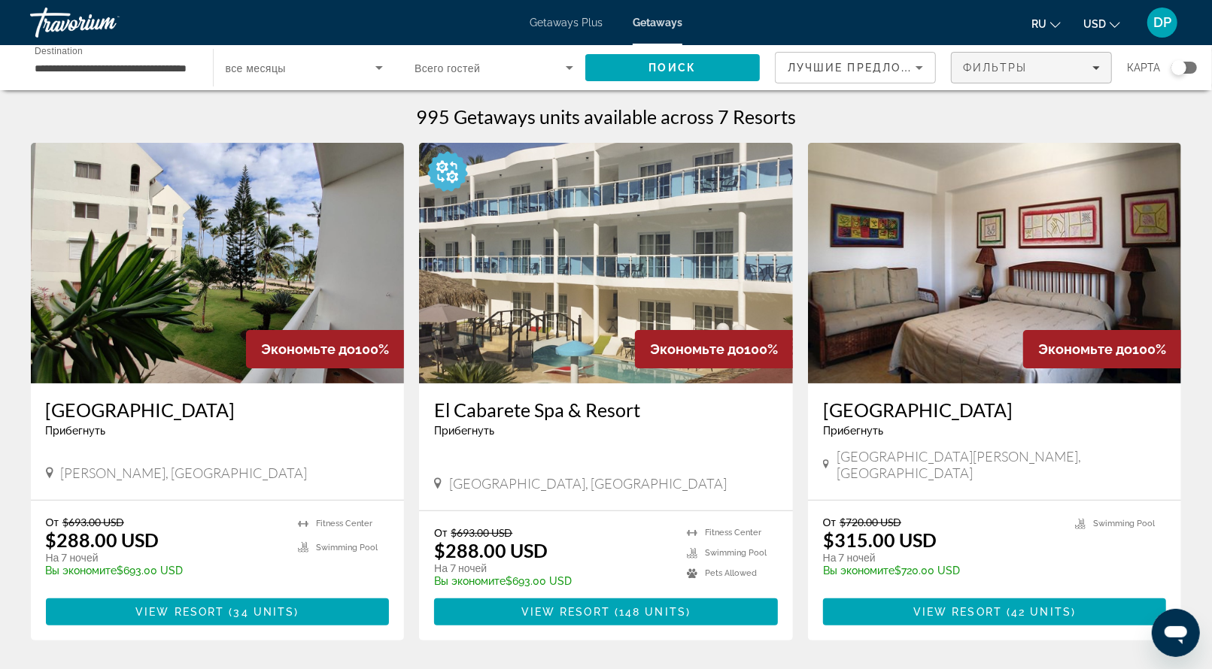
click at [994, 74] on span "Фильтры" at bounding box center [995, 68] width 65 height 12
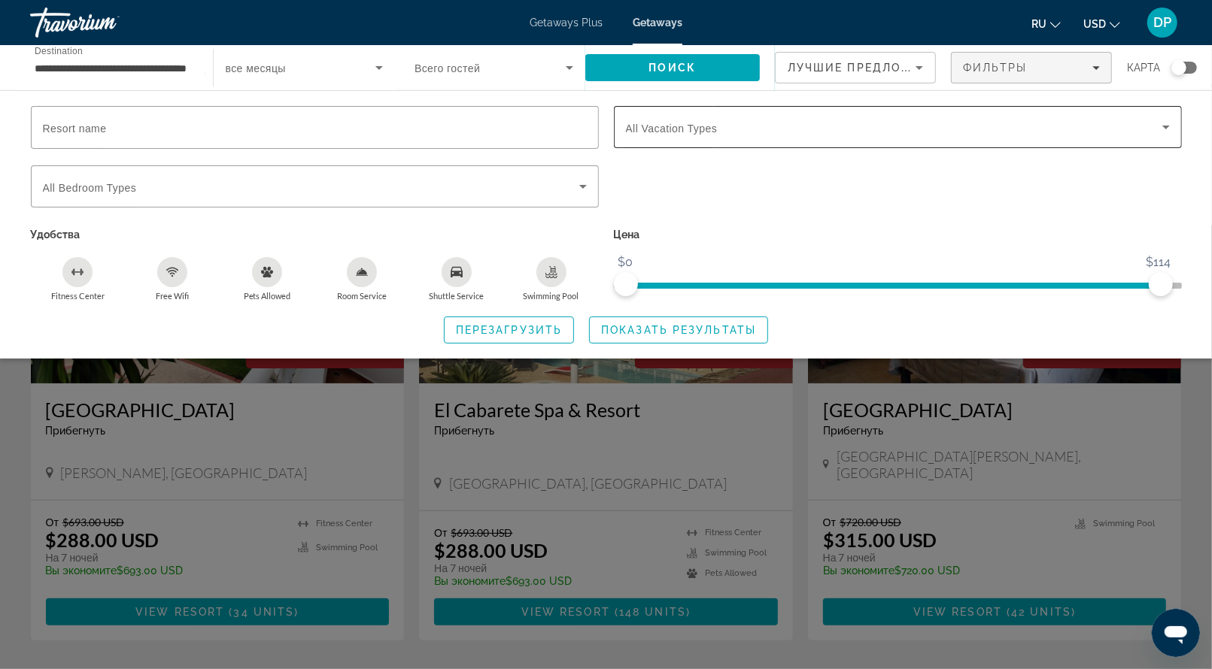
click at [777, 138] on div "Search widget" at bounding box center [898, 127] width 544 height 42
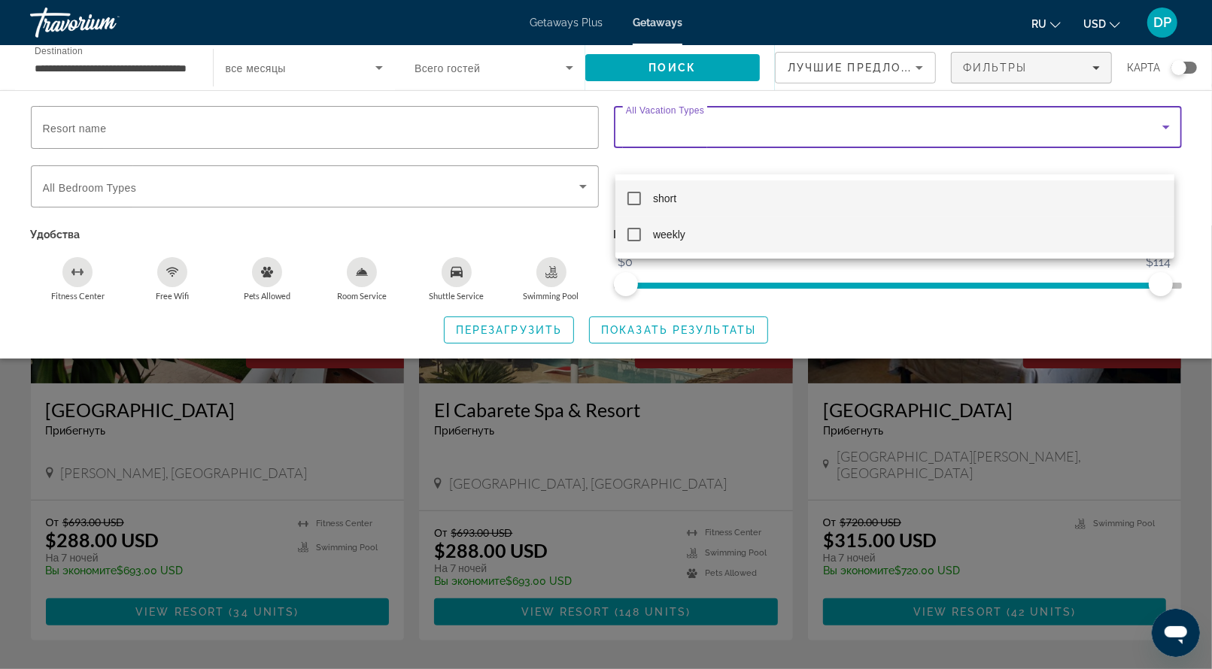
click at [684, 229] on span "weekly" at bounding box center [669, 235] width 32 height 18
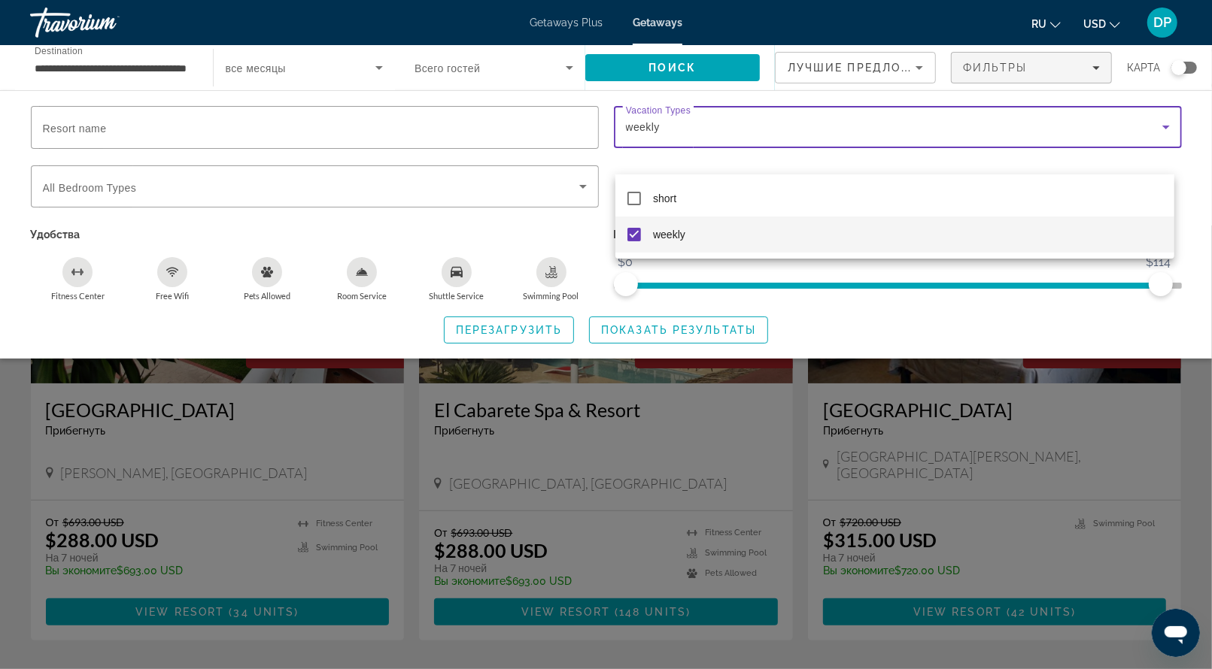
click at [705, 364] on div at bounding box center [606, 334] width 1212 height 669
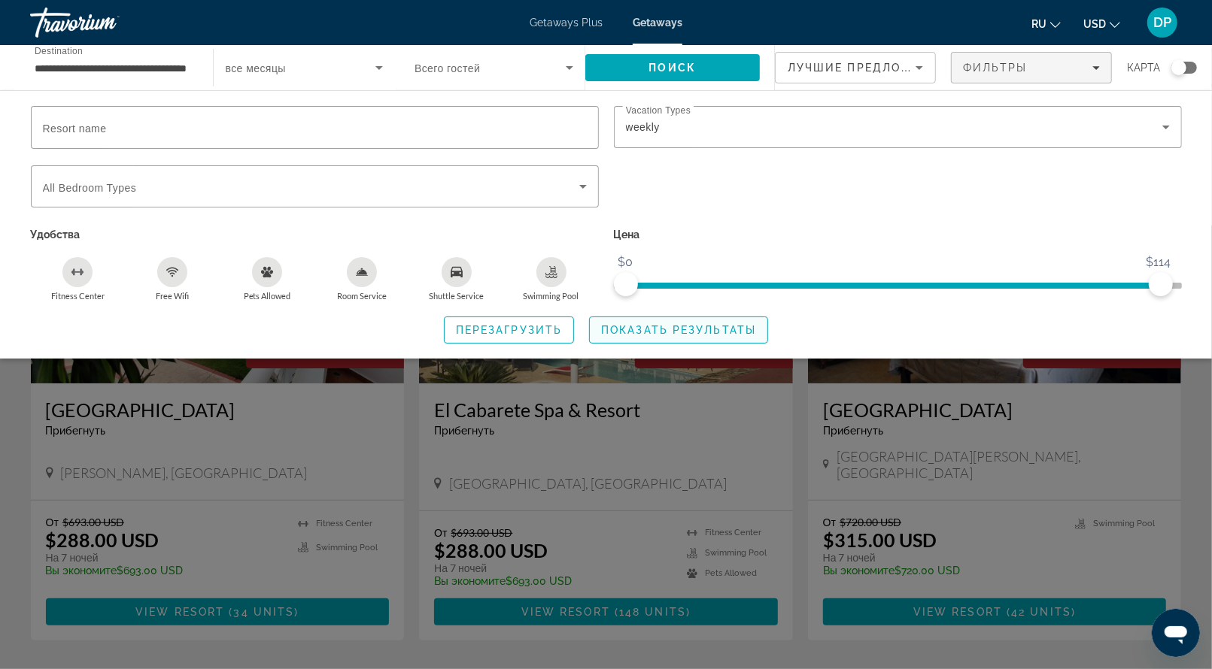
click at [707, 336] on span "Показать результаты" at bounding box center [678, 330] width 155 height 12
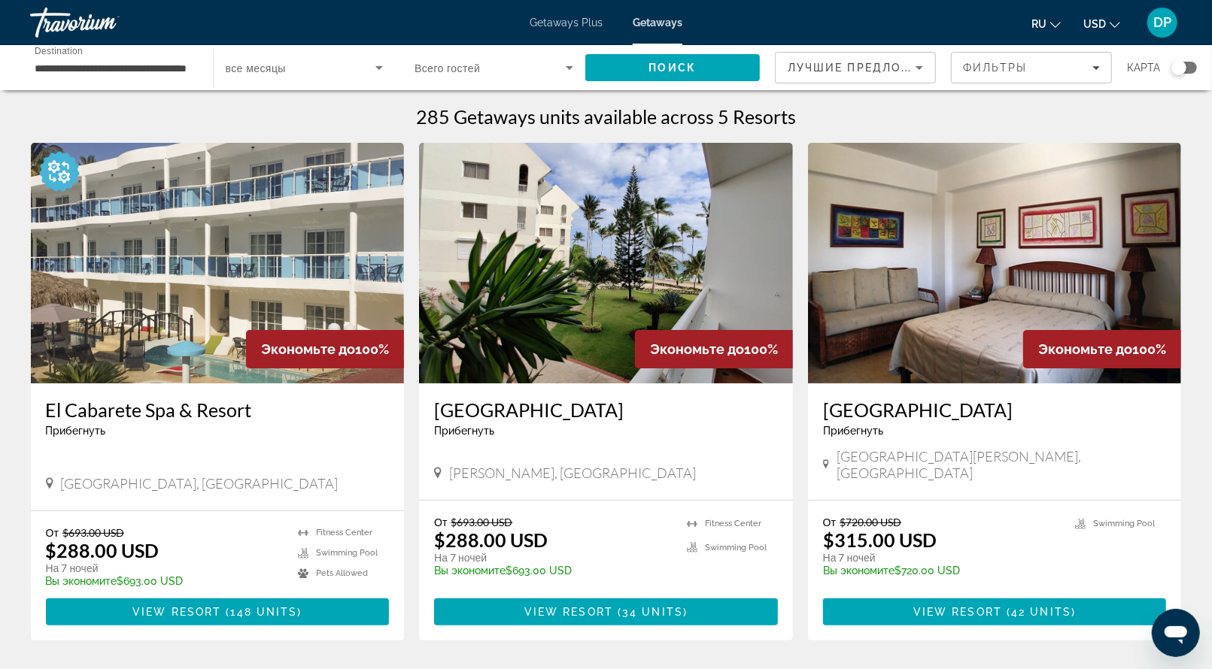
click at [1173, 75] on div "Search widget" at bounding box center [1178, 67] width 15 height 15
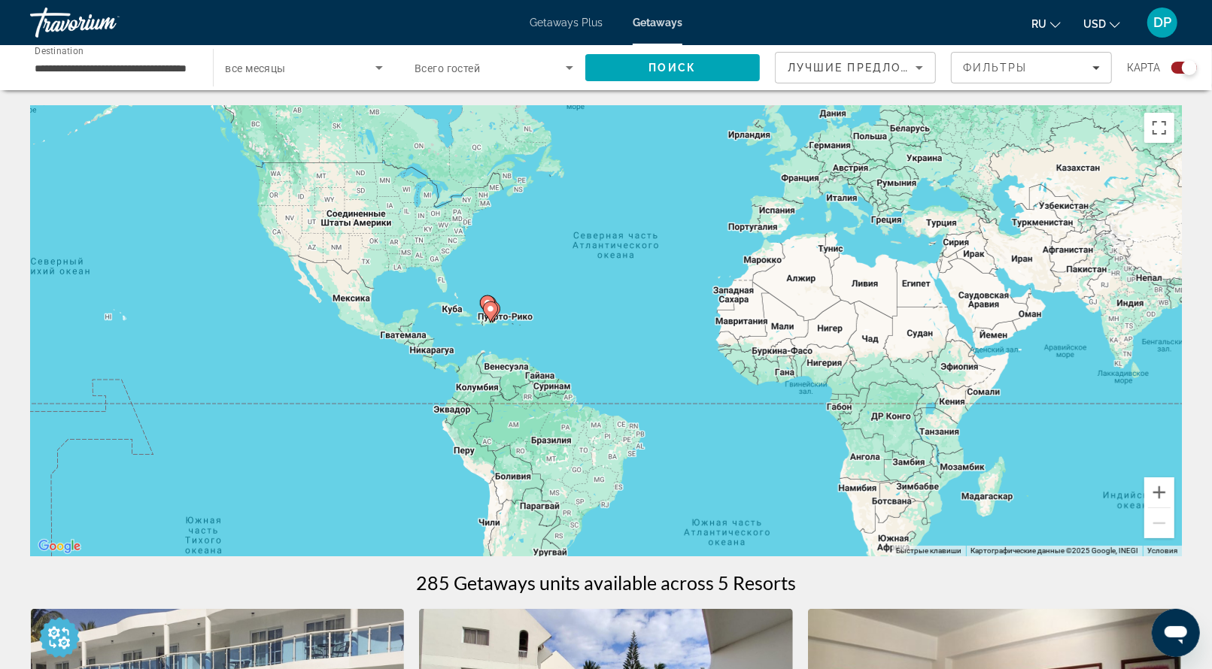
drag, startPoint x: 490, startPoint y: 363, endPoint x: 511, endPoint y: 342, distance: 29.3
click at [511, 342] on div "Чтобы активировать перетаскивание с помощью клавиатуры, нажмите Alt + Ввод. Пос…" at bounding box center [606, 330] width 1151 height 451
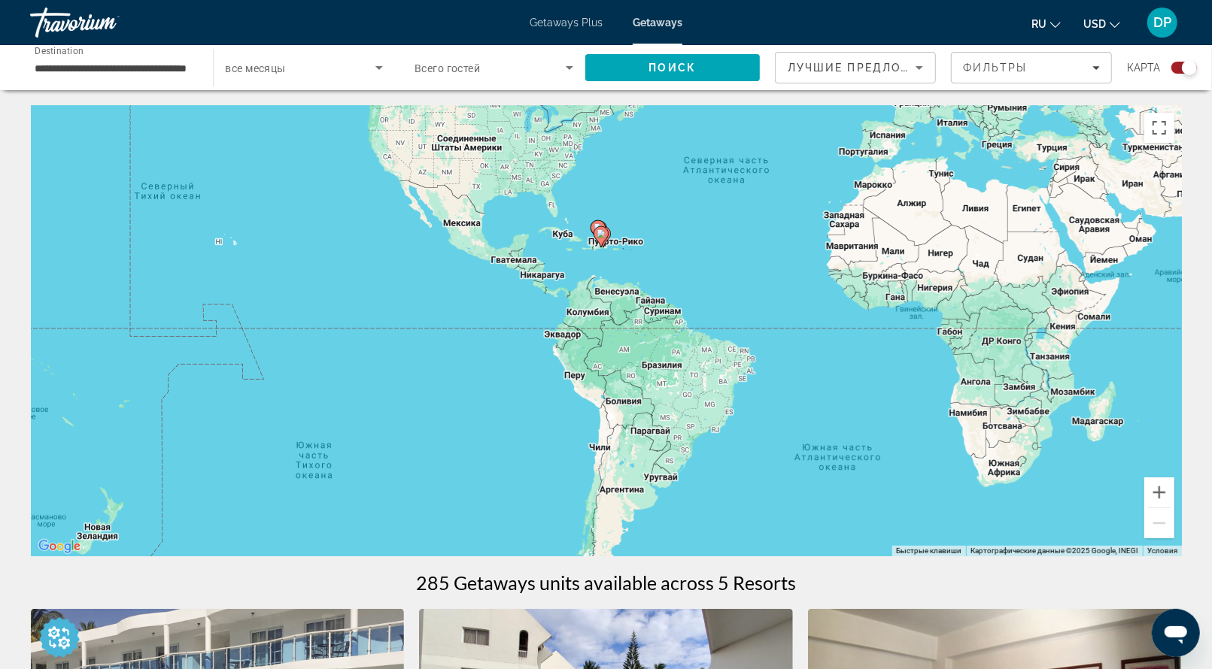
drag, startPoint x: 517, startPoint y: 425, endPoint x: 699, endPoint y: 394, distance: 184.6
click at [699, 394] on div "Чтобы активировать перетаскивание с помощью клавиатуры, нажмите Alt + Ввод. Пос…" at bounding box center [606, 330] width 1151 height 451
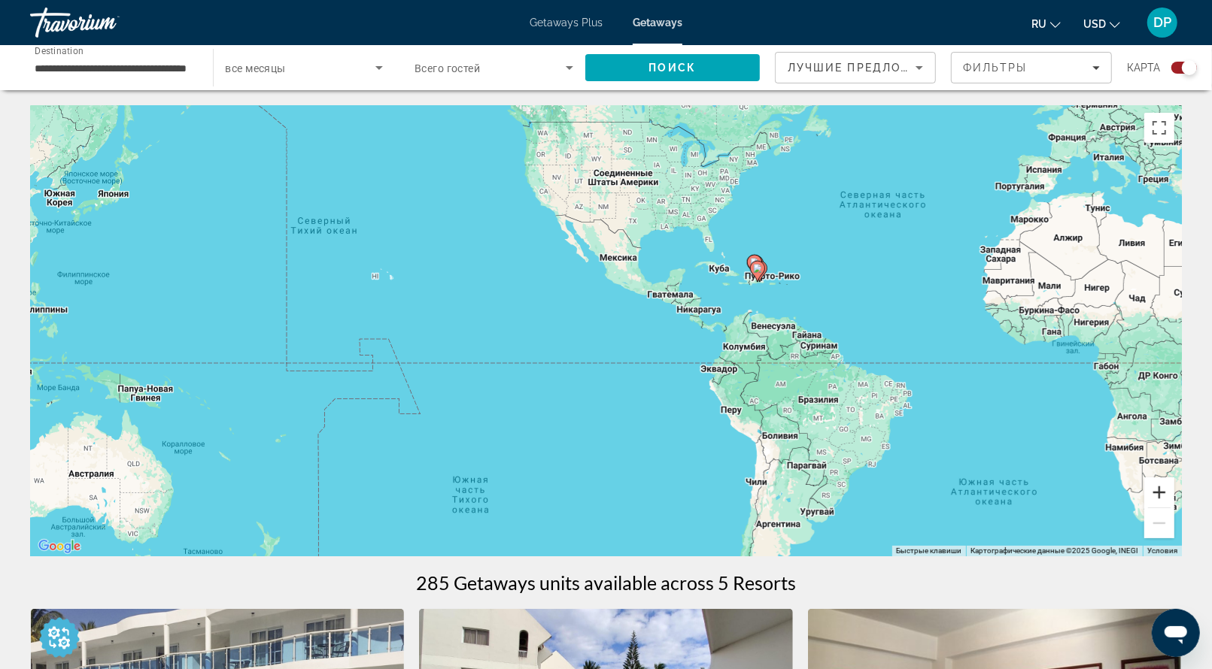
click at [1158, 508] on button "Увеличить" at bounding box center [1159, 493] width 30 height 30
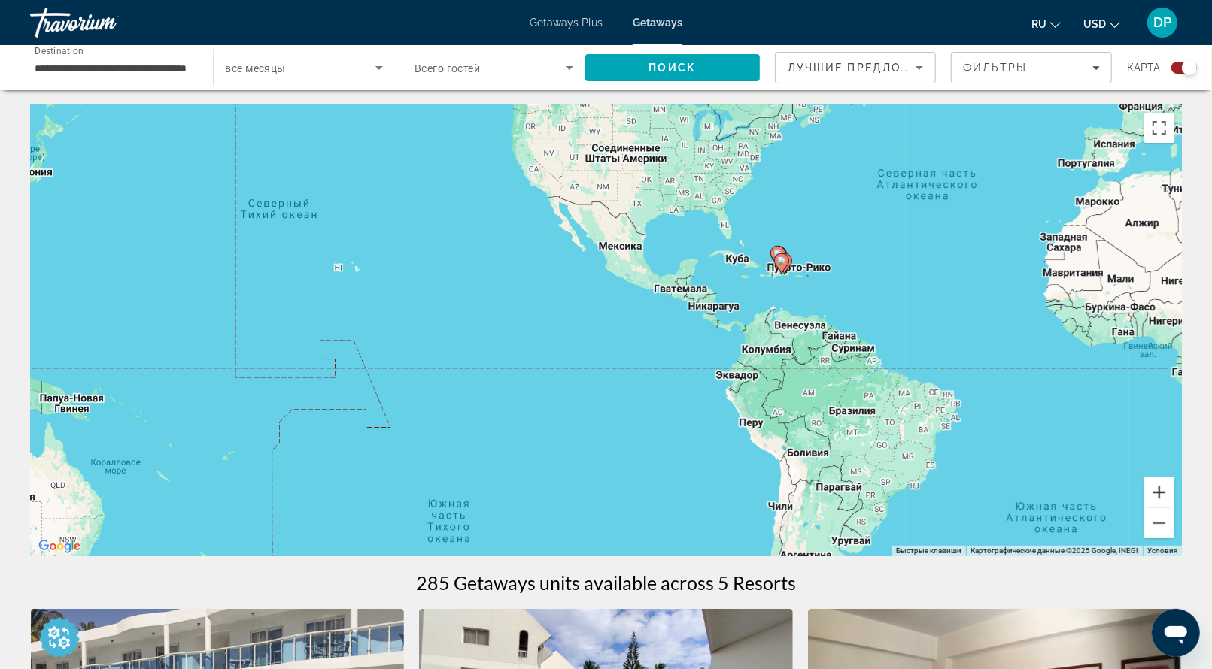
click at [1158, 508] on button "Увеличить" at bounding box center [1159, 493] width 30 height 30
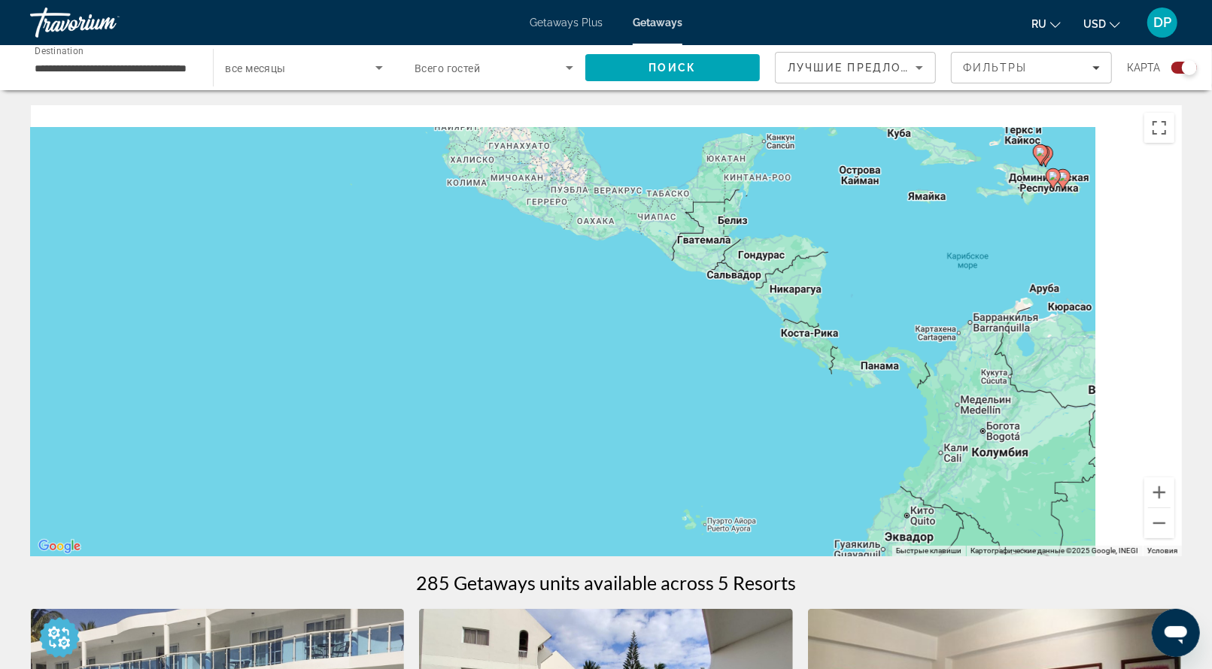
drag, startPoint x: 994, startPoint y: 354, endPoint x: 622, endPoint y: 461, distance: 386.6
click at [623, 460] on div "Чтобы активировать перетаскивание с помощью клавиатуры, нажмите Alt + Ввод. Пос…" at bounding box center [606, 330] width 1151 height 451
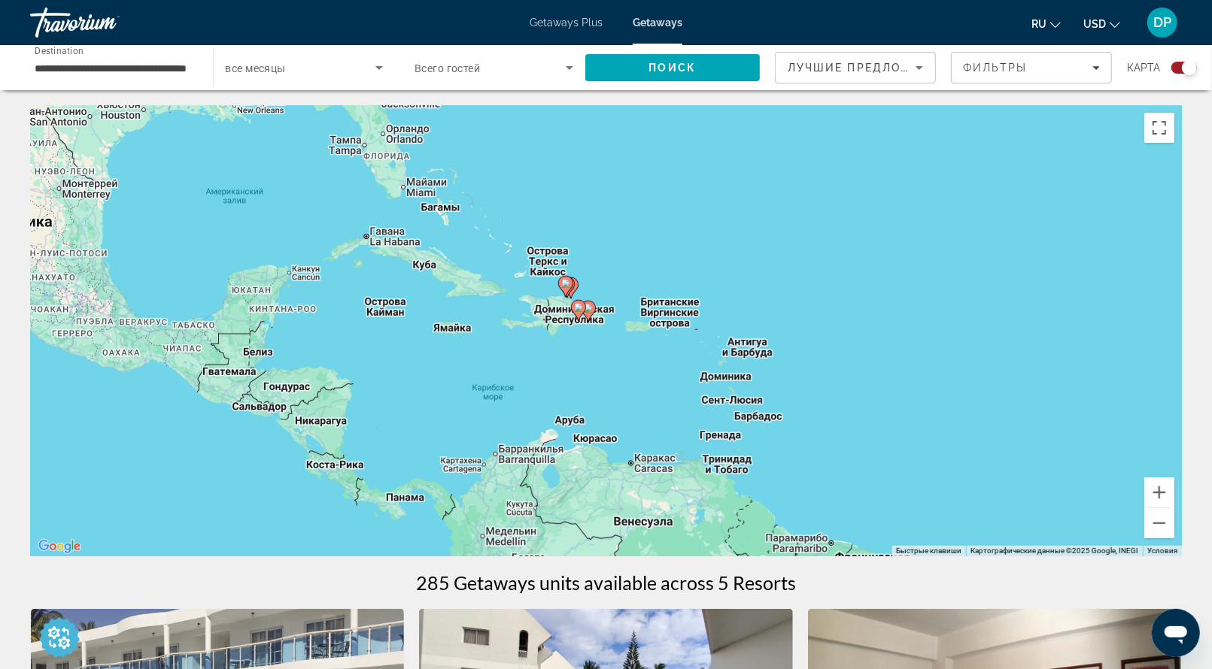
drag, startPoint x: 687, startPoint y: 414, endPoint x: 679, endPoint y: 436, distance: 23.1
click at [679, 436] on div "Чтобы активировать перетаскивание с помощью клавиатуры, нажмите Alt + Ввод. Пос…" at bounding box center [606, 330] width 1151 height 451
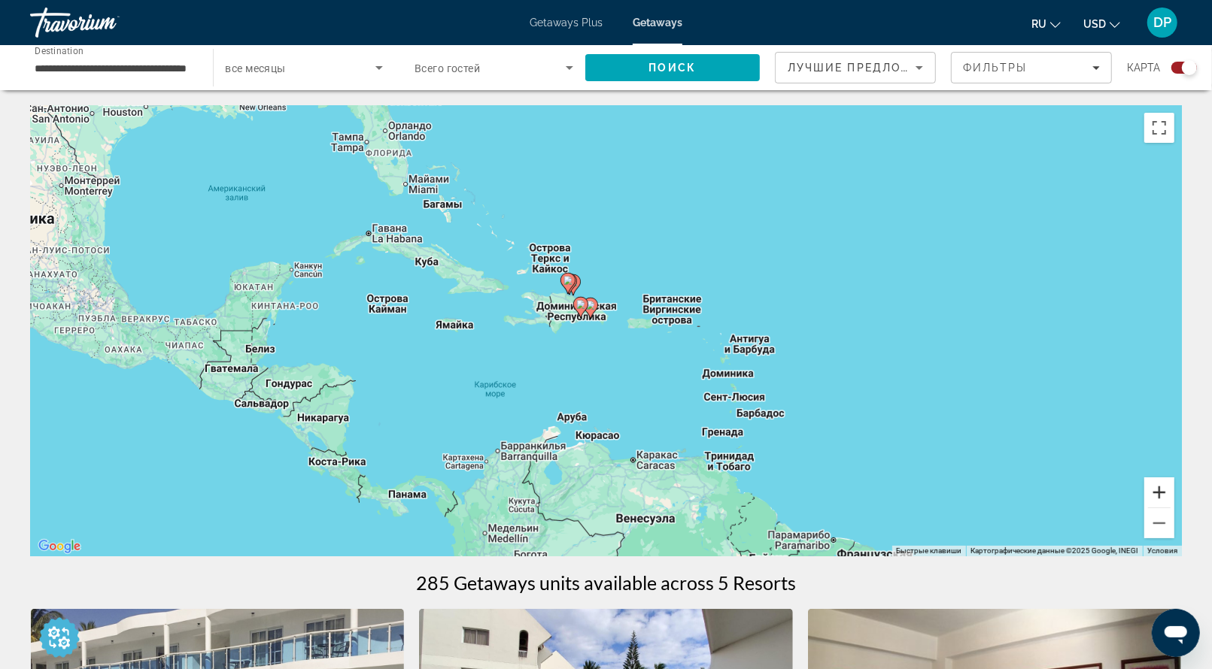
click at [1159, 508] on button "Увеличить" at bounding box center [1159, 493] width 30 height 30
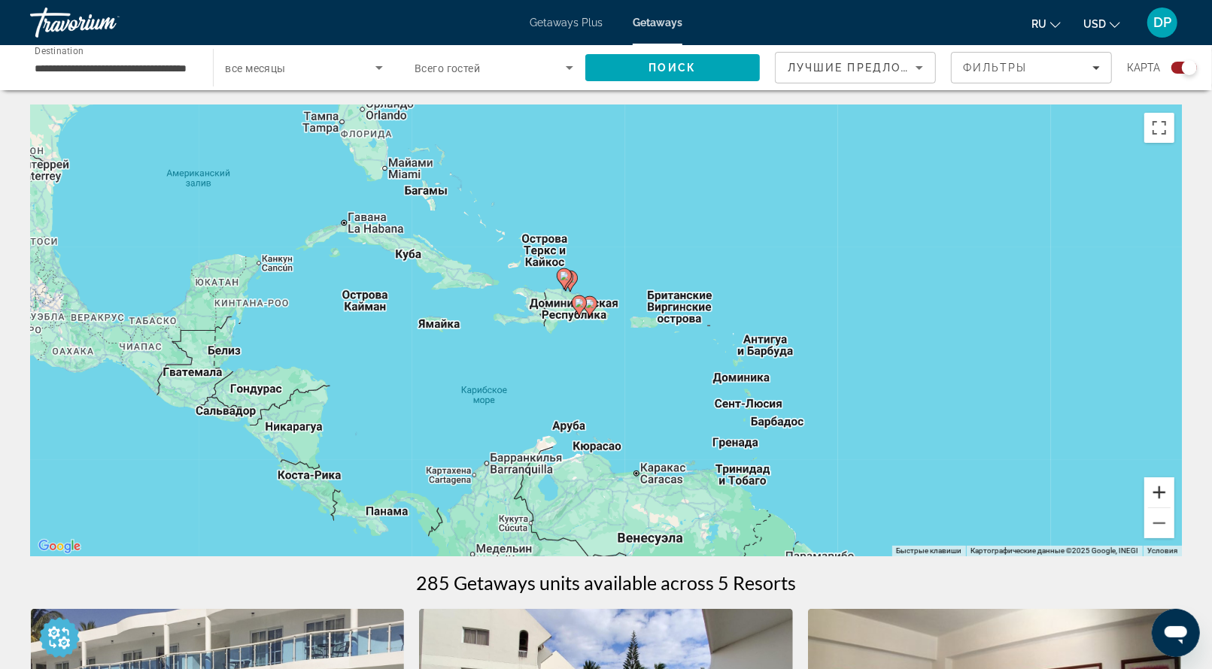
click at [1158, 508] on button "Увеличить" at bounding box center [1159, 493] width 30 height 30
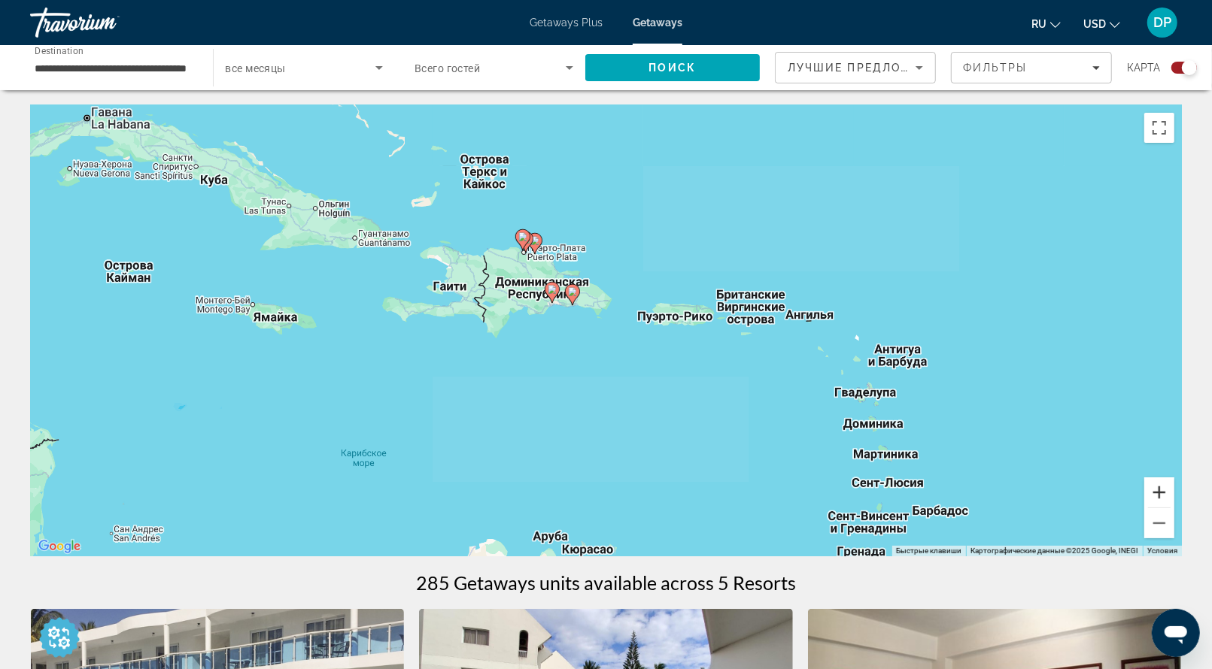
click at [1158, 508] on button "Увеличить" at bounding box center [1159, 493] width 30 height 30
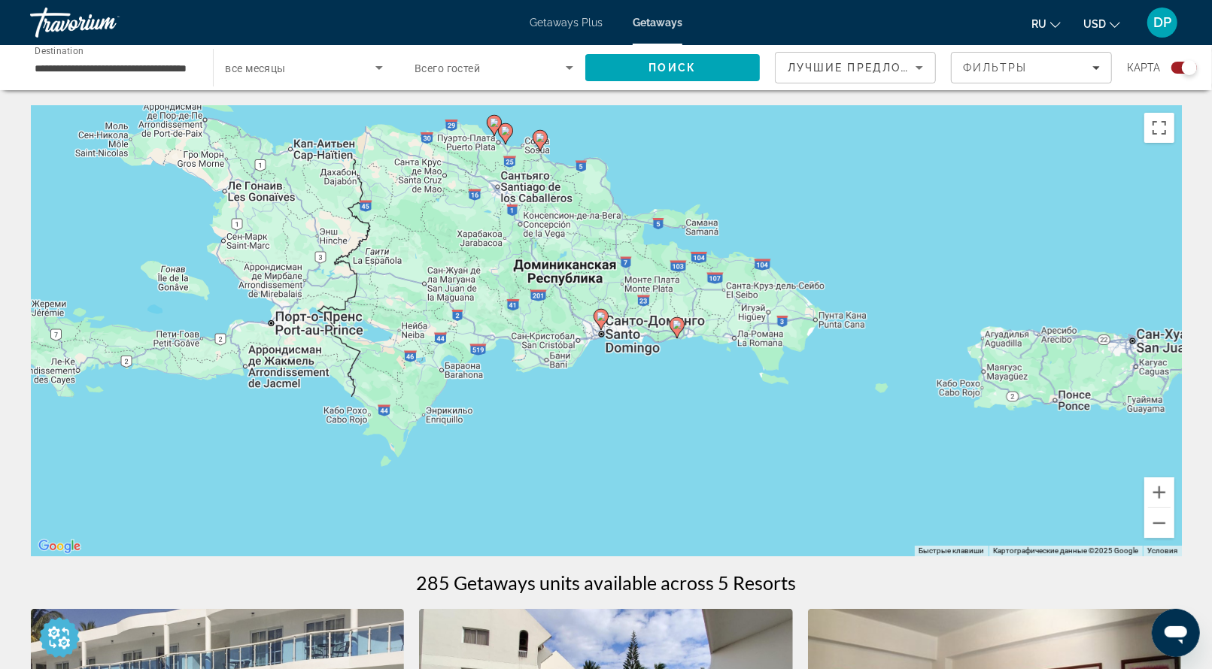
drag, startPoint x: 551, startPoint y: 335, endPoint x: 745, endPoint y: 434, distance: 218.3
click at [745, 434] on div "Чтобы активировать перетаскивание с помощью клавиатуры, нажмите Alt + Ввод. Пос…" at bounding box center [606, 330] width 1151 height 451
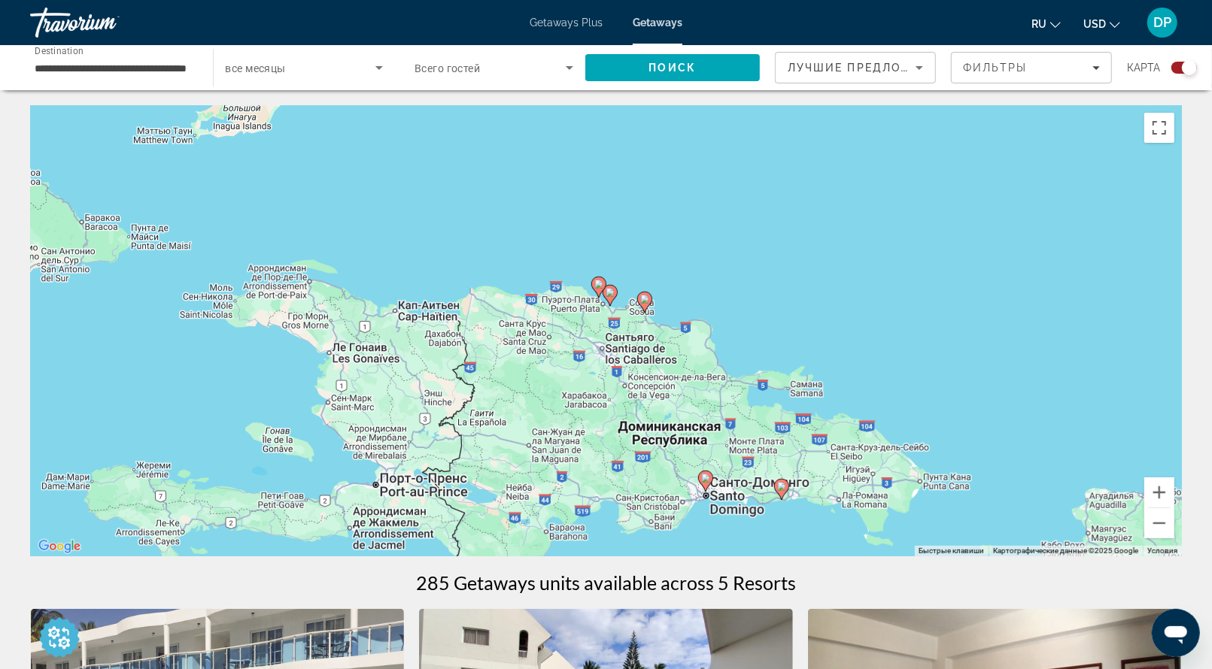
drag, startPoint x: 505, startPoint y: 191, endPoint x: 609, endPoint y: 355, distance: 194.5
click at [609, 355] on div "Чтобы активировать перетаскивание с помощью клавиатуры, нажмите Alt + Ввод. Пос…" at bounding box center [606, 330] width 1151 height 451
click at [1155, 508] on button "Увеличить" at bounding box center [1159, 493] width 30 height 30
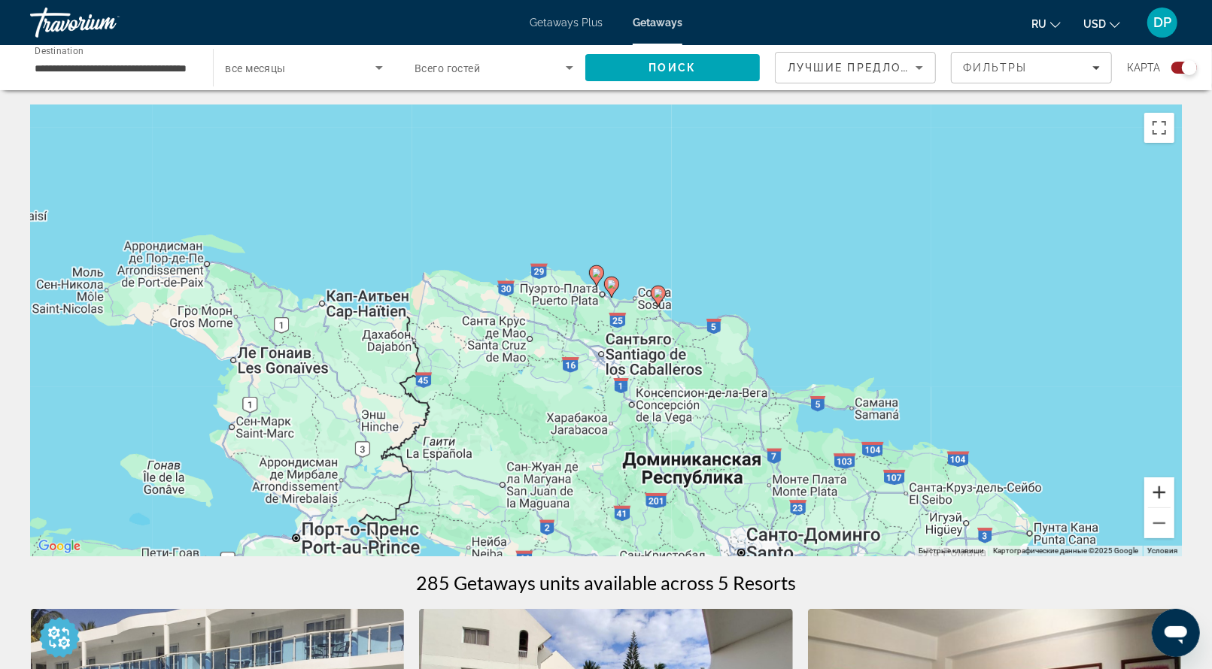
click at [1155, 508] on button "Увеличить" at bounding box center [1159, 493] width 30 height 30
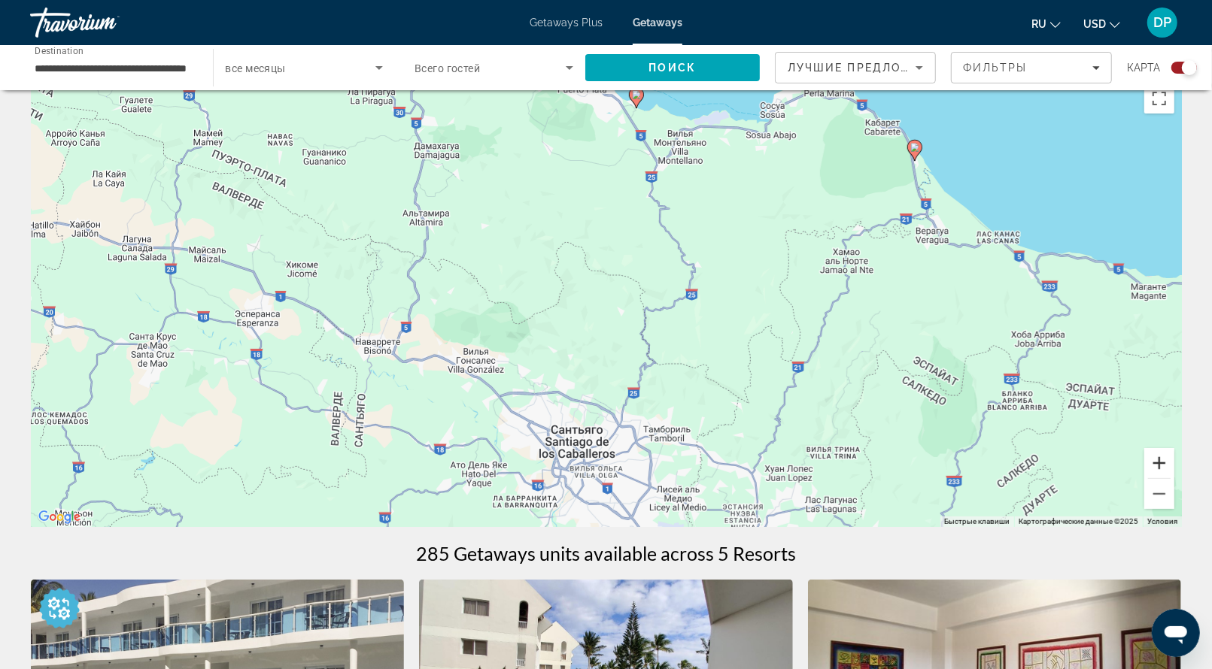
scroll to position [75, 0]
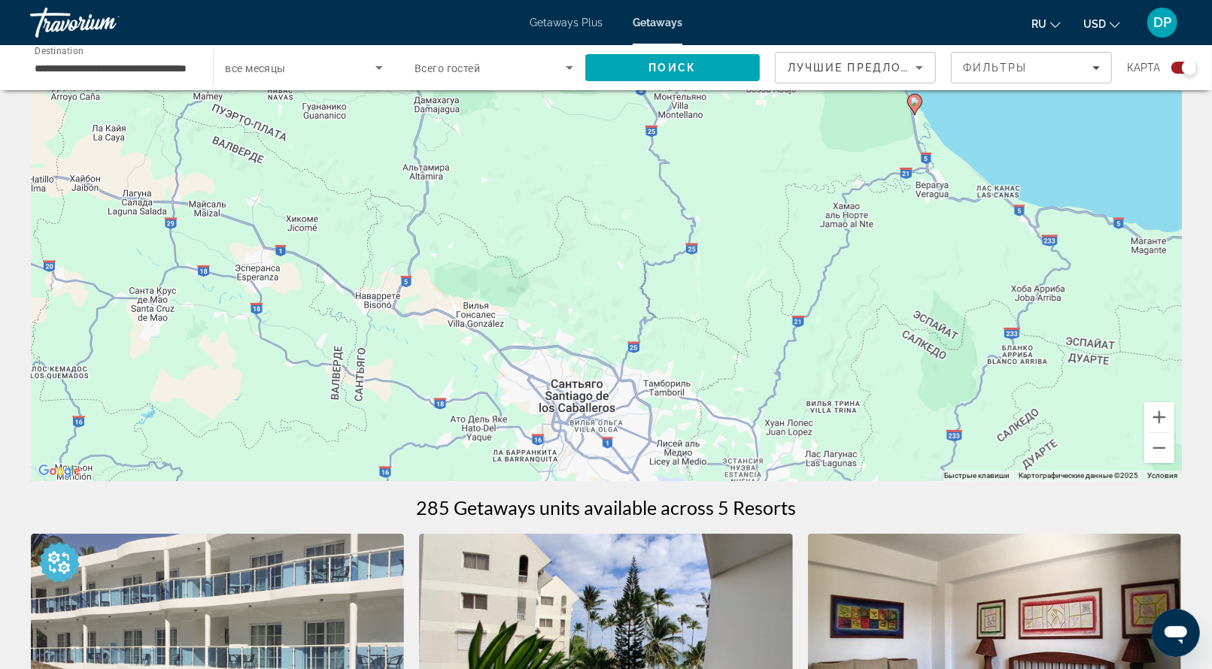
drag, startPoint x: 596, startPoint y: 286, endPoint x: 610, endPoint y: 445, distance: 159.3
click at [610, 445] on div "Чтобы активировать перетаскивание с помощью клавиатуры, нажмите Alt + Ввод. Пос…" at bounding box center [606, 255] width 1151 height 451
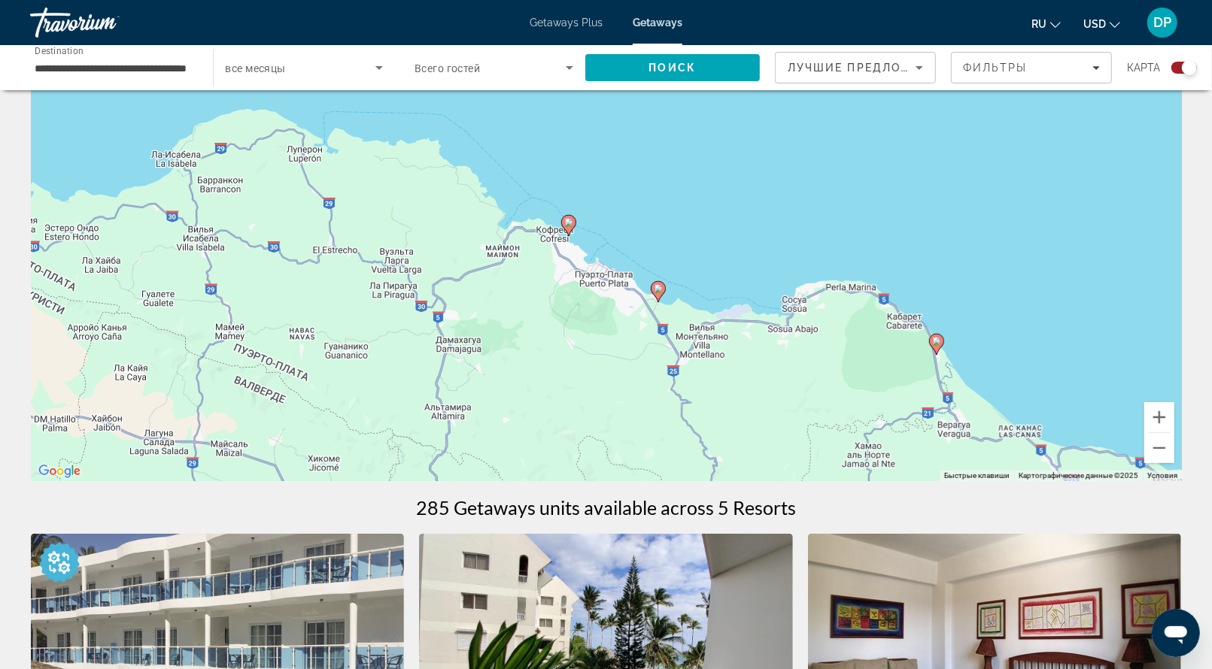
drag, startPoint x: 582, startPoint y: 300, endPoint x: 590, endPoint y: 364, distance: 64.4
click at [590, 364] on div "Чтобы активировать перетаскивание с помощью клавиатуры, нажмите Alt + Ввод. Пос…" at bounding box center [606, 255] width 1151 height 451
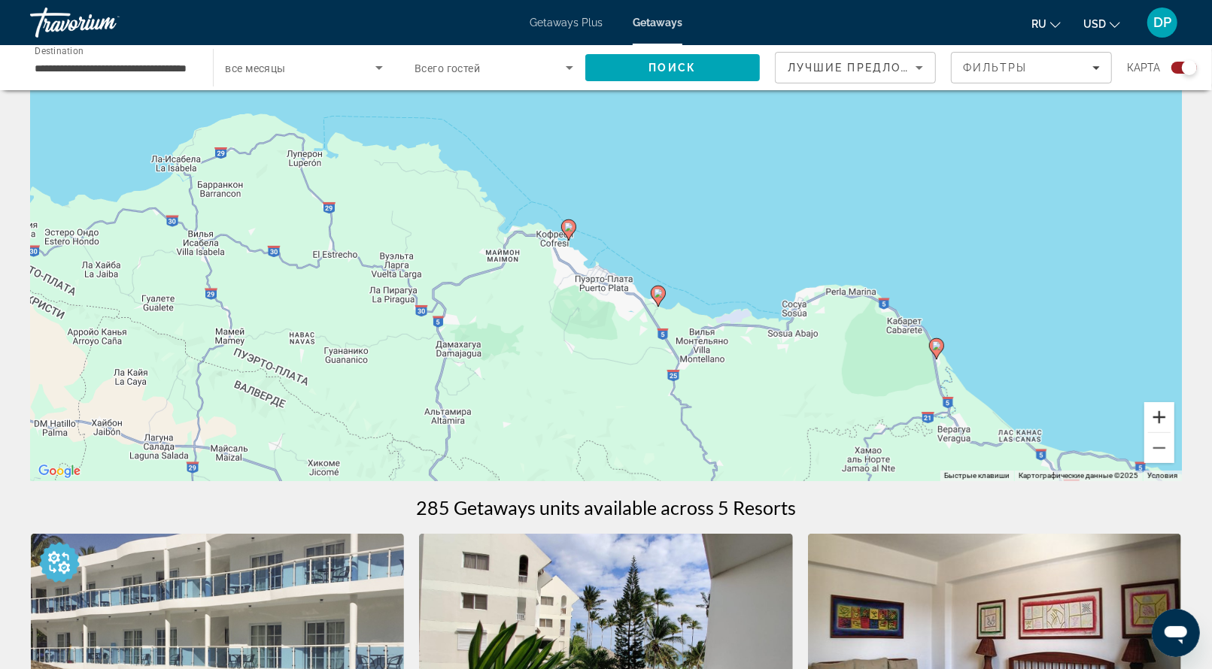
click at [1157, 432] on button "Увеличить" at bounding box center [1159, 417] width 30 height 30
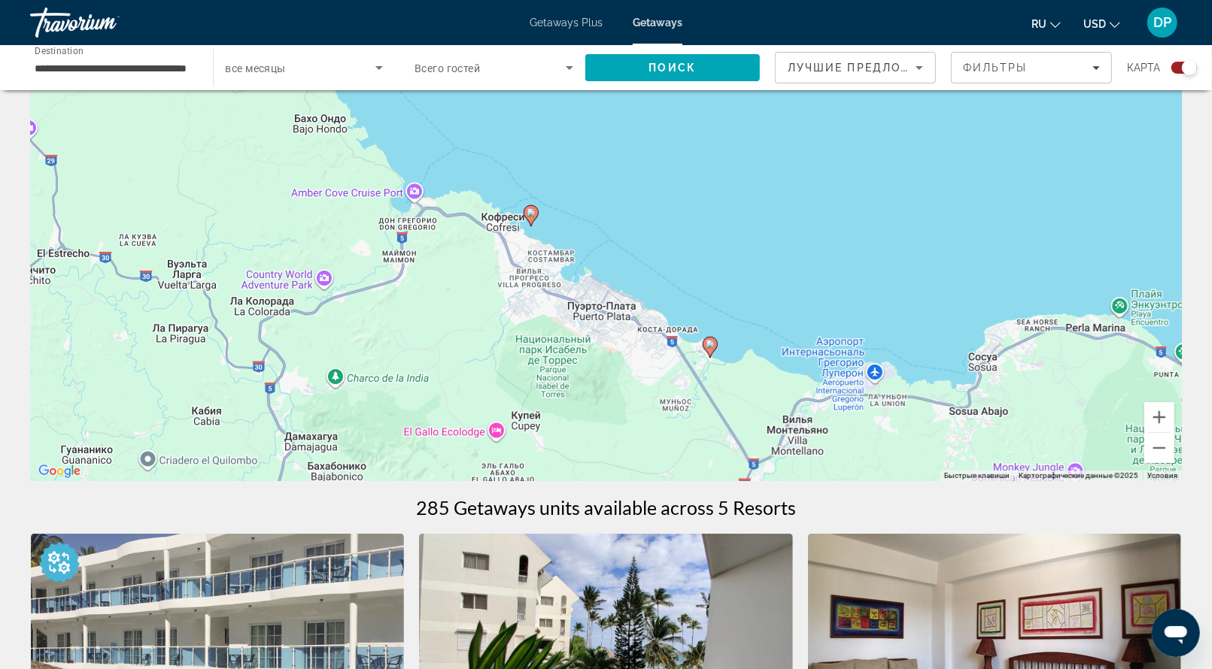
click at [709, 357] on icon "Main content" at bounding box center [709, 348] width 14 height 20
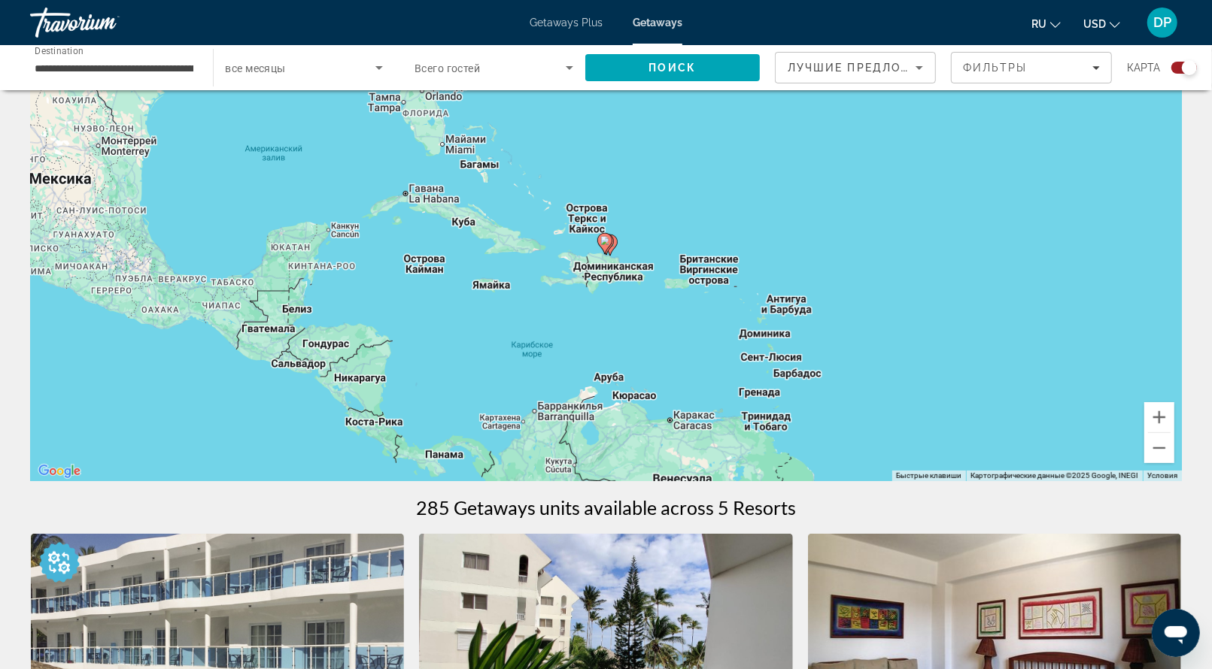
click at [604, 245] on image "Main content" at bounding box center [604, 240] width 9 height 9
type input "**********"
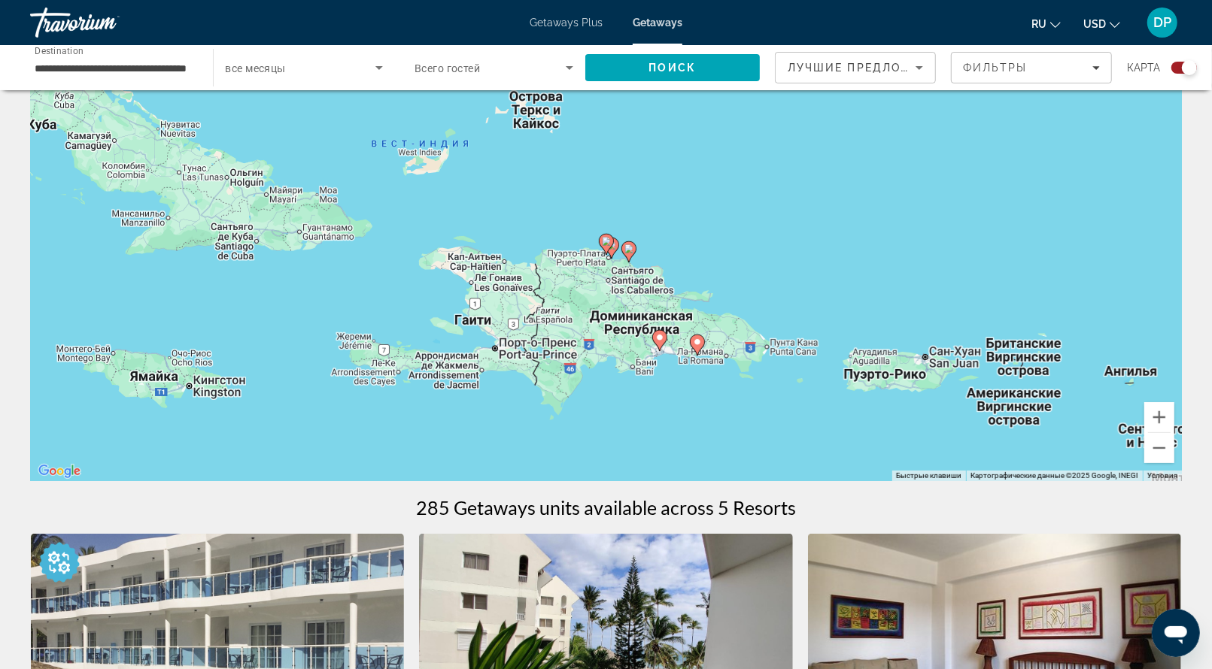
click at [600, 254] on icon "Main content" at bounding box center [606, 245] width 14 height 20
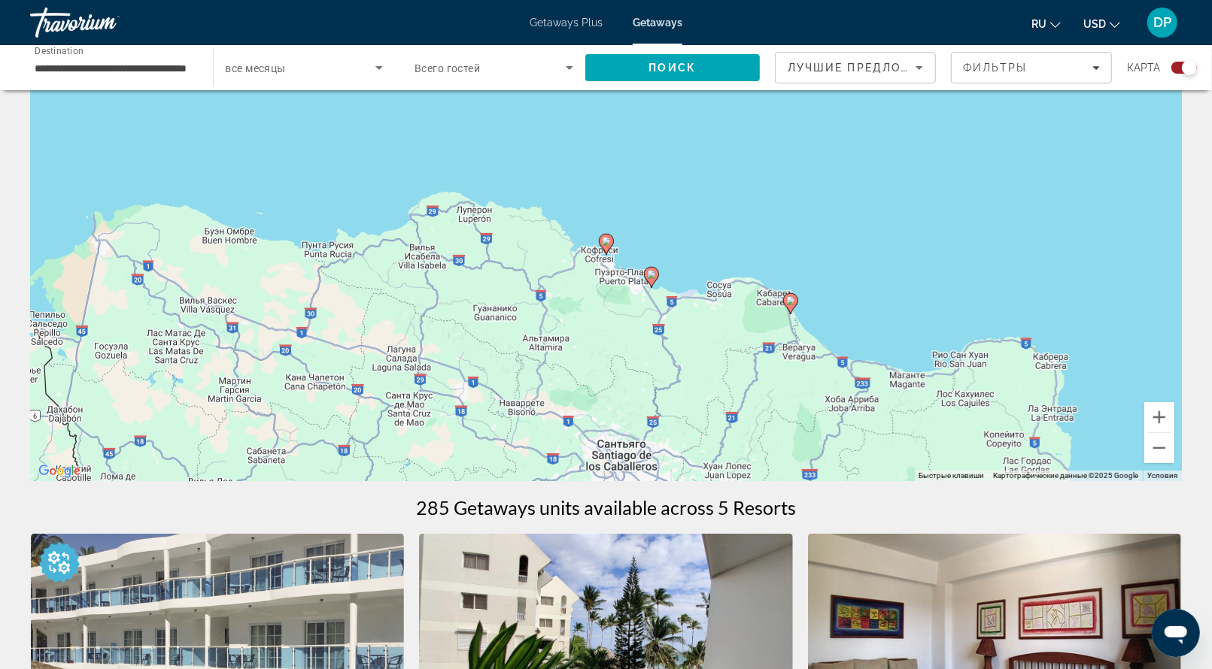
click at [602, 246] on image "Main content" at bounding box center [606, 241] width 9 height 9
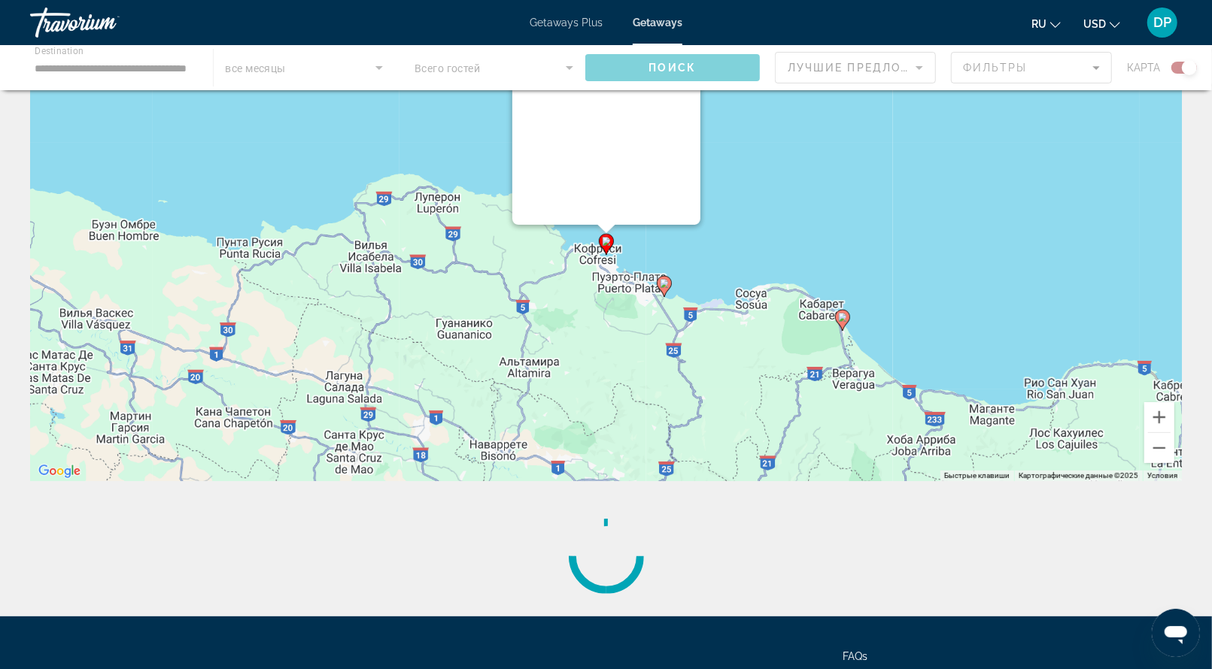
scroll to position [0, 0]
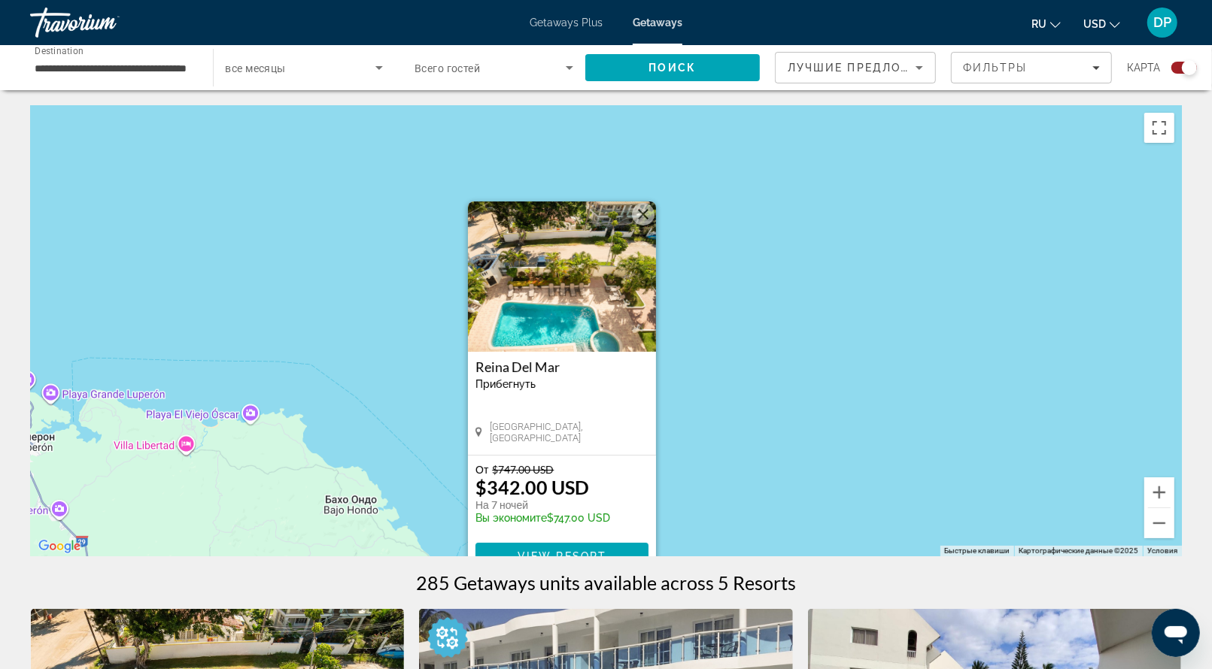
drag, startPoint x: 846, startPoint y: 472, endPoint x: 803, endPoint y: 514, distance: 59.6
click at [803, 514] on div "Чтобы активировать перетаскивание с помощью клавиатуры, нажмите Alt + Ввод. Пос…" at bounding box center [606, 330] width 1151 height 451
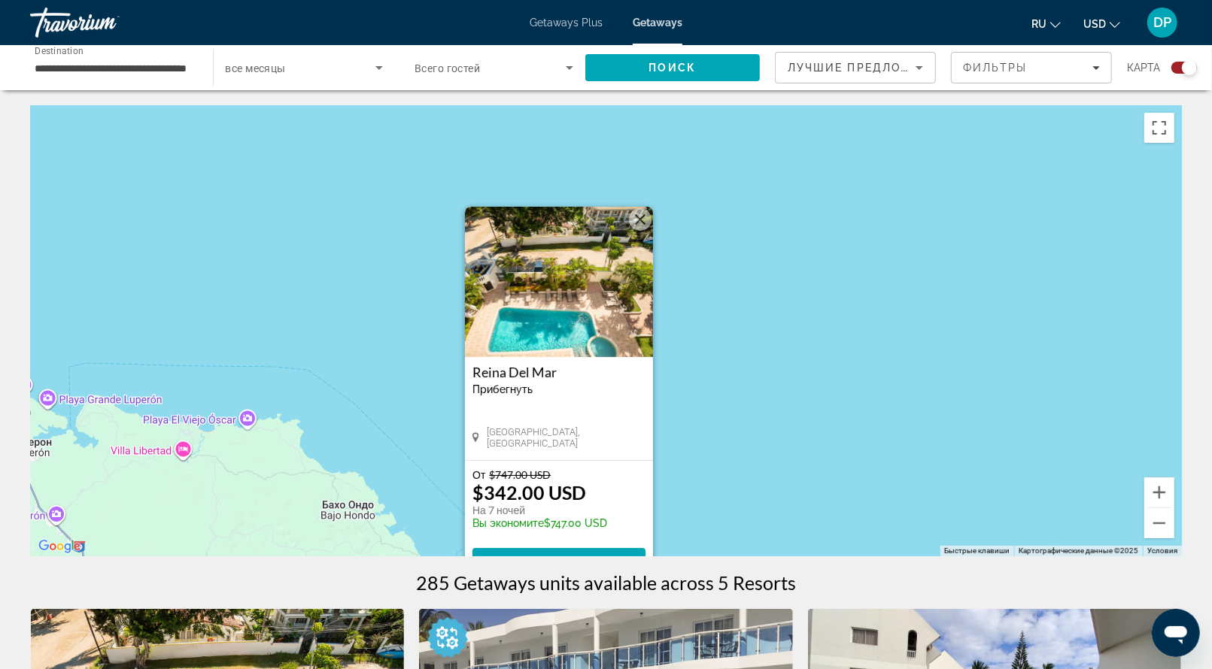
click at [600, 263] on img "Main content" at bounding box center [559, 282] width 188 height 150
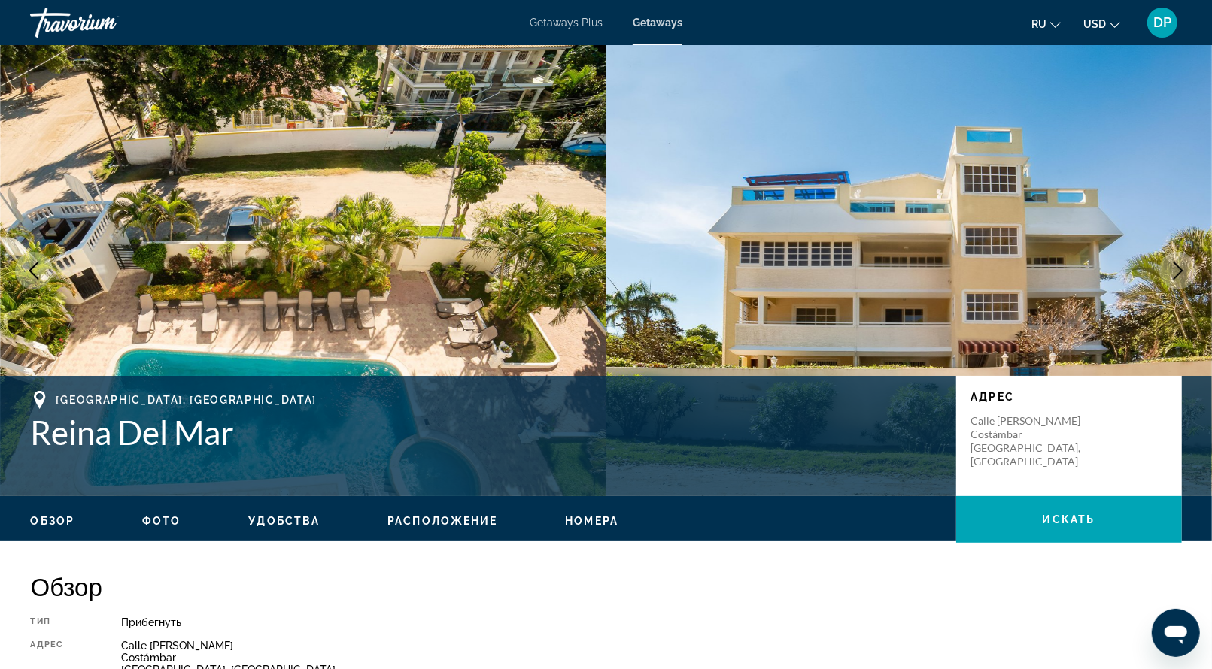
click at [1169, 280] on icon "Next image" at bounding box center [1178, 271] width 18 height 18
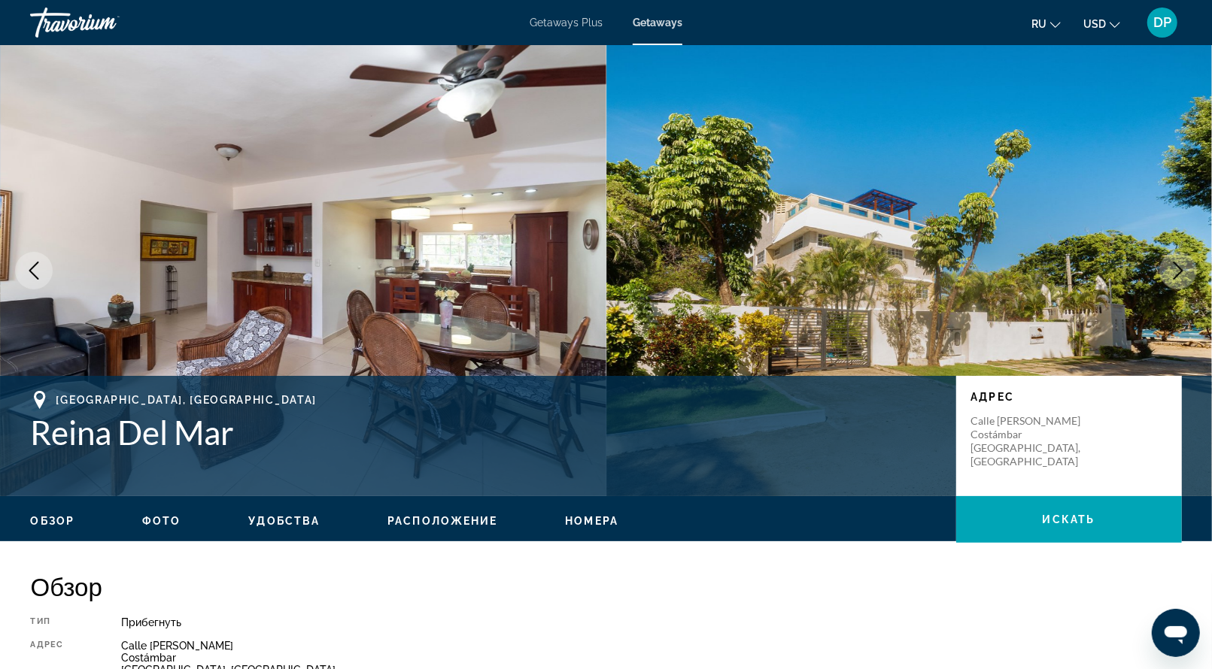
click at [1169, 280] on icon "Next image" at bounding box center [1178, 271] width 18 height 18
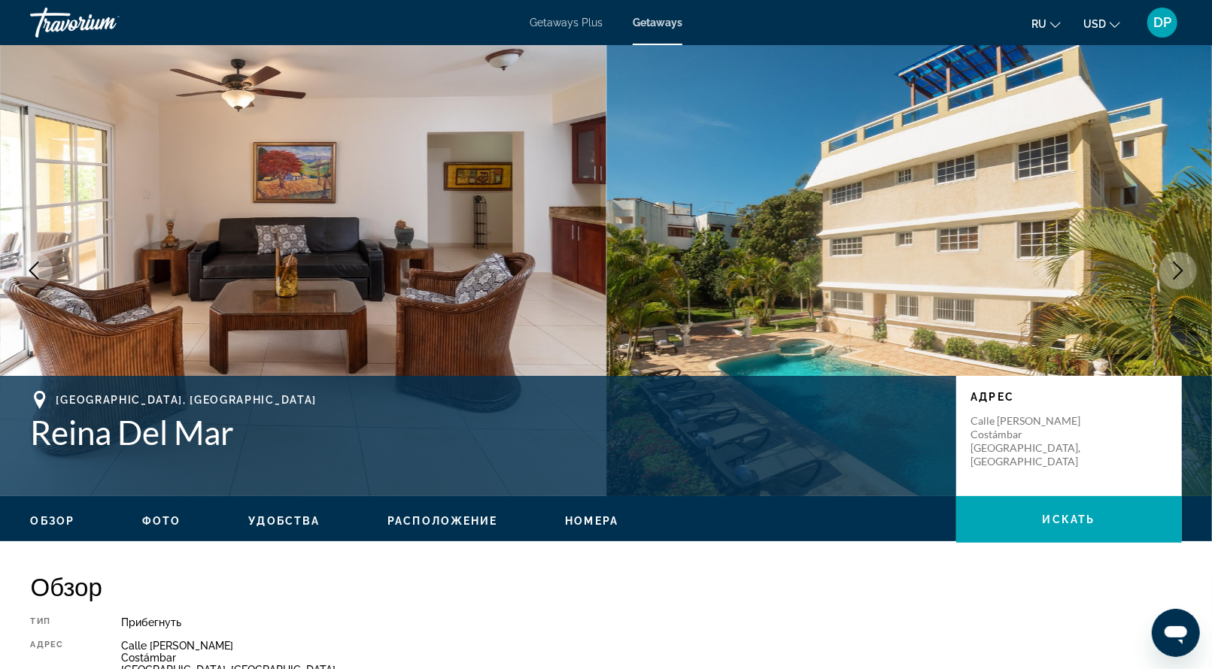
click at [1169, 280] on icon "Next image" at bounding box center [1178, 271] width 18 height 18
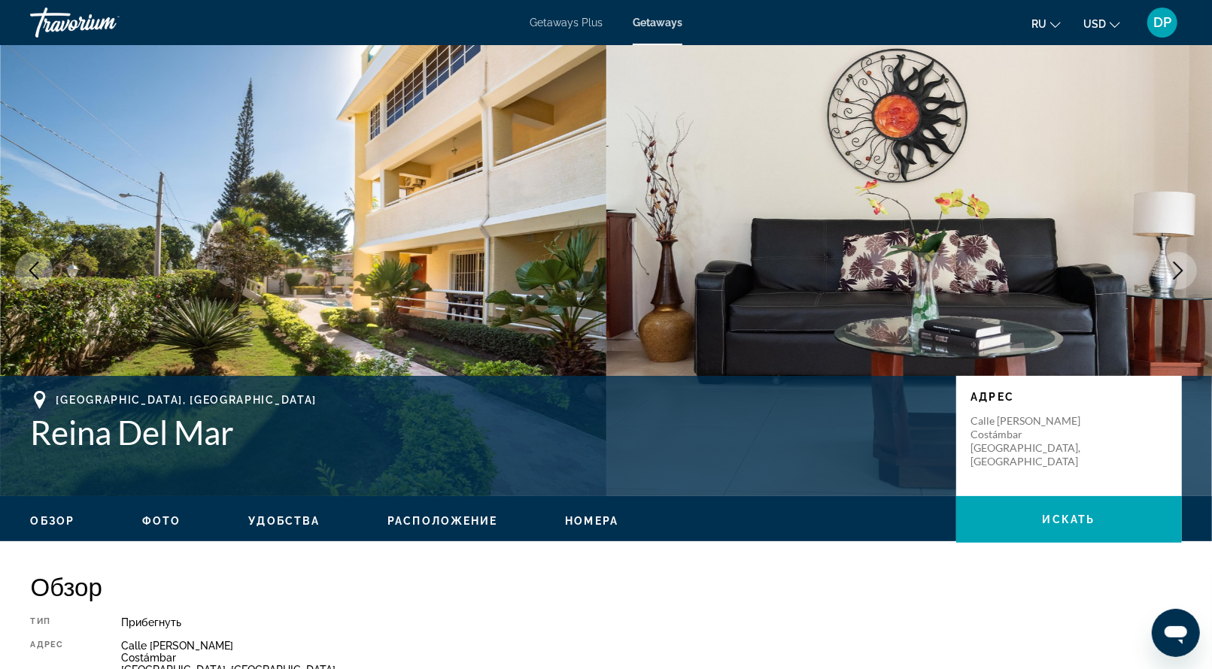
click at [1169, 280] on icon "Next image" at bounding box center [1178, 271] width 18 height 18
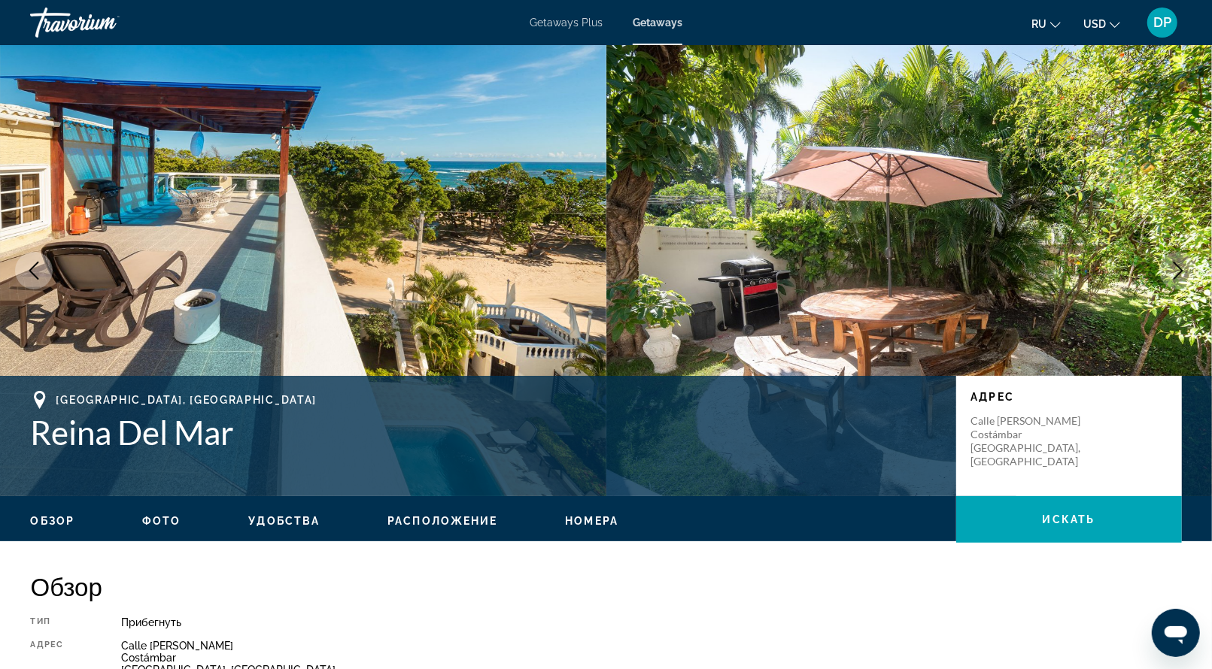
click at [1169, 280] on icon "Next image" at bounding box center [1178, 271] width 18 height 18
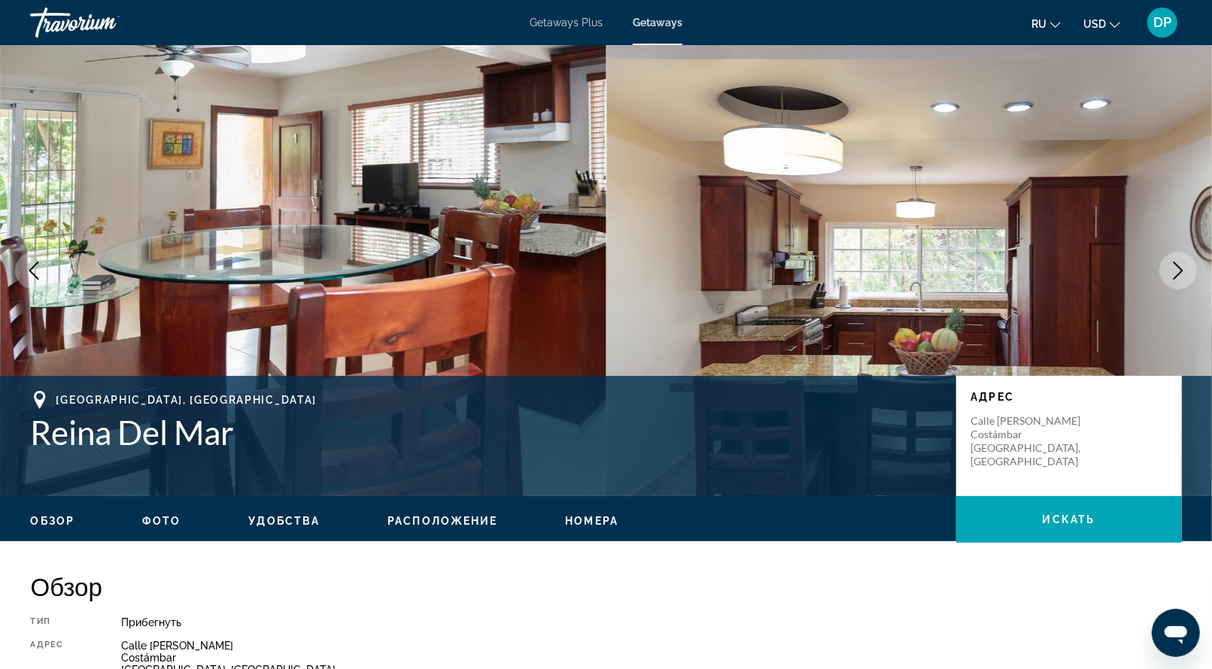
click at [1169, 280] on icon "Next image" at bounding box center [1178, 271] width 18 height 18
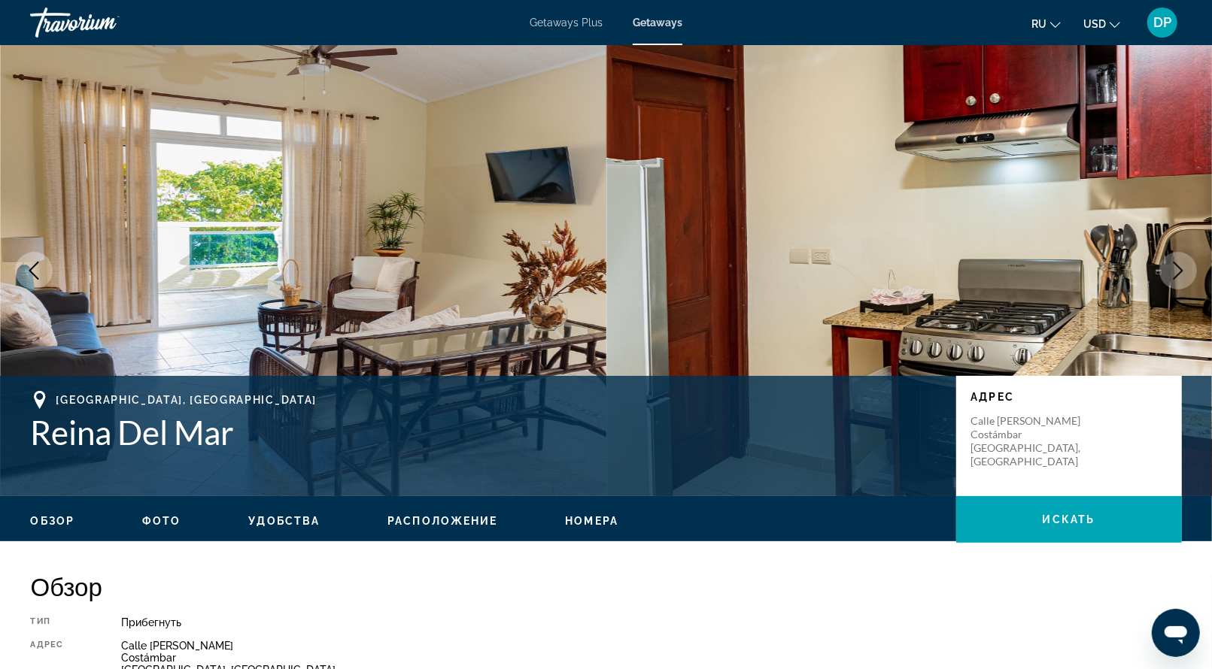
click at [1169, 280] on icon "Next image" at bounding box center [1178, 271] width 18 height 18
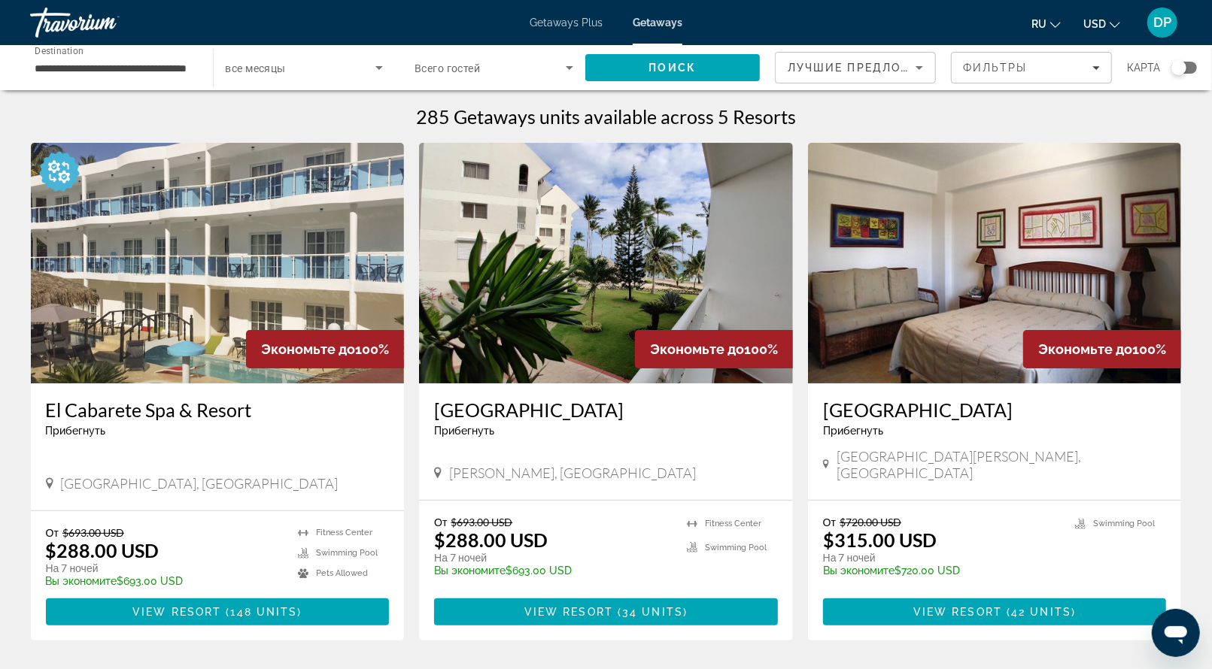
click at [370, 77] on icon "Search widget" at bounding box center [379, 68] width 18 height 18
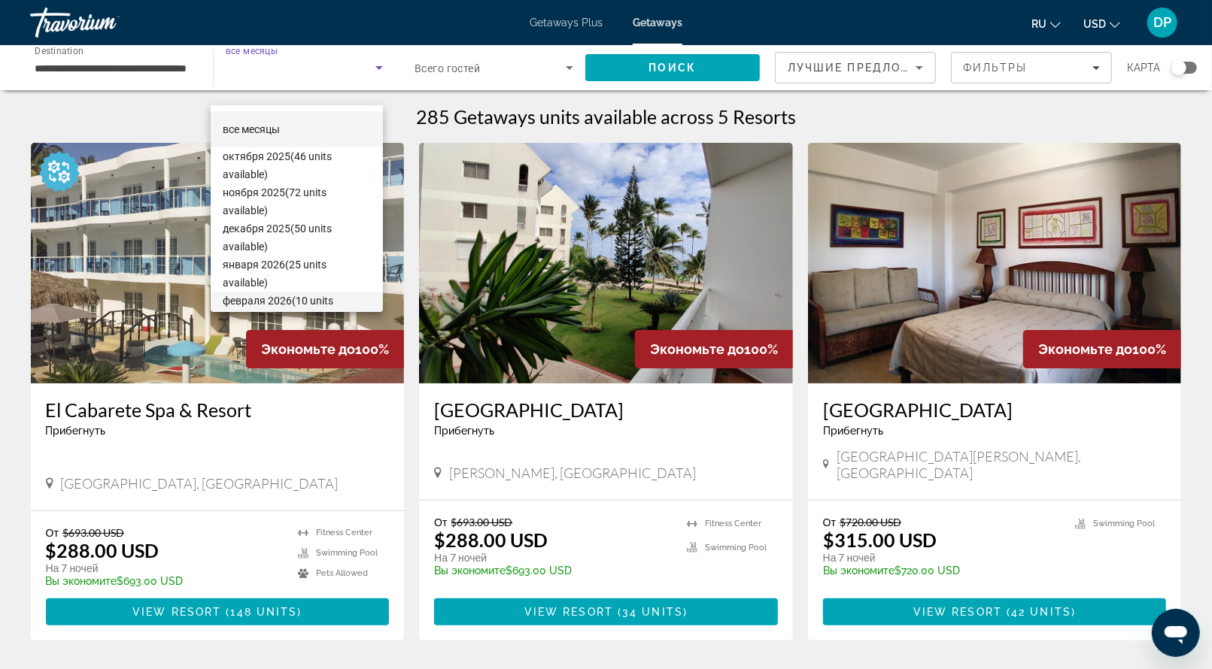
scroll to position [75, 0]
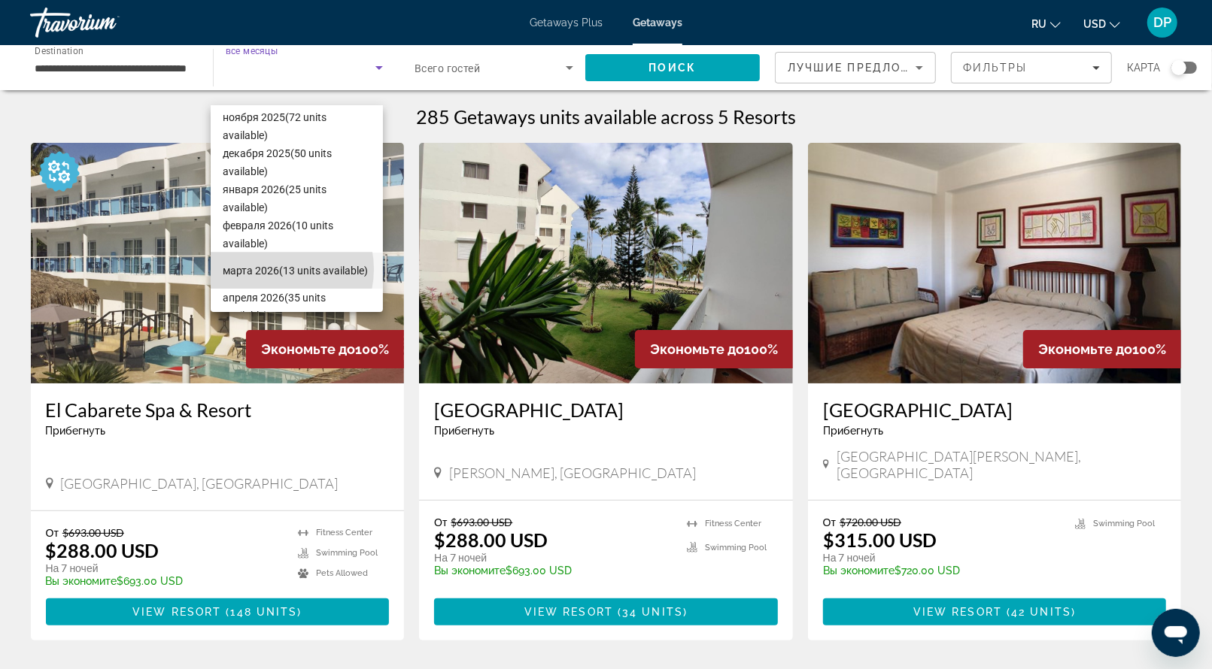
click at [274, 269] on span "марта 2026 (13 units available)" at bounding box center [295, 271] width 145 height 18
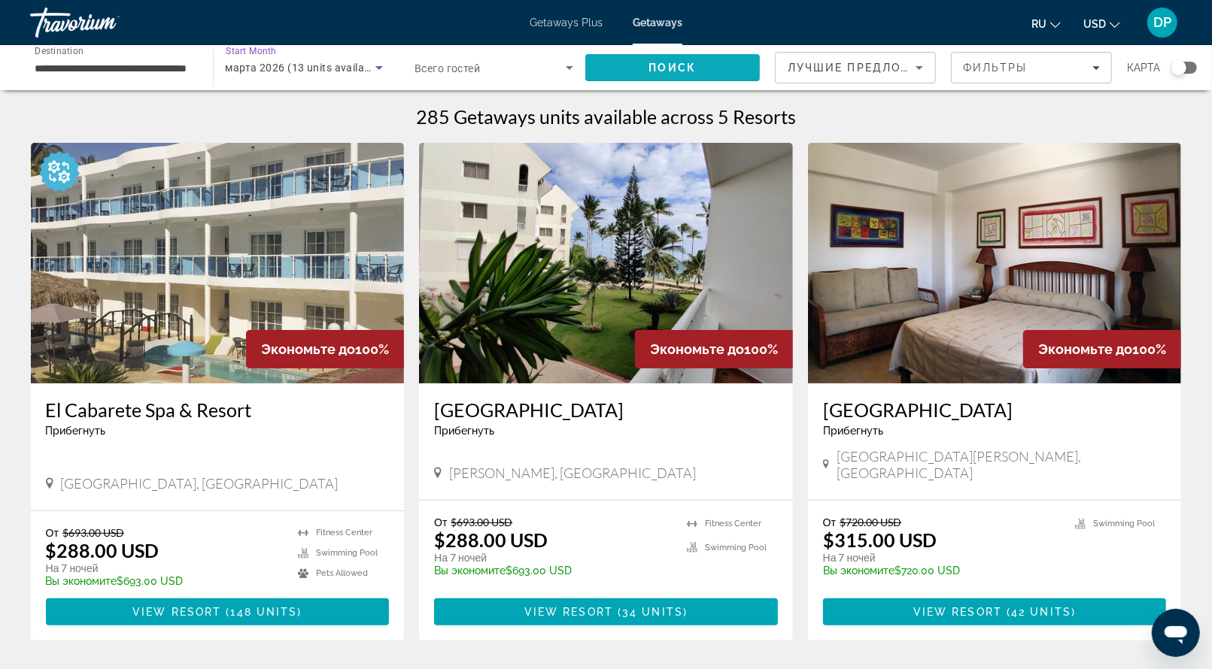
click at [649, 74] on span "Поиск" at bounding box center [672, 68] width 47 height 12
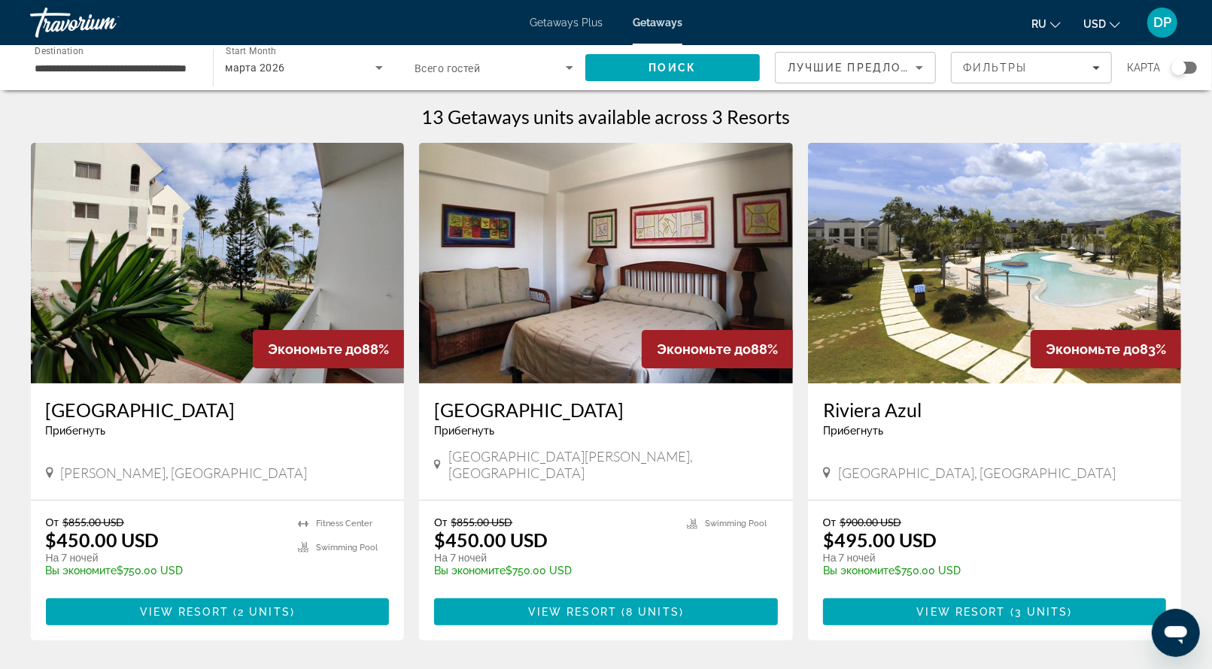
click at [1176, 75] on div "Search widget" at bounding box center [1178, 67] width 15 height 15
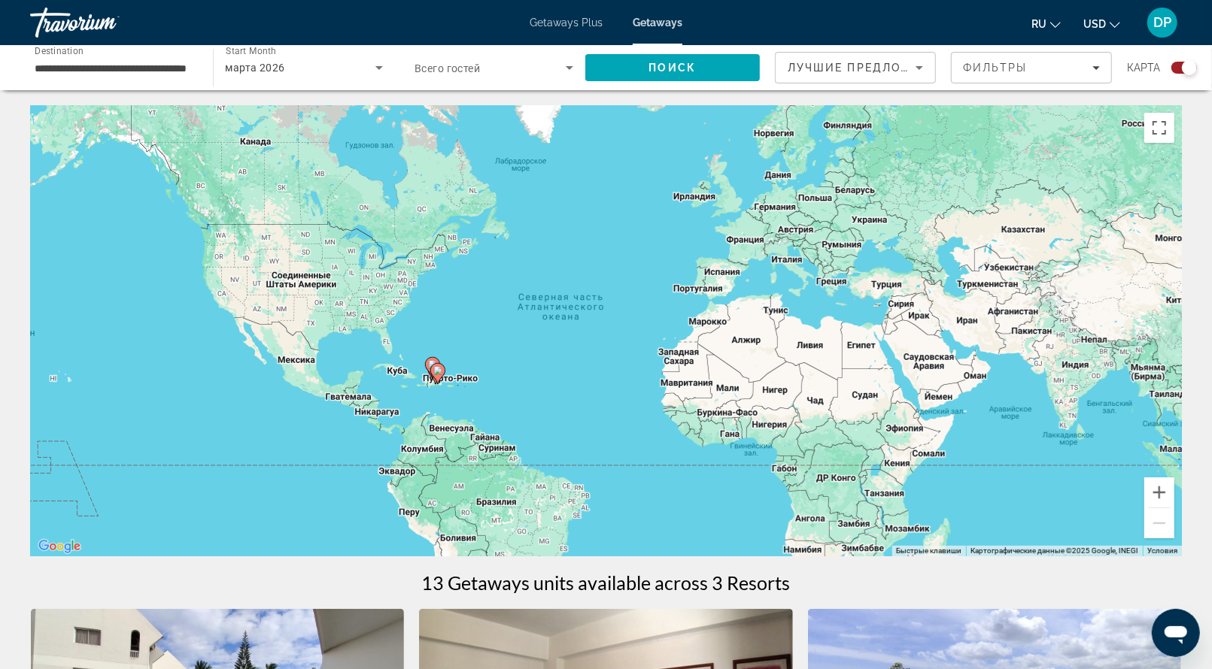
click at [432, 385] on gmp-advanced-marker "Main content" at bounding box center [437, 374] width 15 height 23
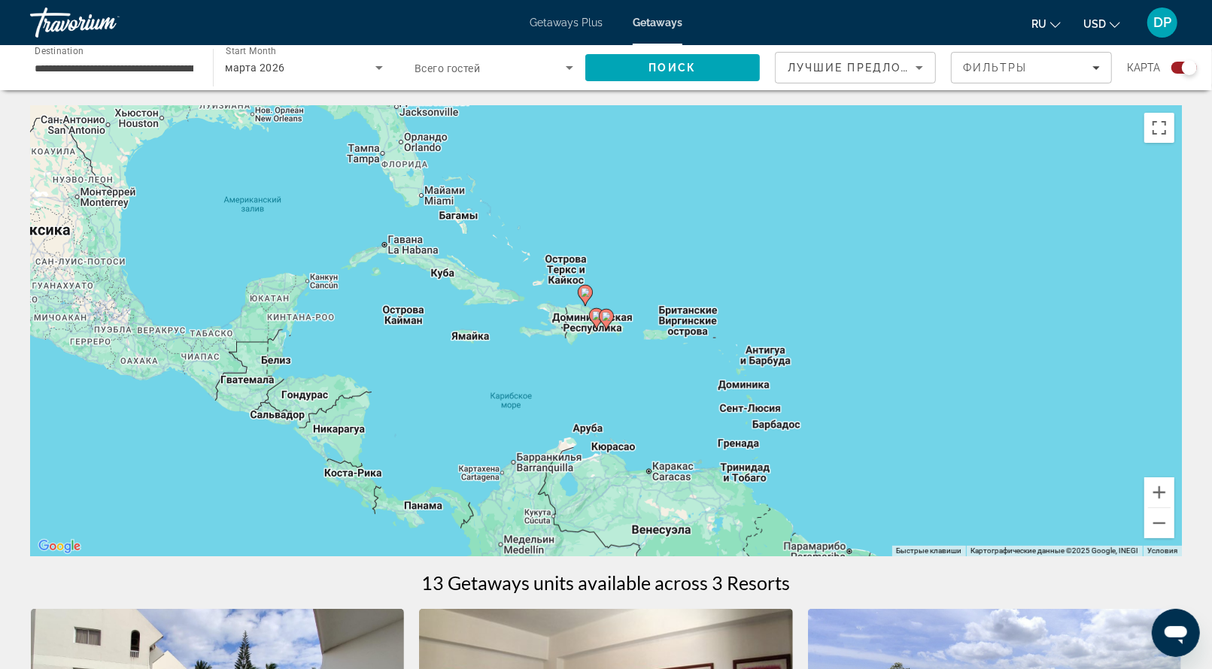
click at [610, 329] on icon "Main content" at bounding box center [606, 320] width 14 height 20
type input "**********"
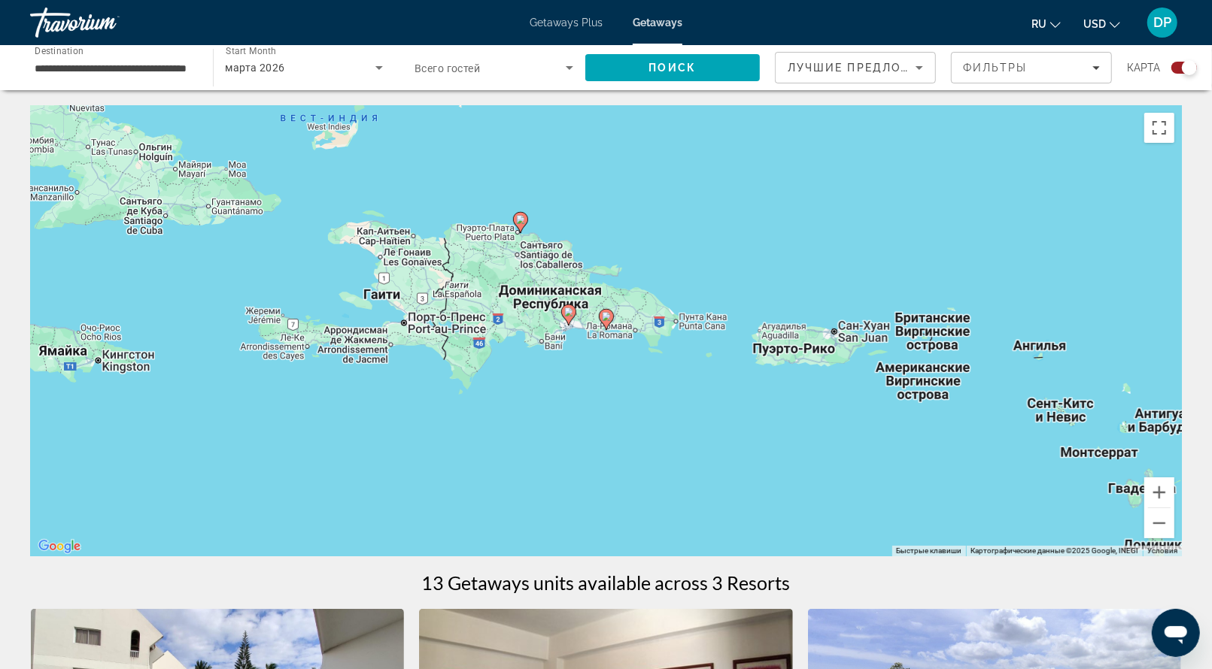
click at [564, 325] on icon "Main content" at bounding box center [568, 315] width 14 height 20
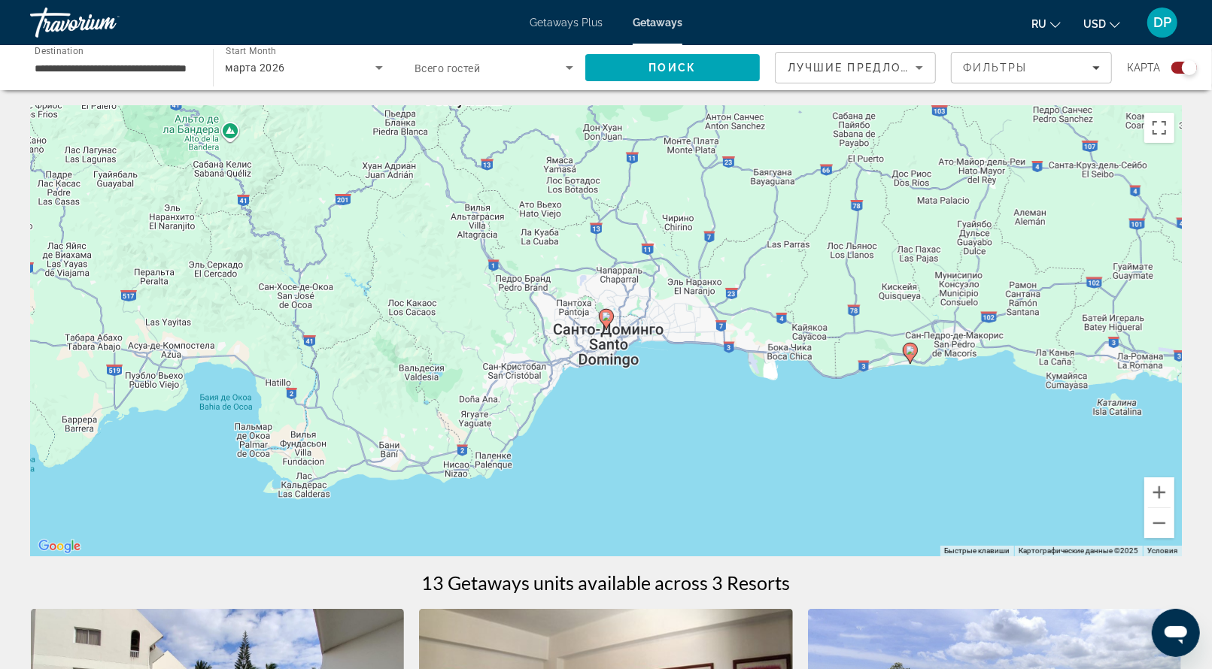
click at [608, 321] on image "Main content" at bounding box center [606, 316] width 9 height 9
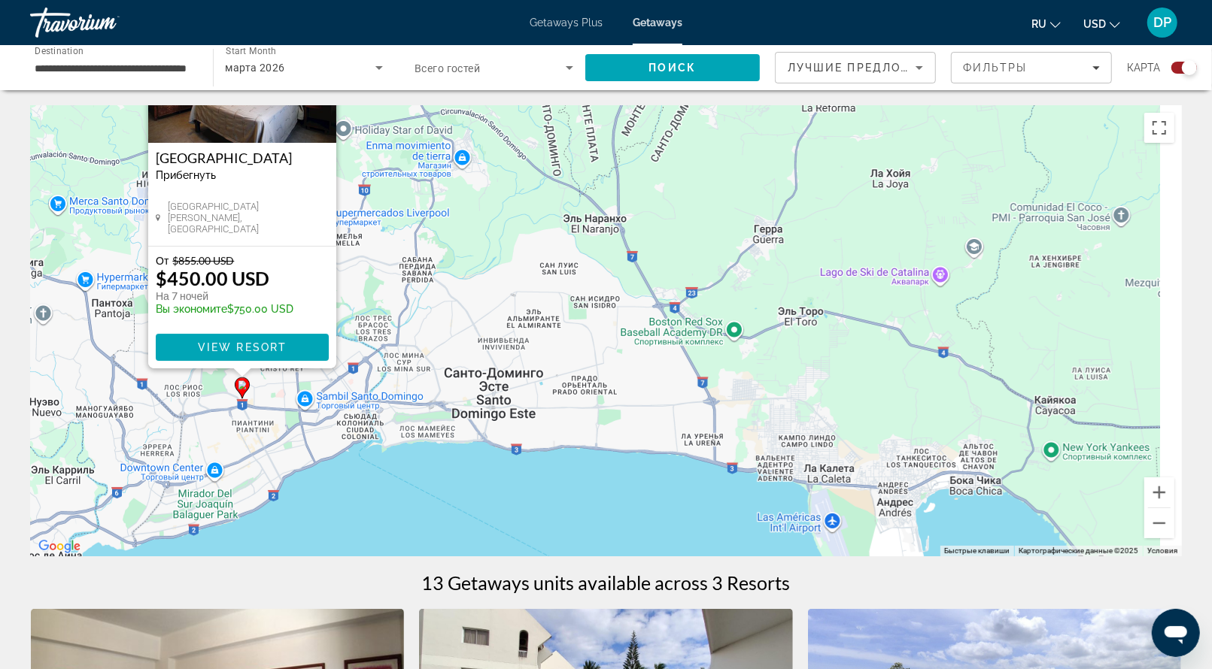
drag, startPoint x: 785, startPoint y: 460, endPoint x: 421, endPoint y: 284, distance: 404.3
click at [421, 284] on div "Чтобы активировать перетаскивание с помощью клавиатуры, нажмите Alt + Ввод. Пос…" at bounding box center [606, 330] width 1151 height 451
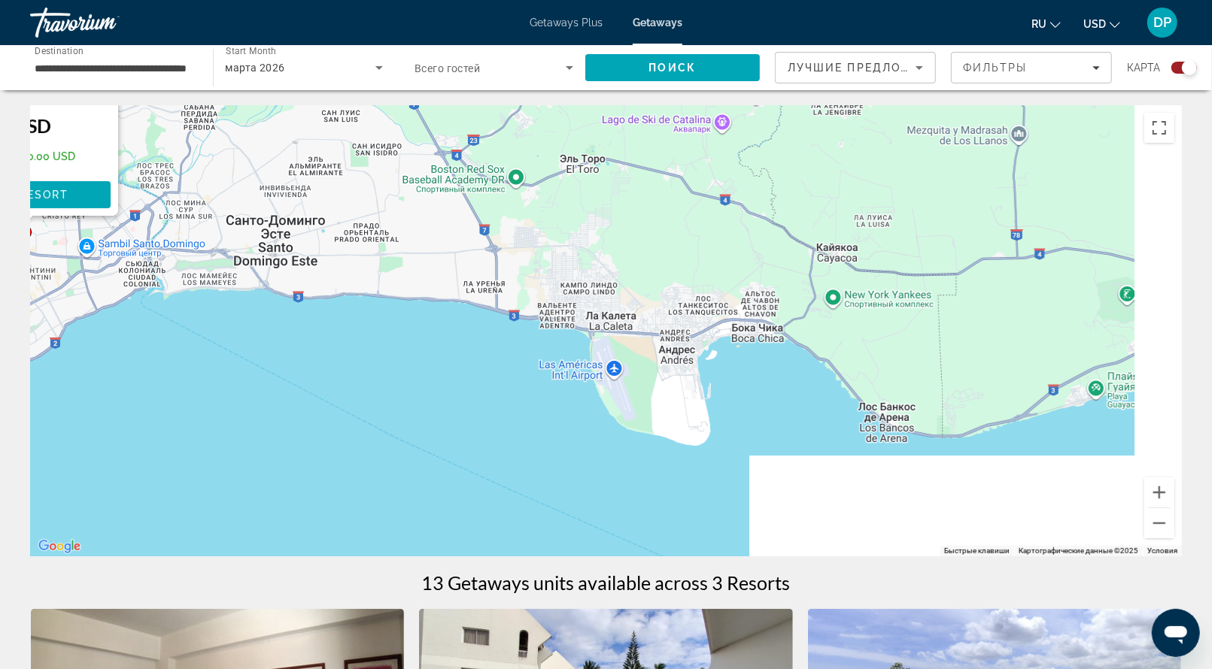
drag, startPoint x: 820, startPoint y: 419, endPoint x: 684, endPoint y: 307, distance: 176.3
click at [684, 307] on div "Чтобы активировать перетаскивание с помощью клавиатуры, нажмите Alt + Ввод. Пос…" at bounding box center [606, 330] width 1151 height 451
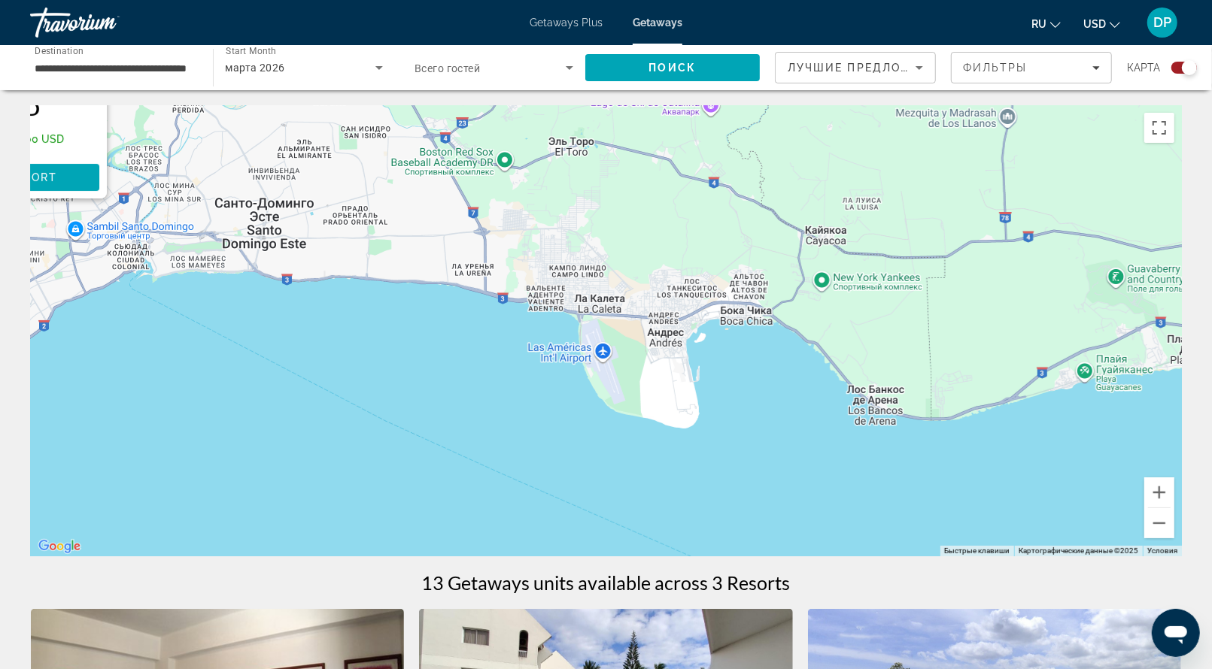
drag, startPoint x: 587, startPoint y: 329, endPoint x: 936, endPoint y: 478, distance: 378.7
click at [936, 478] on div "Чтобы активировать перетаскивание с помощью клавиатуры, нажмите Alt + Ввод. Пос…" at bounding box center [606, 330] width 1151 height 451
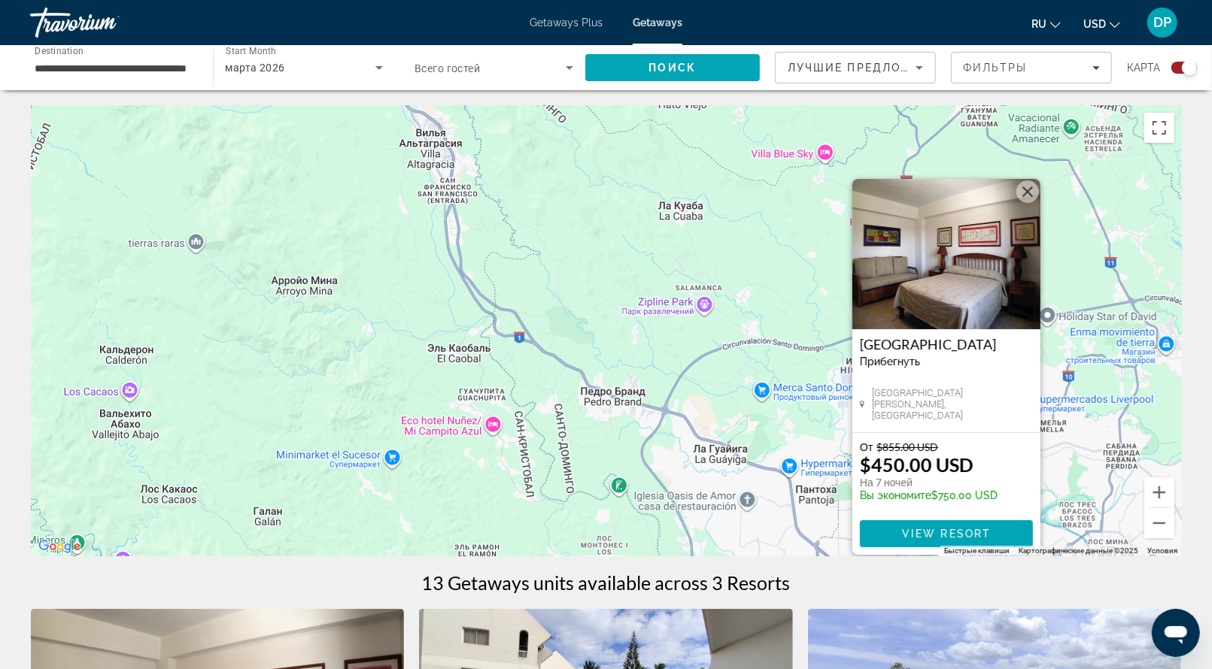
drag, startPoint x: 699, startPoint y: 350, endPoint x: 496, endPoint y: 194, distance: 256.3
click at [496, 196] on div "Чтобы активировать перетаскивание с помощью клавиатуры, нажмите Alt + Ввод. Пос…" at bounding box center [606, 330] width 1151 height 451
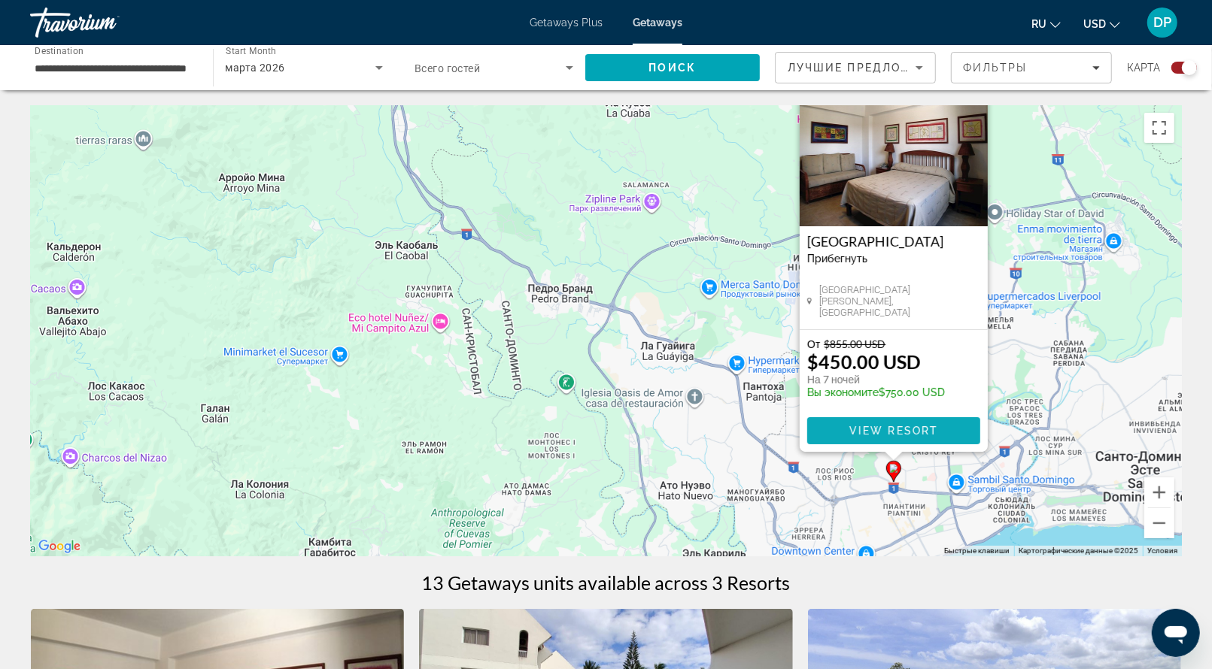
click at [900, 437] on span "View Resort" at bounding box center [892, 431] width 89 height 12
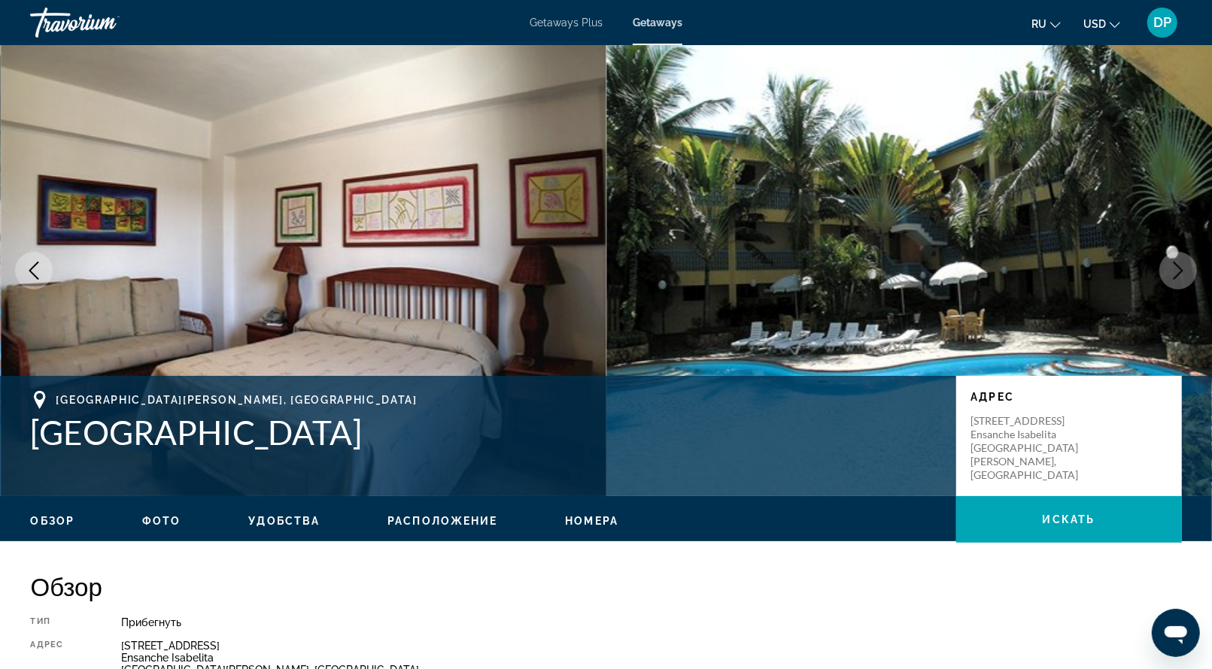
click at [1168, 290] on button "Next image" at bounding box center [1178, 271] width 38 height 38
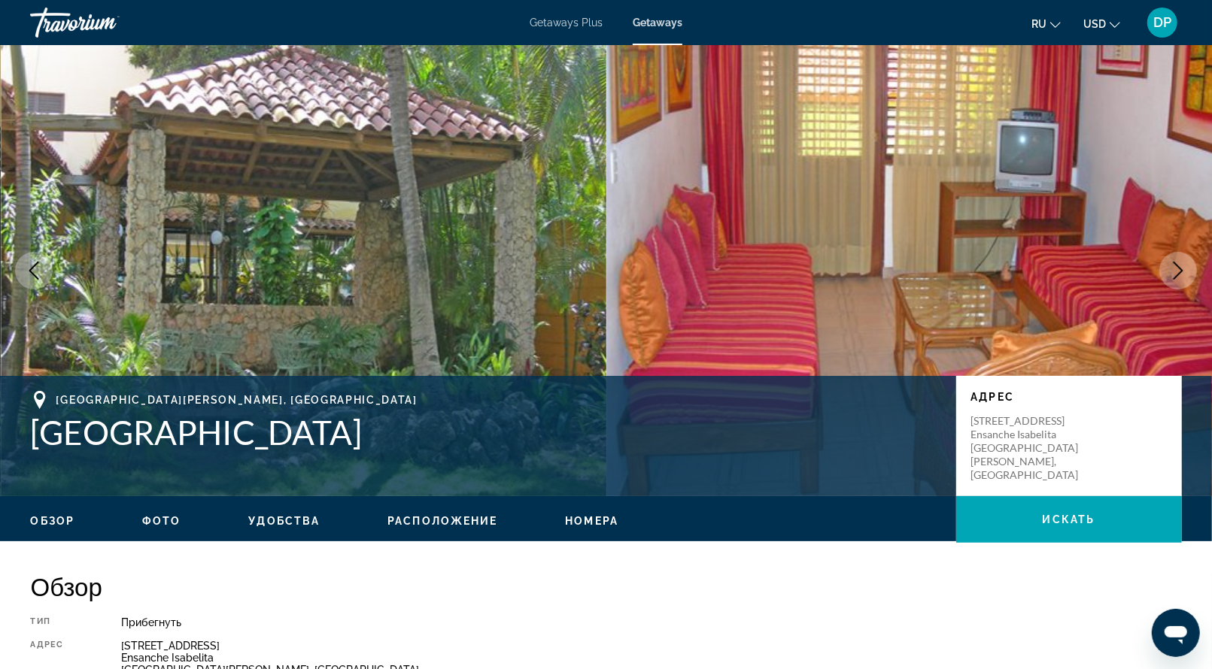
click at [1168, 290] on button "Next image" at bounding box center [1178, 271] width 38 height 38
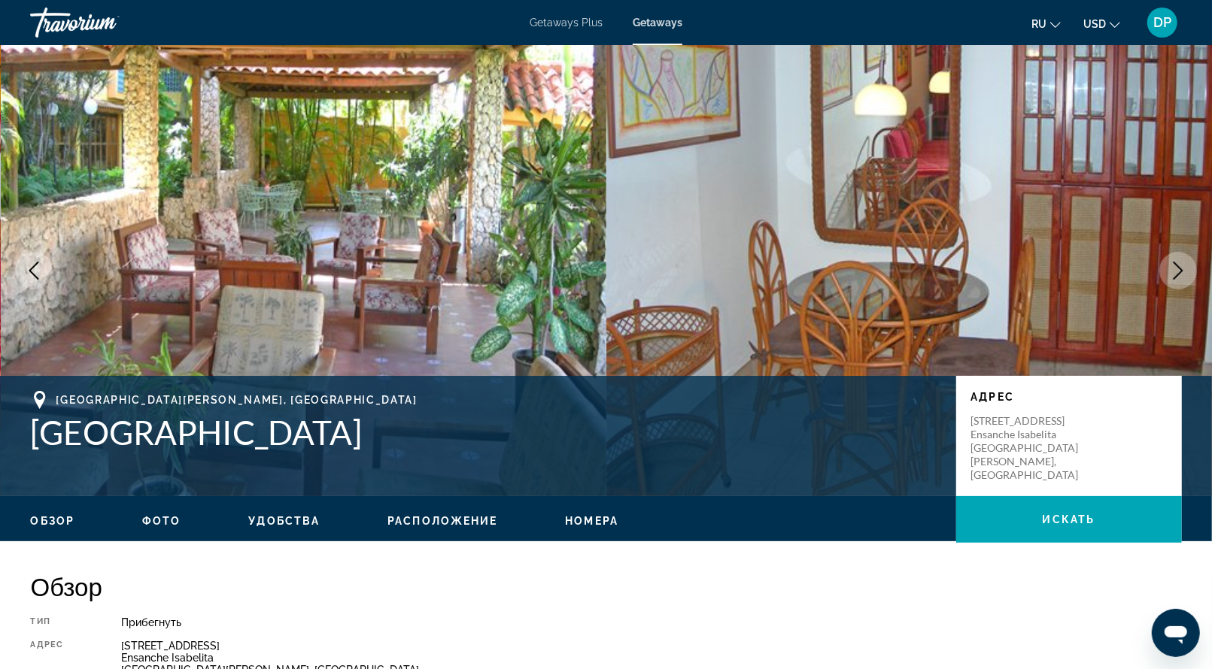
click at [1168, 290] on button "Next image" at bounding box center [1178, 271] width 38 height 38
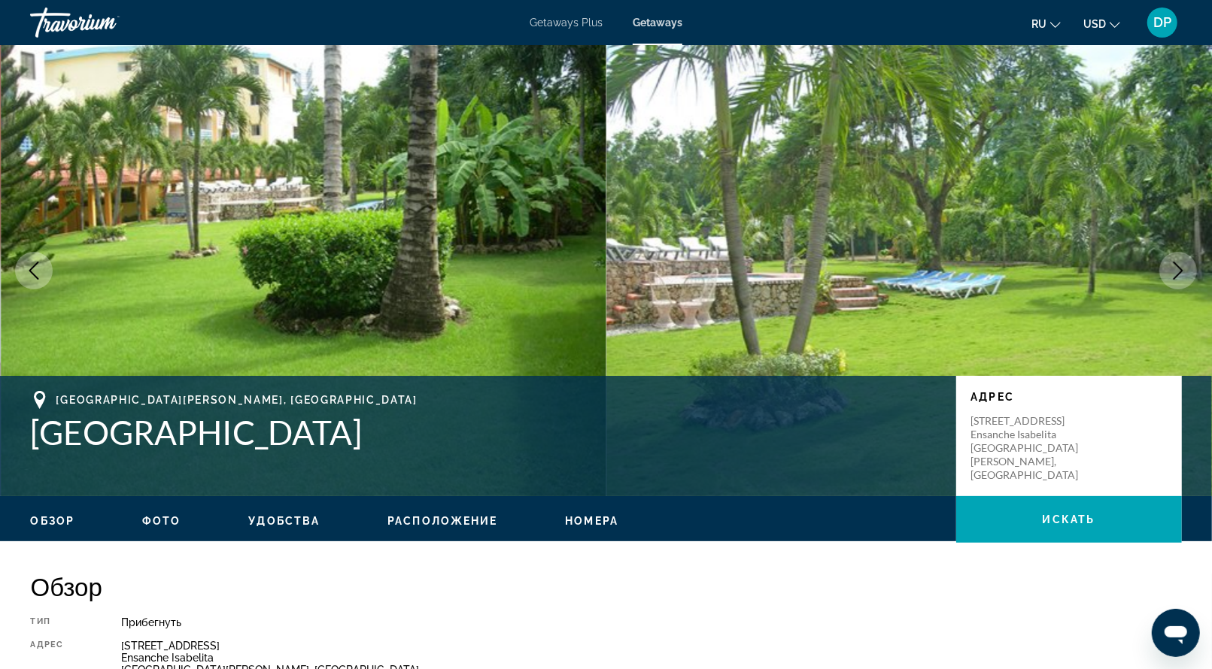
click at [1169, 290] on button "Next image" at bounding box center [1178, 271] width 38 height 38
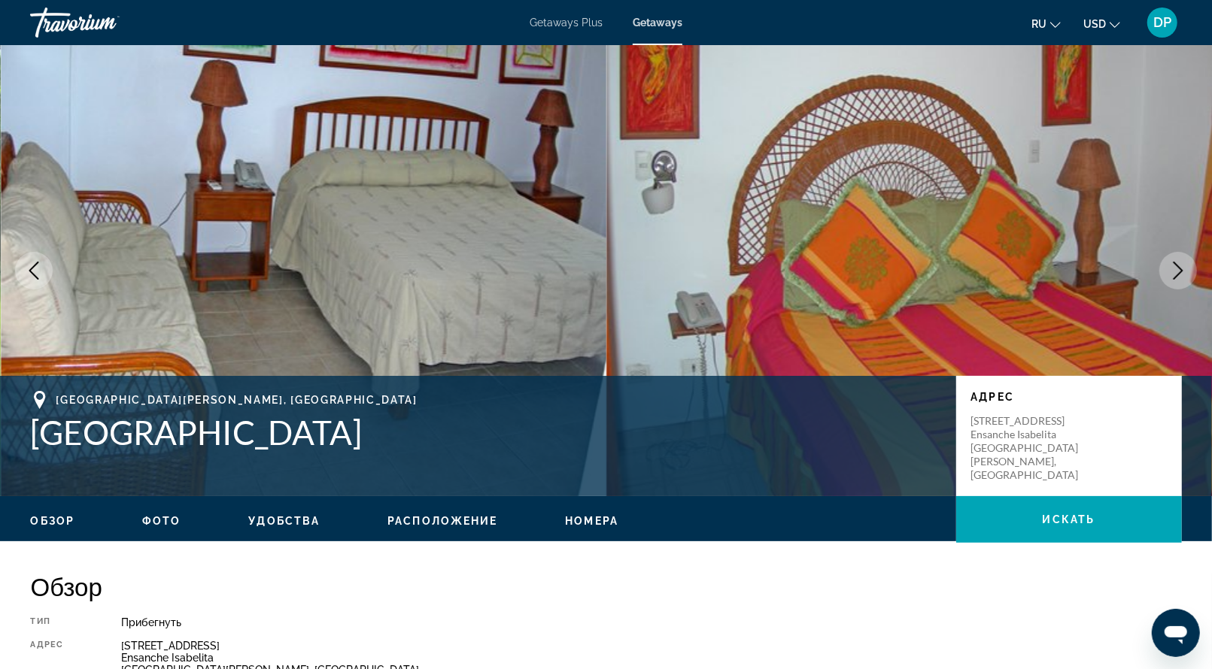
click at [1169, 280] on icon "Next image" at bounding box center [1178, 271] width 18 height 18
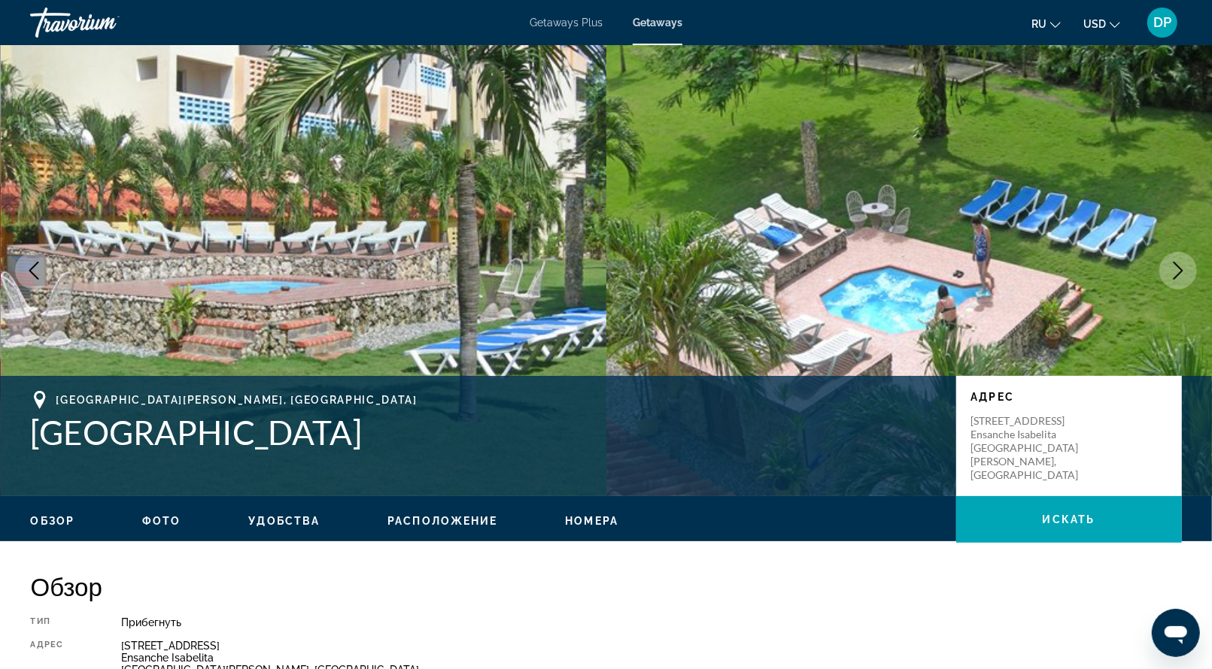
click at [1169, 280] on icon "Next image" at bounding box center [1178, 271] width 18 height 18
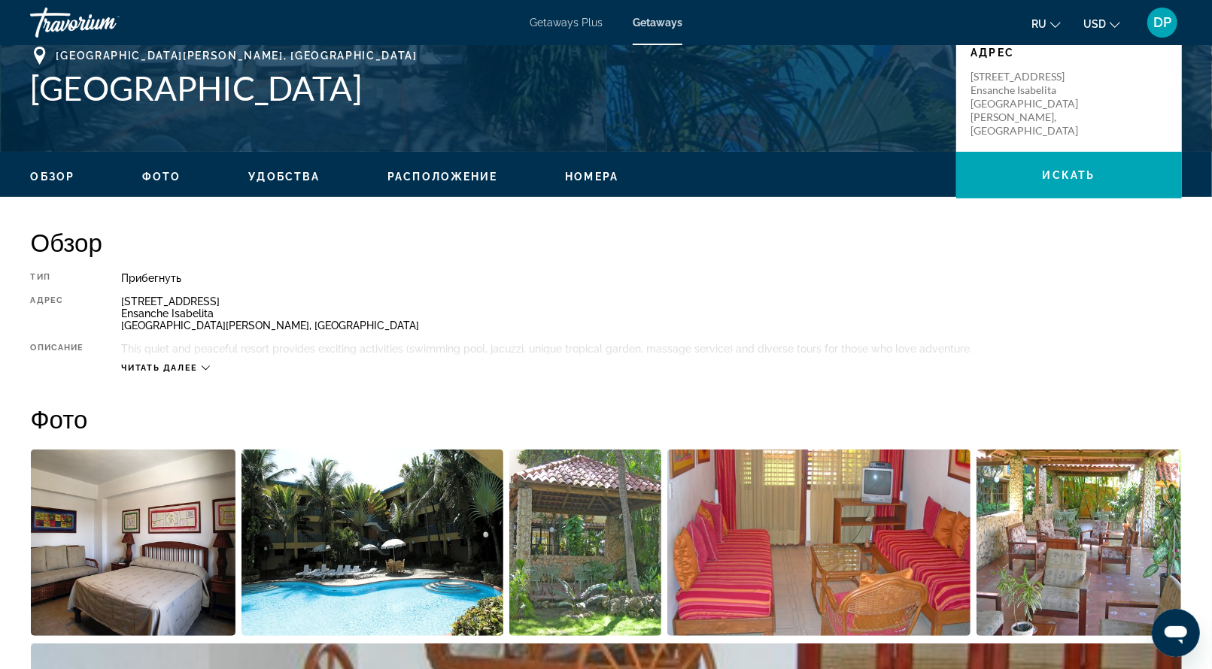
scroll to position [187, 0]
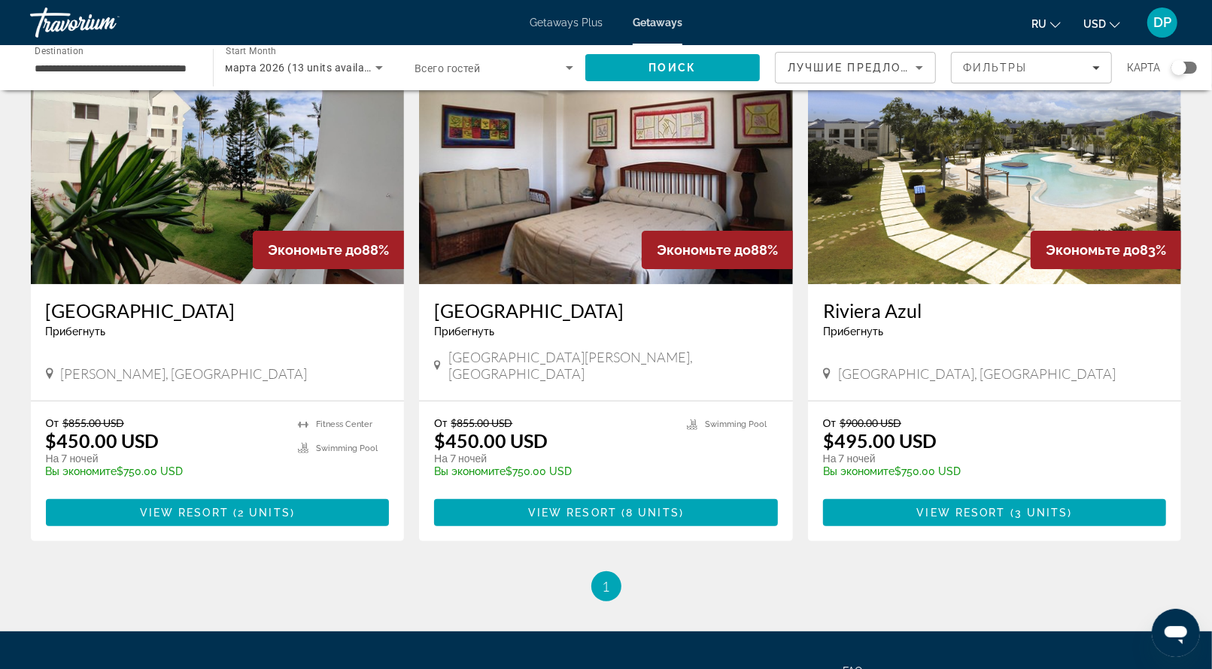
scroll to position [376, 0]
